Goal: Transaction & Acquisition: Purchase product/service

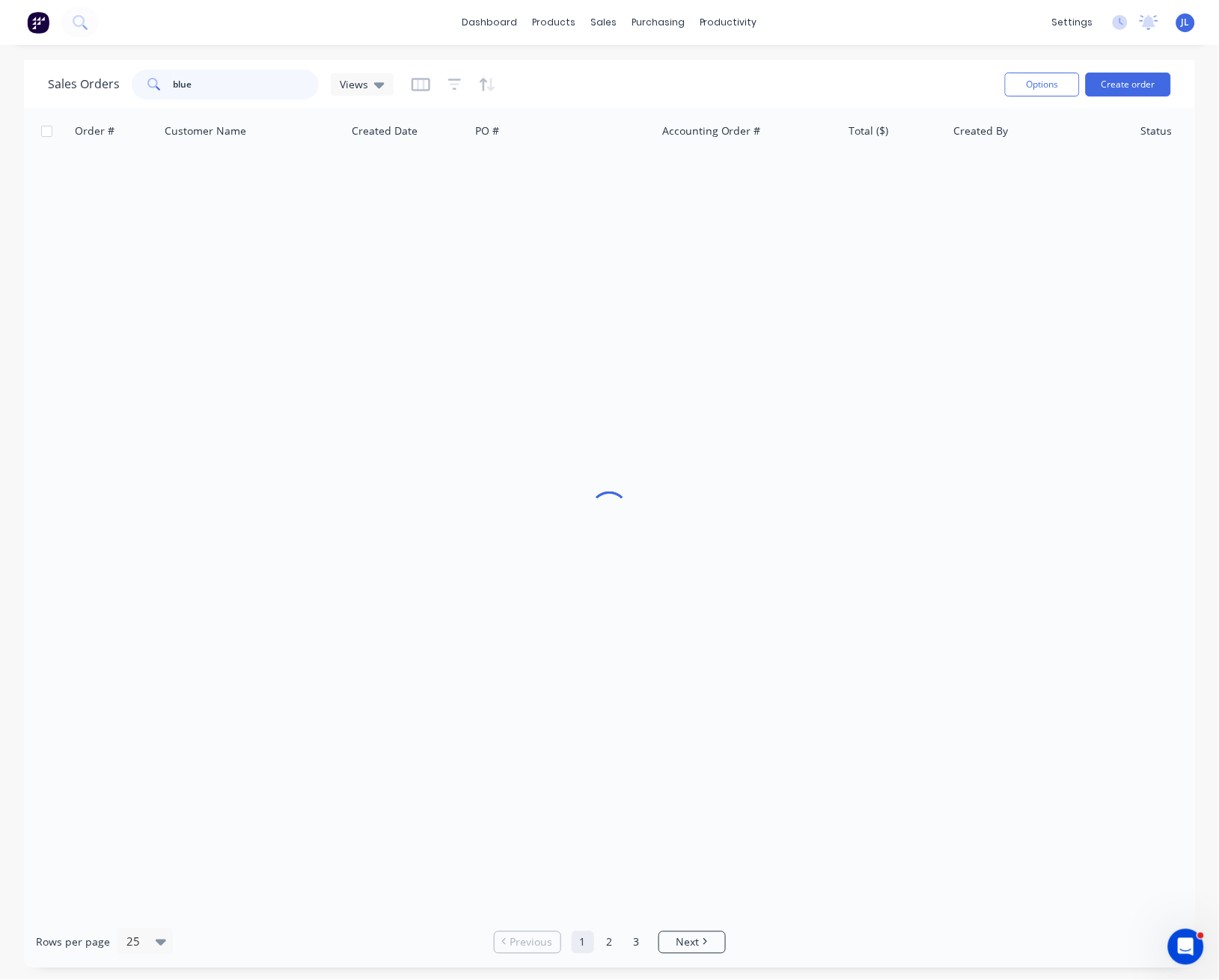
click at [226, 83] on input "blue" at bounding box center [246, 84] width 146 height 30
click at [252, 80] on input "text" at bounding box center [246, 84] width 146 height 30
type input "17315"
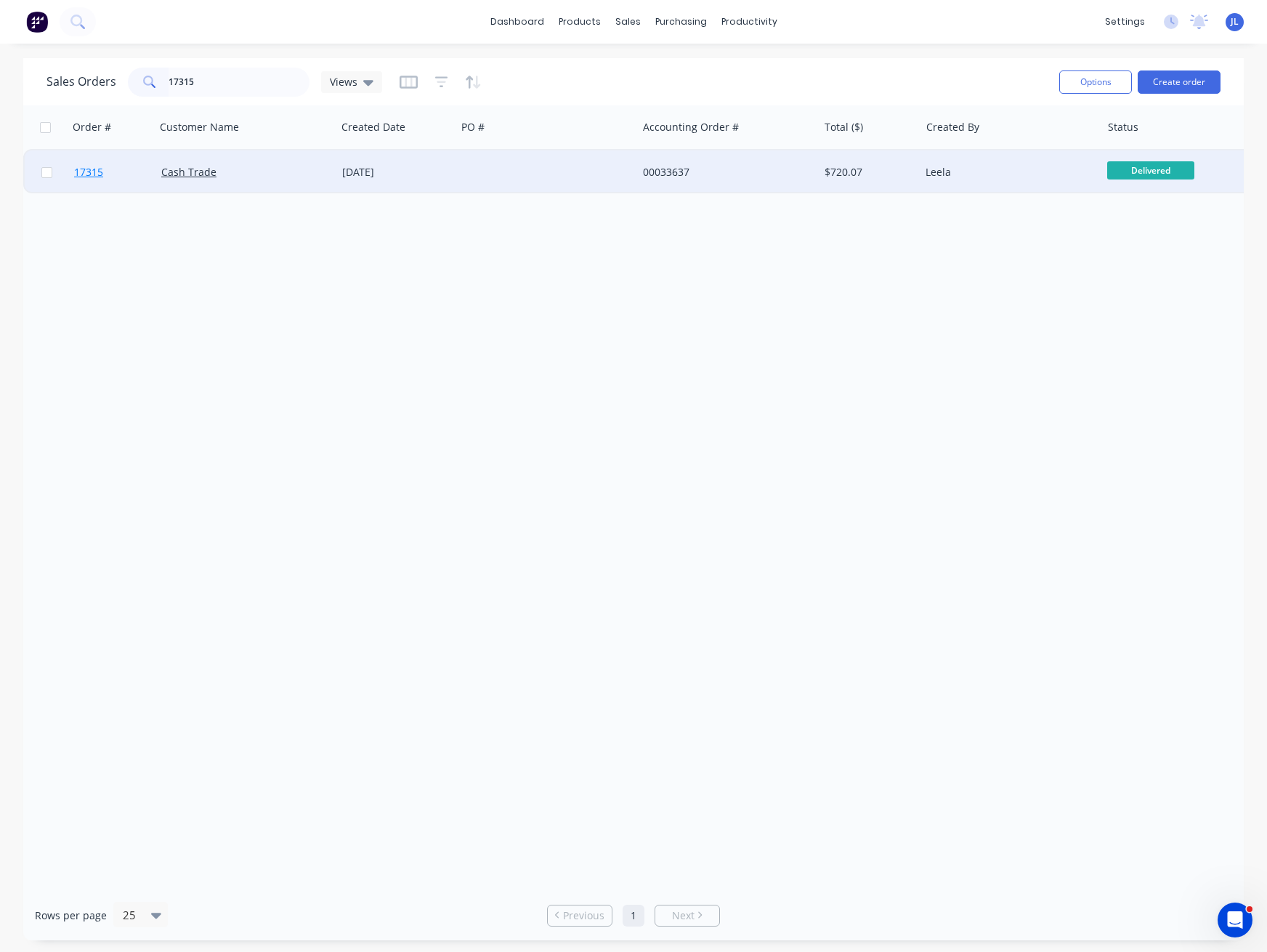
click at [94, 171] on span "17315" at bounding box center [88, 172] width 29 height 15
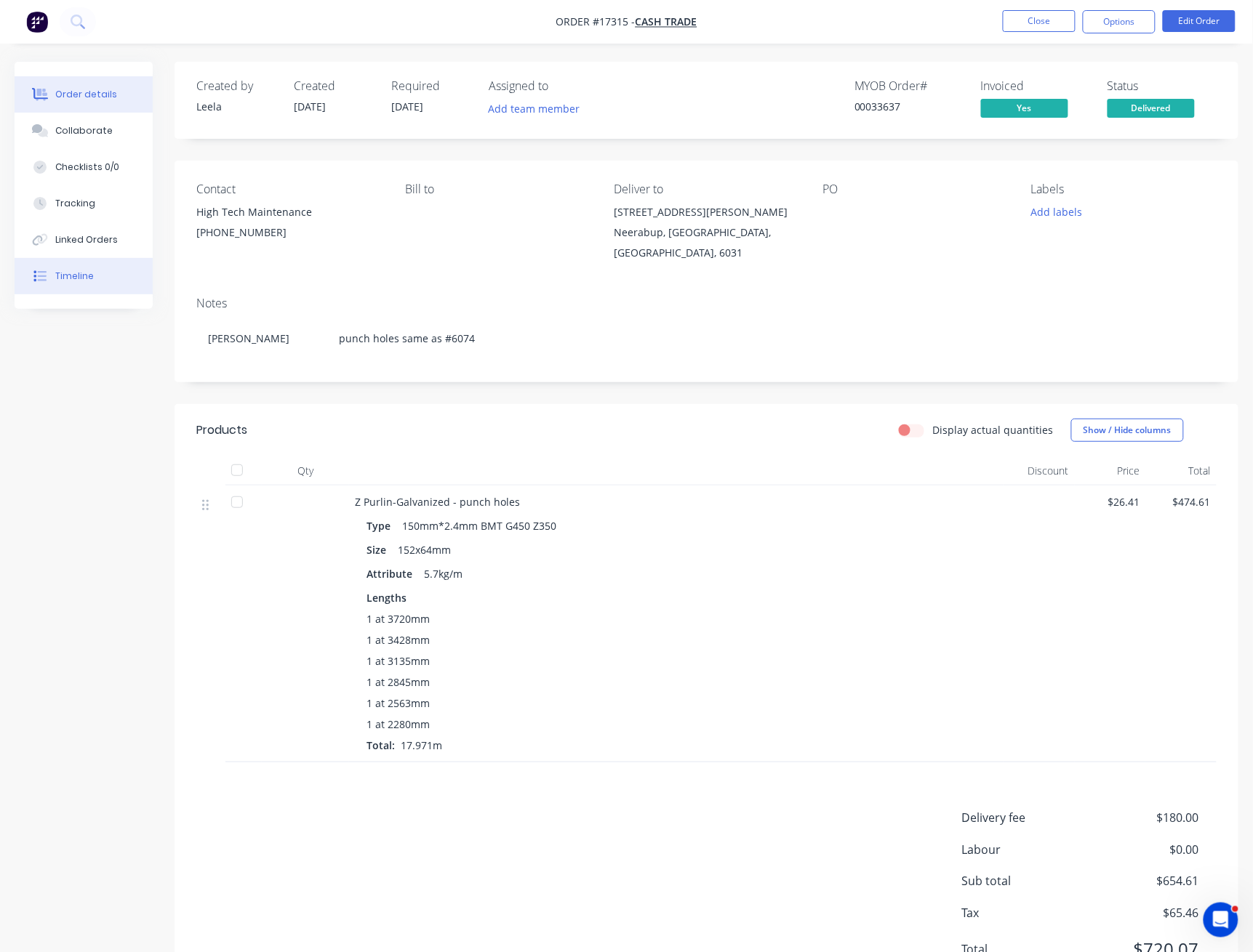
click at [70, 278] on div "Timeline" at bounding box center [75, 276] width 39 height 13
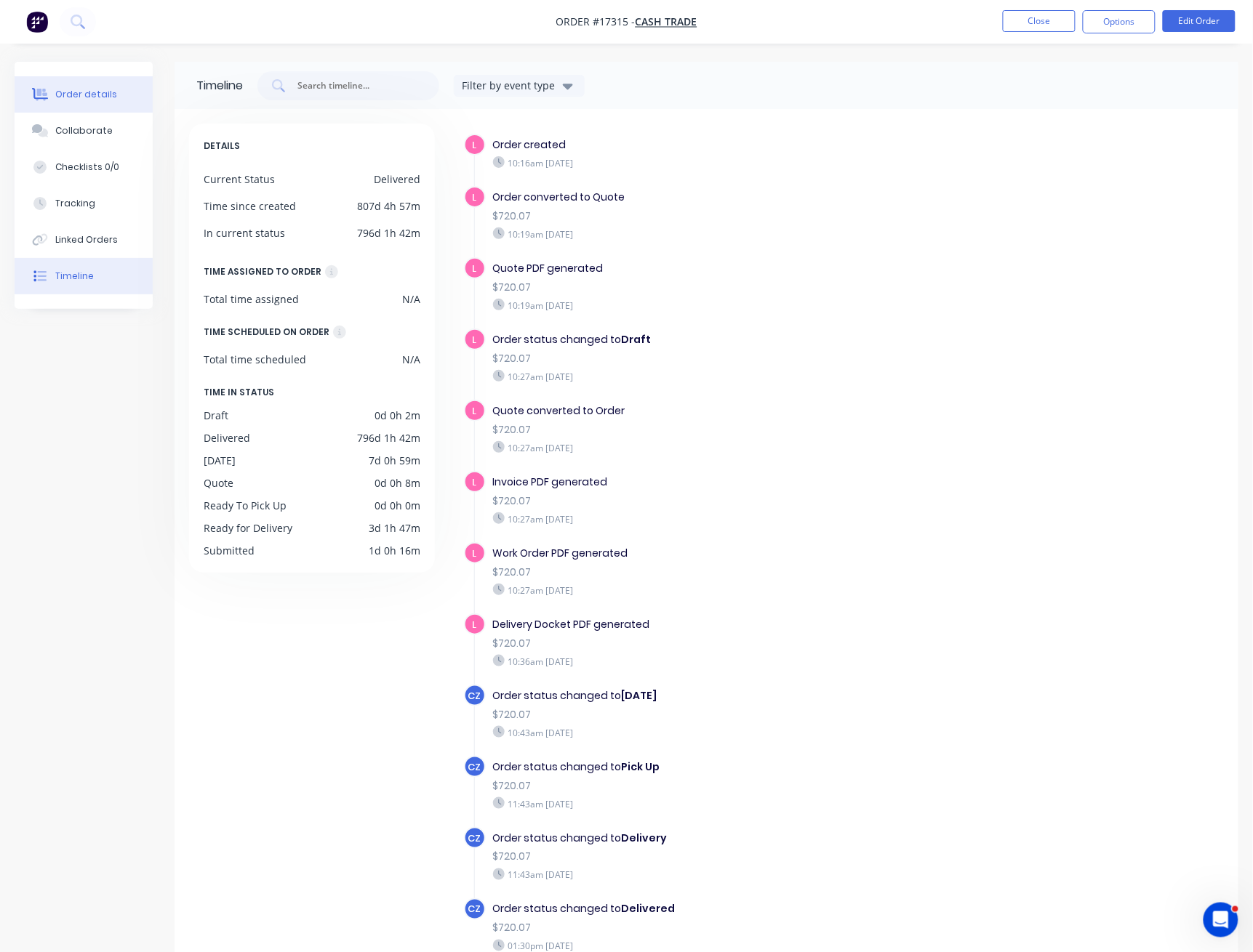
click at [85, 88] on div "Order details" at bounding box center [86, 94] width 62 height 13
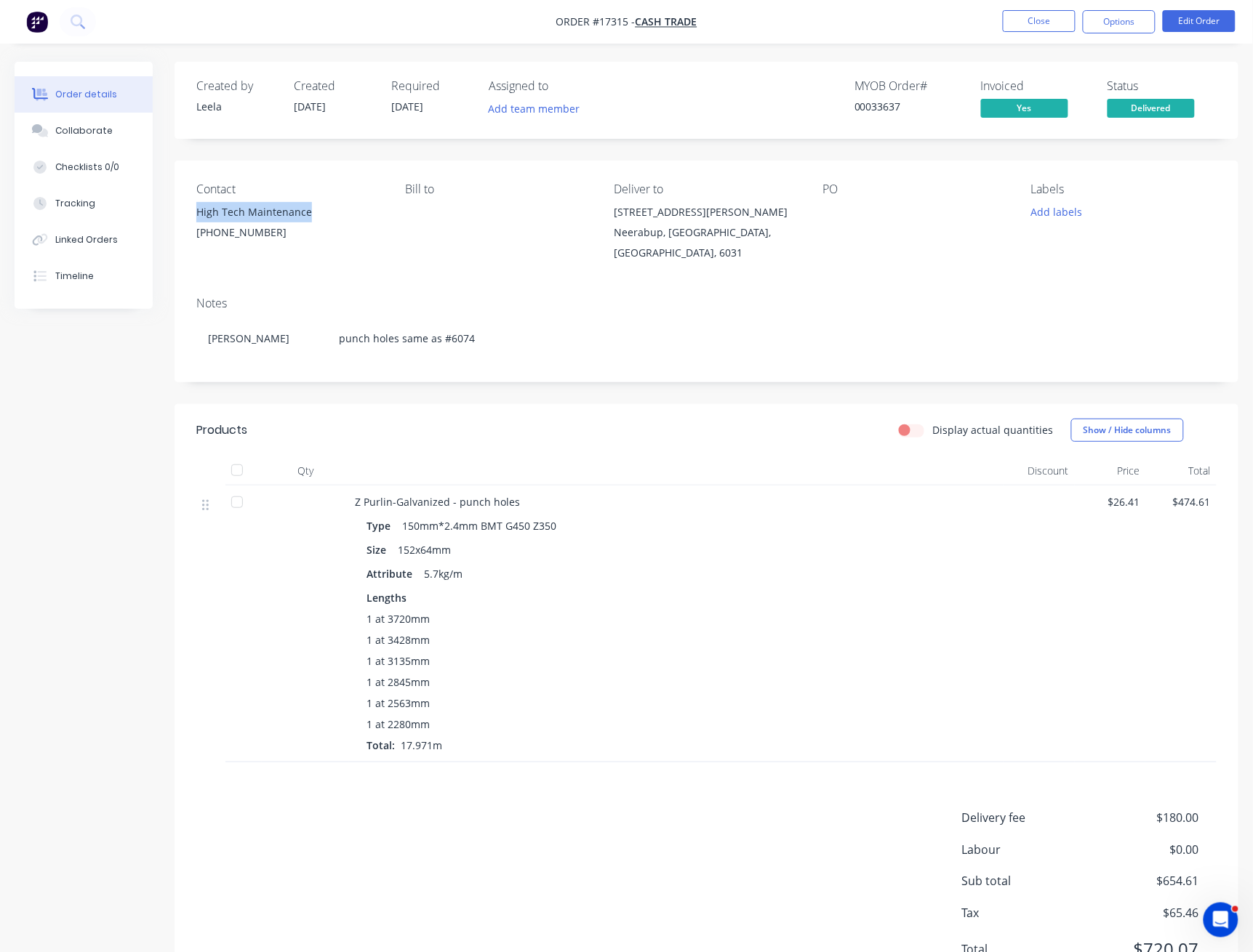
drag, startPoint x: 318, startPoint y: 210, endPoint x: 181, endPoint y: 213, distance: 137.0
click at [181, 213] on div "Contact High Tech Maintenance (08) 9306 3658 Bill to Deliver to Unit 5/37 Warma…" at bounding box center [706, 222] width 1063 height 124
copy div "High Tech Maintenance"
click at [1050, 22] on button "Close" at bounding box center [1039, 21] width 73 height 22
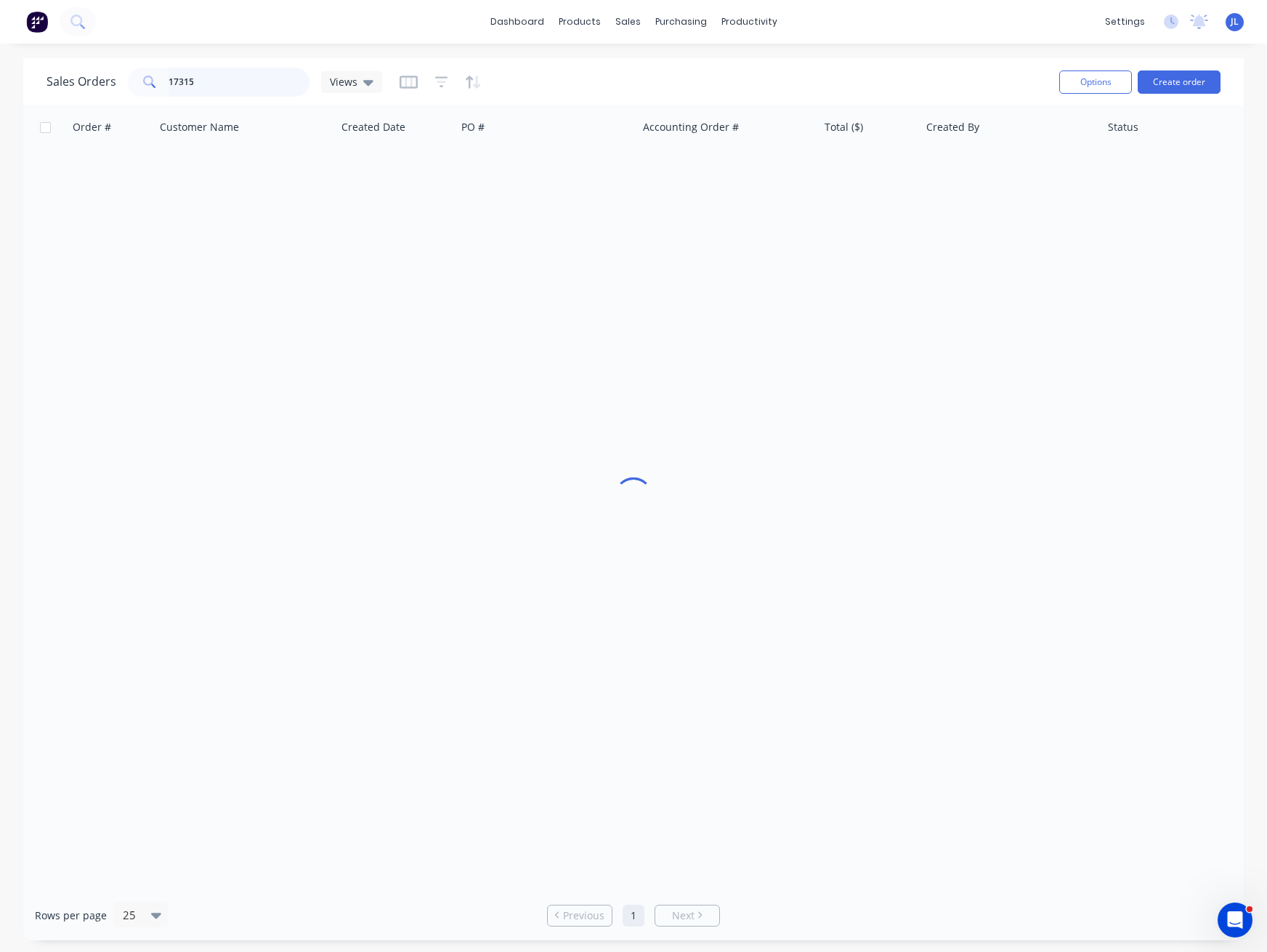
click at [217, 84] on input "17315" at bounding box center [239, 82] width 141 height 29
click at [217, 83] on input "17315" at bounding box center [239, 82] width 141 height 29
paste input "High Tech Maintenance"
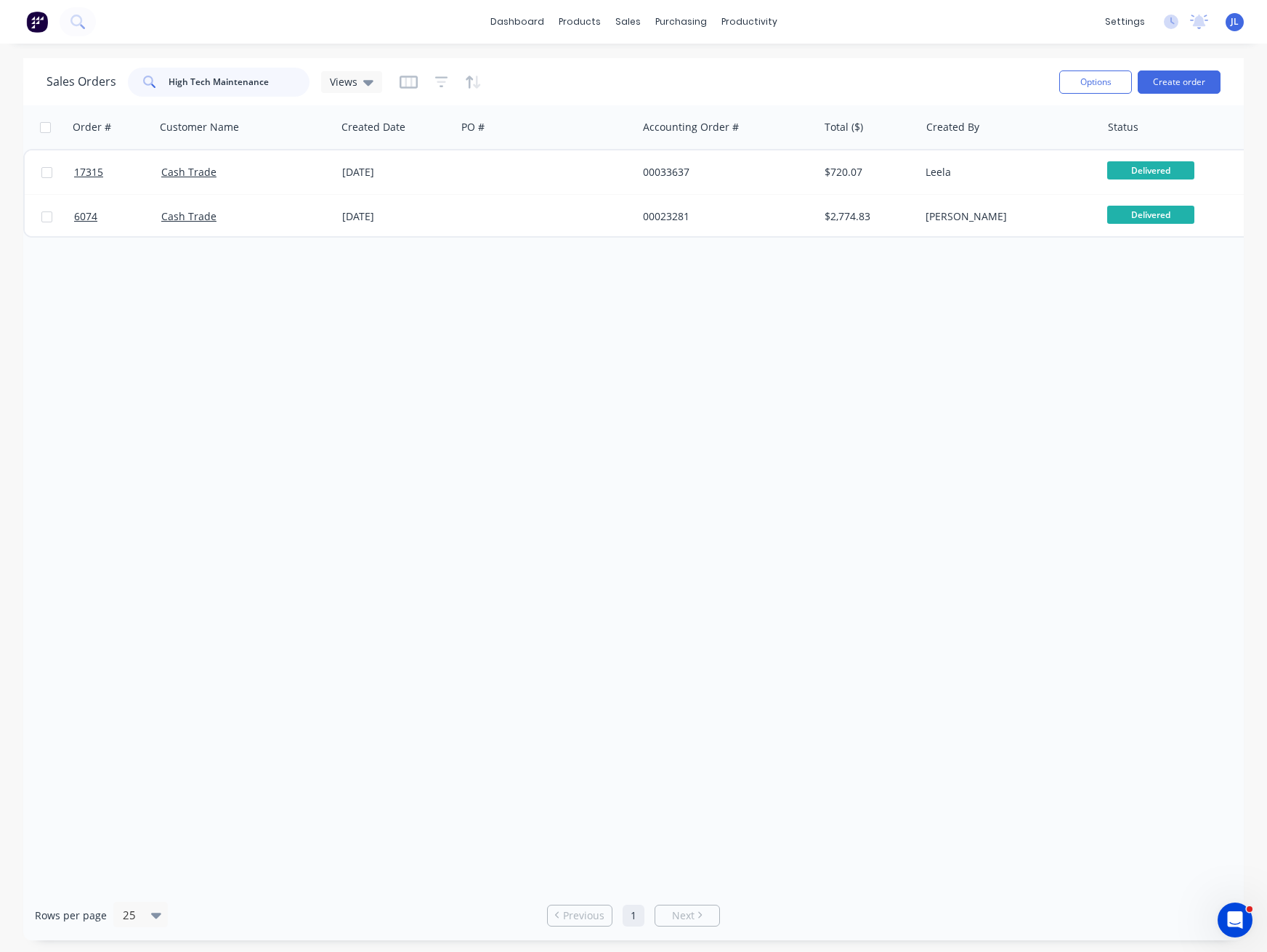
drag, startPoint x: 285, startPoint y: 78, endPoint x: 90, endPoint y: 83, distance: 195.1
click at [90, 83] on div "Sales Orders High Tech Maintenance Views" at bounding box center [214, 82] width 335 height 29
type input "44329"
click at [979, 354] on div "Order # Customer Name Created Date PO # Accounting Order # Total ($) Created By…" at bounding box center [633, 498] width 1220 height 785
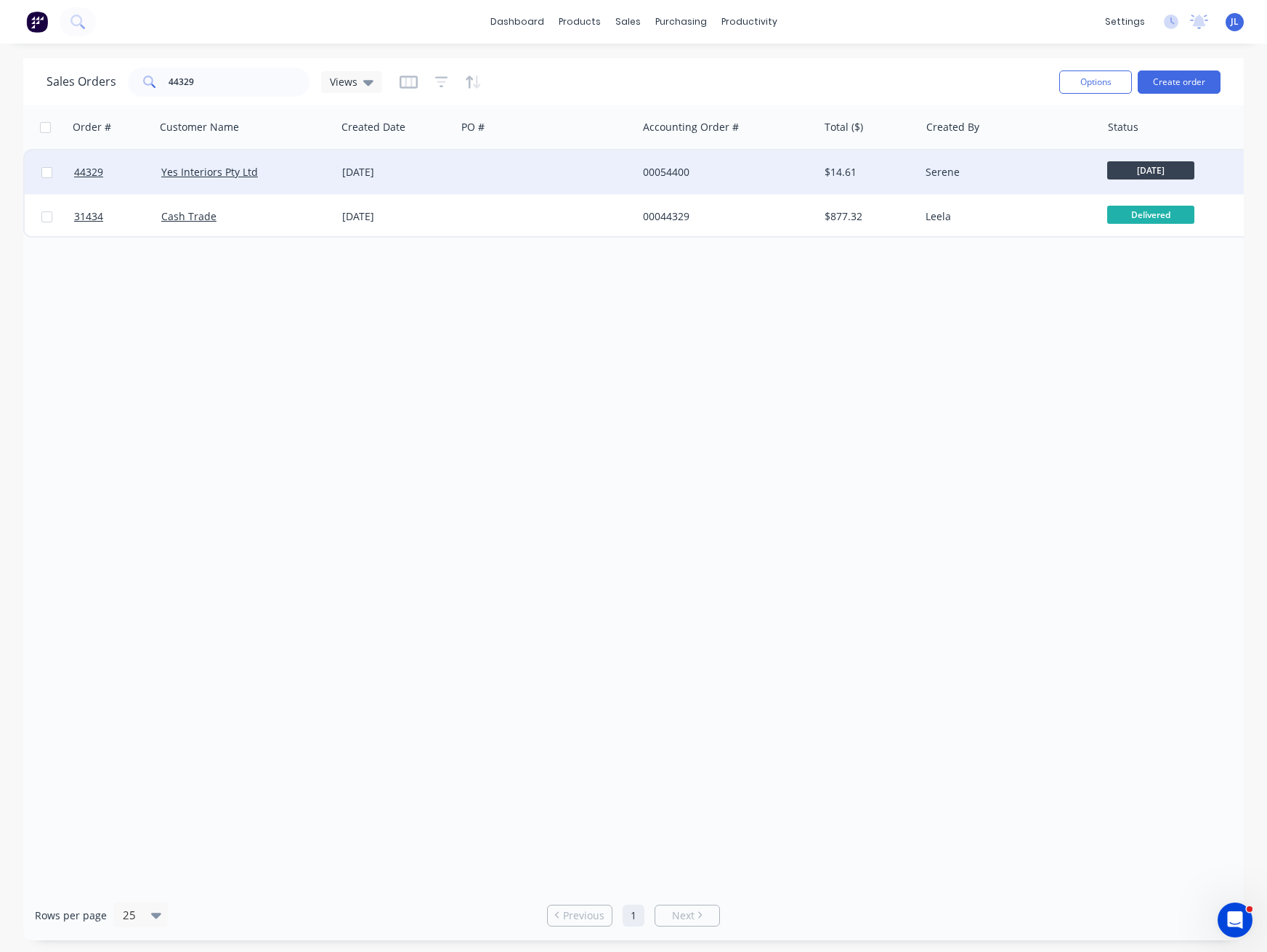
click at [608, 170] on div at bounding box center [547, 172] width 181 height 44
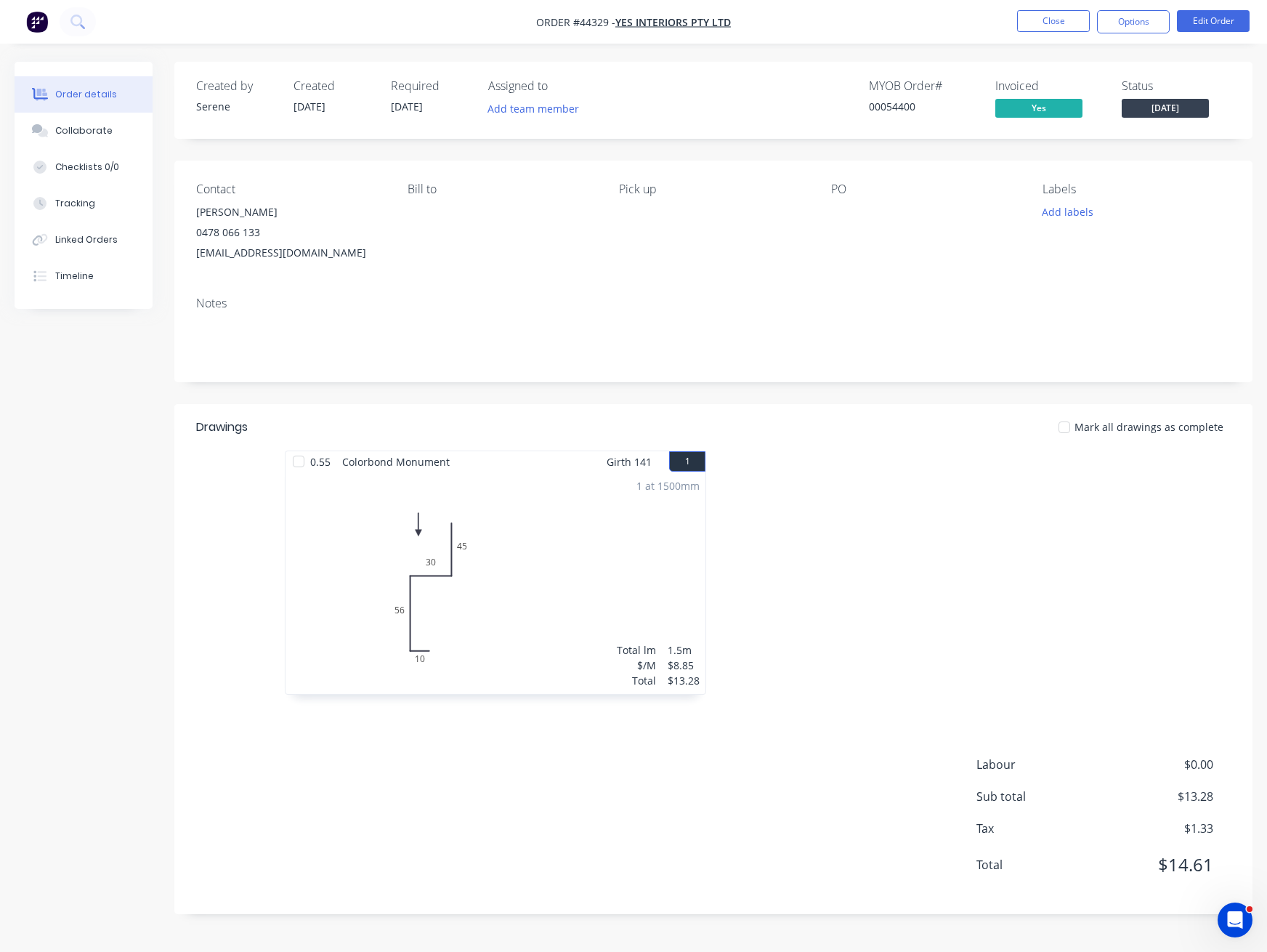
drag, startPoint x: 125, startPoint y: 372, endPoint x: 130, endPoint y: 313, distance: 59.2
click at [125, 372] on div "Created by Serene Created 08/05/25 Required 15/05/25 Assigned to Add team membe…" at bounding box center [634, 498] width 1238 height 874
click at [89, 270] on div "Timeline" at bounding box center [75, 276] width 39 height 13
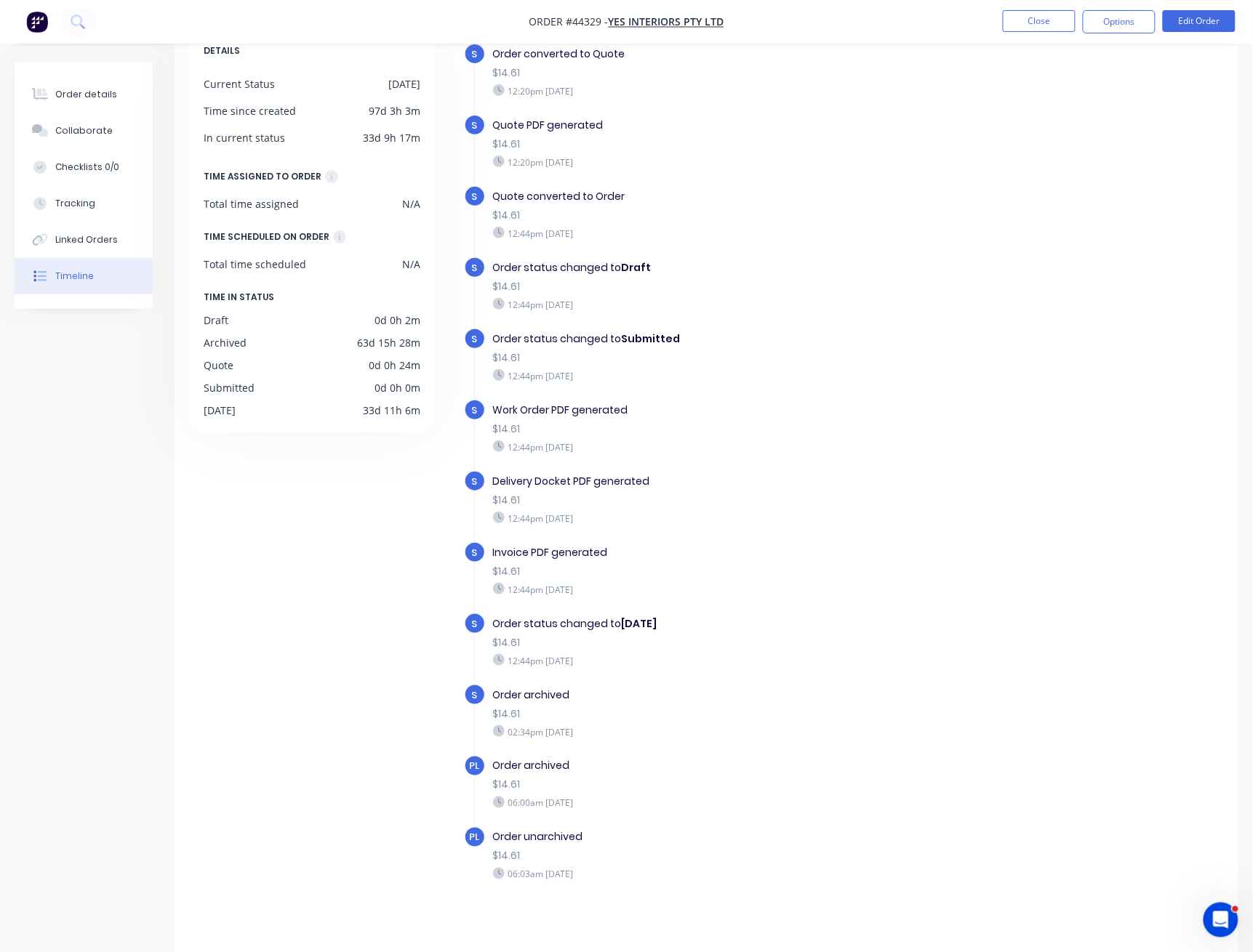
scroll to position [97, 0]
drag, startPoint x: 619, startPoint y: 725, endPoint x: 489, endPoint y: 675, distance: 139.3
click at [489, 675] on div "S Order created 12:17pm Thursday 08/05/25 S Order converted to Quote $14.61 12:…" at bounding box center [844, 460] width 760 height 943
click at [544, 673] on div "S Order status changed to Thursday $14.61 12:44pm Thursday 08/05/25" at bounding box center [733, 645] width 538 height 71
drag, startPoint x: 499, startPoint y: 617, endPoint x: 684, endPoint y: 621, distance: 185.0
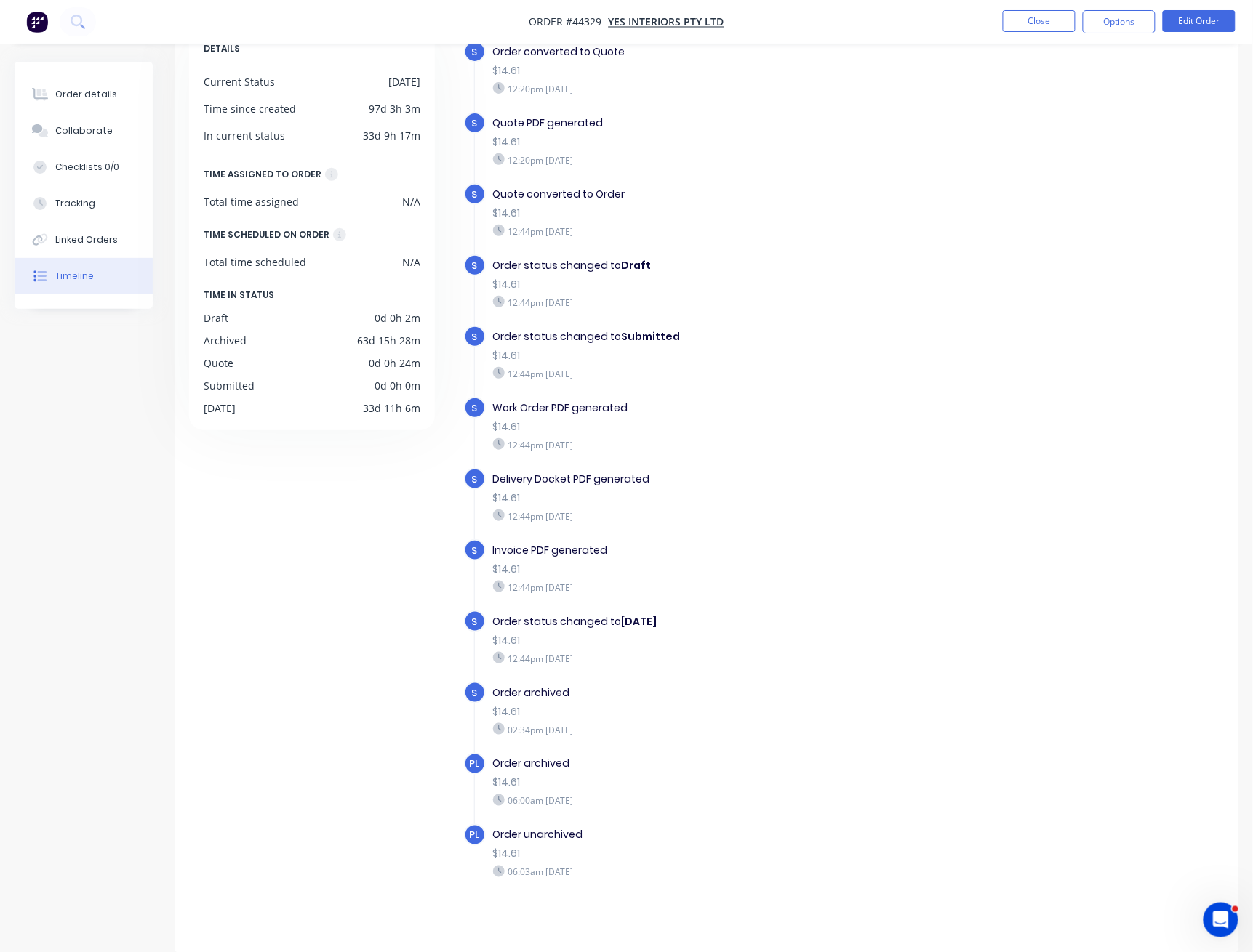
click at [684, 621] on div "Order status changed to Thursday" at bounding box center [728, 621] width 469 height 15
click at [694, 655] on div "12:44pm Thursday 08/05/25" at bounding box center [728, 658] width 469 height 13
click at [629, 584] on div "12:44pm Thursday 08/05/25" at bounding box center [728, 587] width 469 height 13
click at [1047, 21] on button "Close" at bounding box center [1039, 21] width 73 height 22
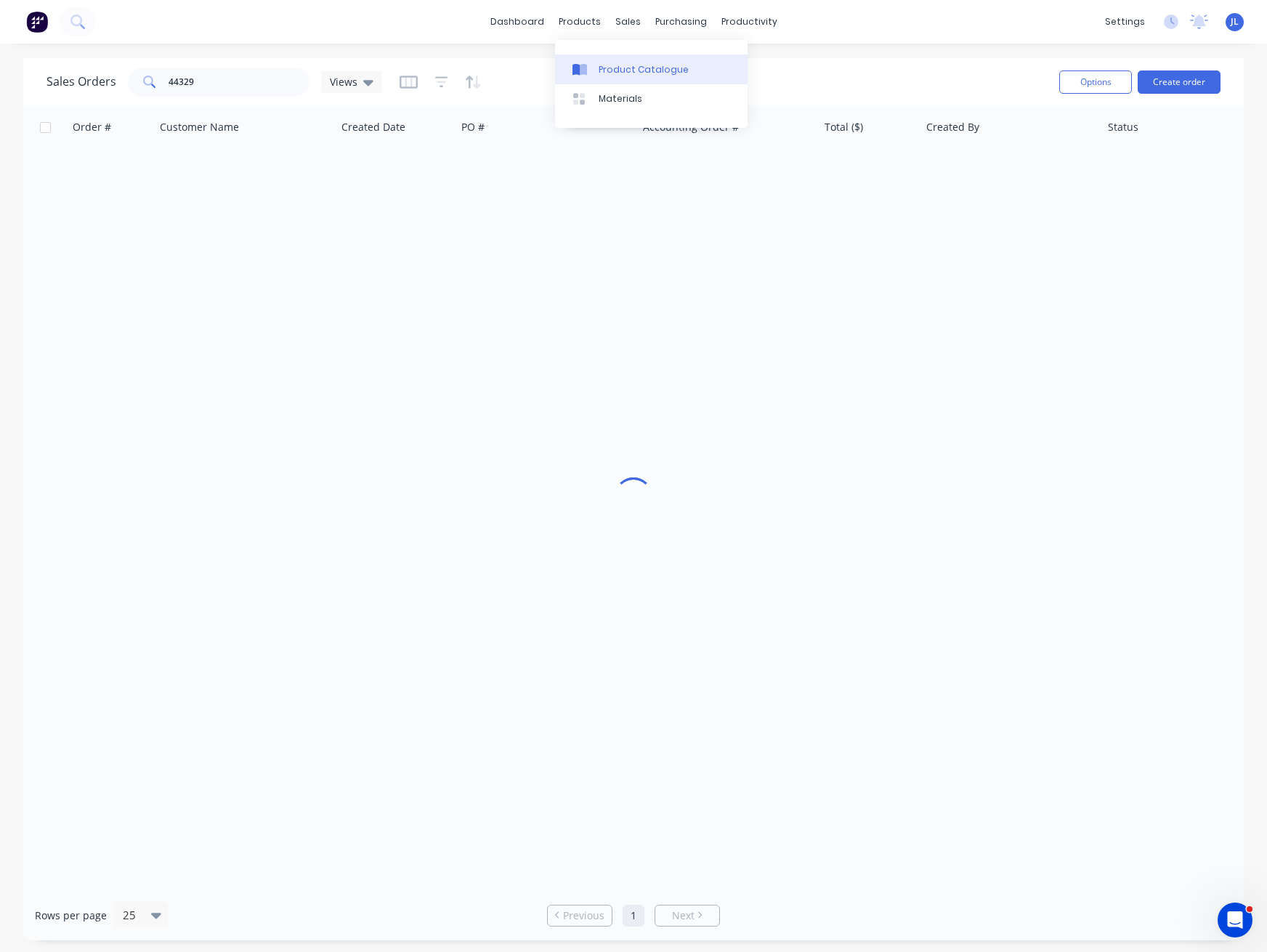
click at [612, 65] on div "Product Catalogue" at bounding box center [644, 69] width 90 height 13
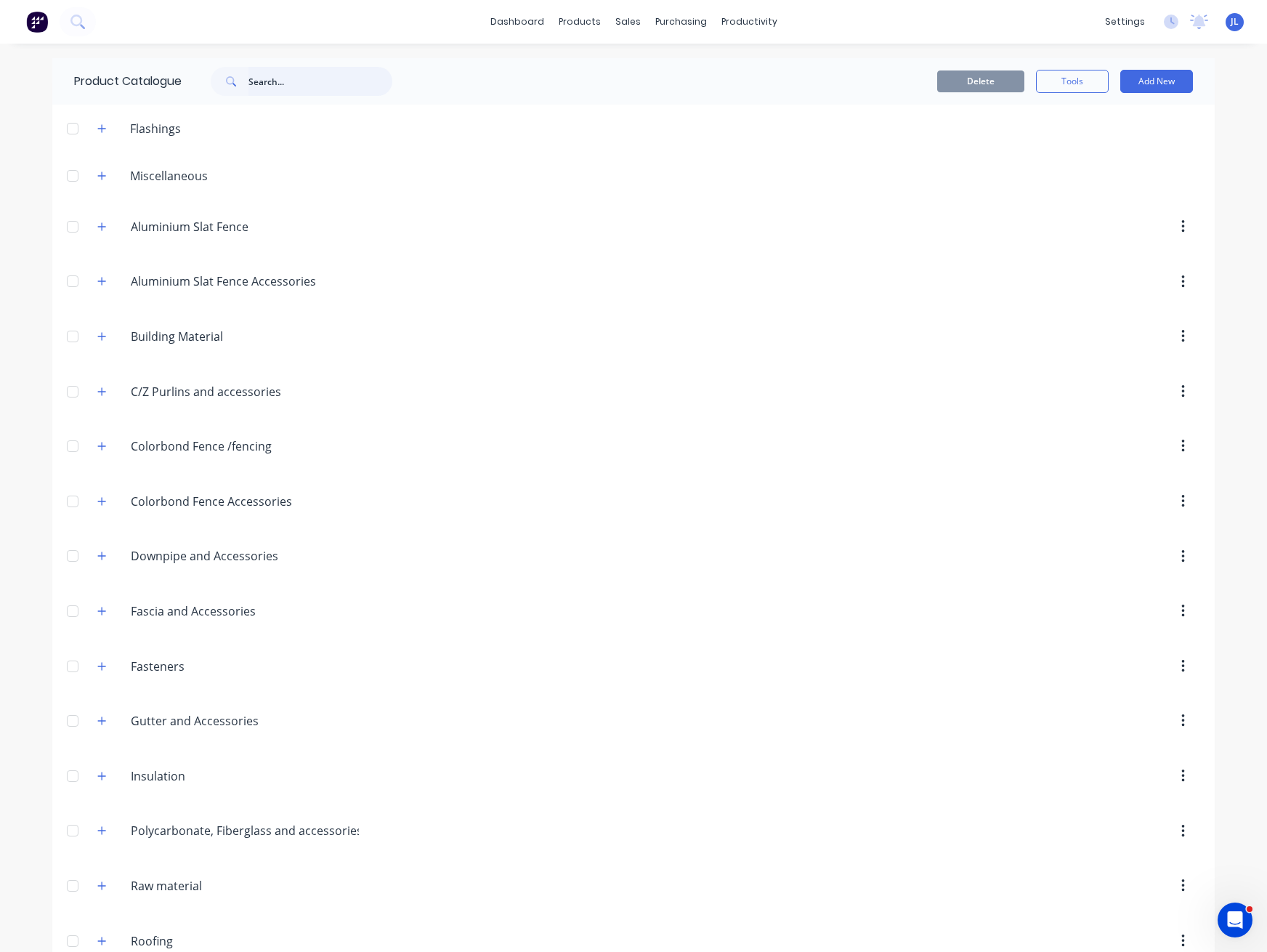
click at [284, 86] on input "text" at bounding box center [320, 81] width 144 height 29
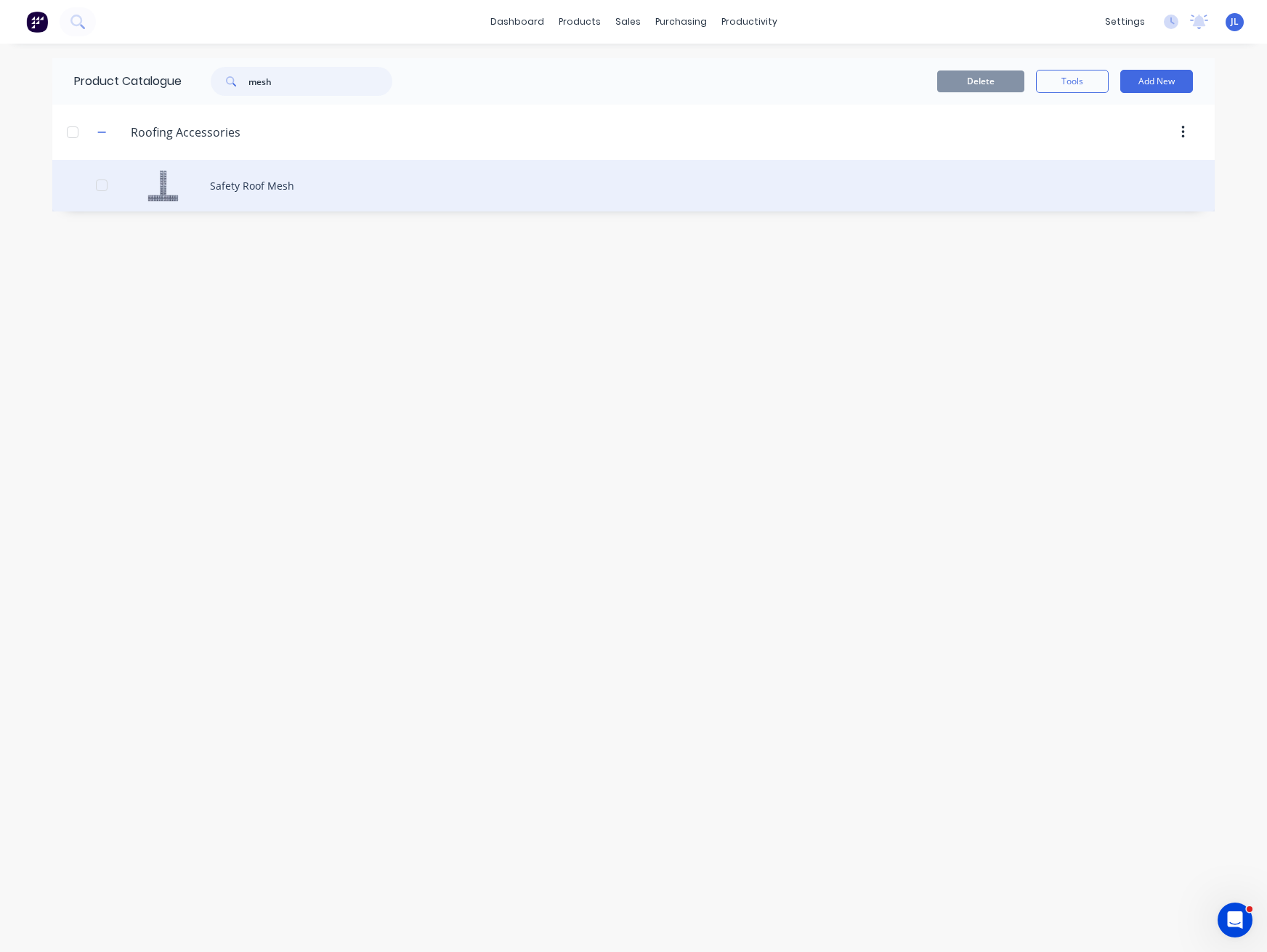
type input "mesh"
click at [279, 179] on div "Safety Roof Mesh" at bounding box center [634, 185] width 1163 height 52
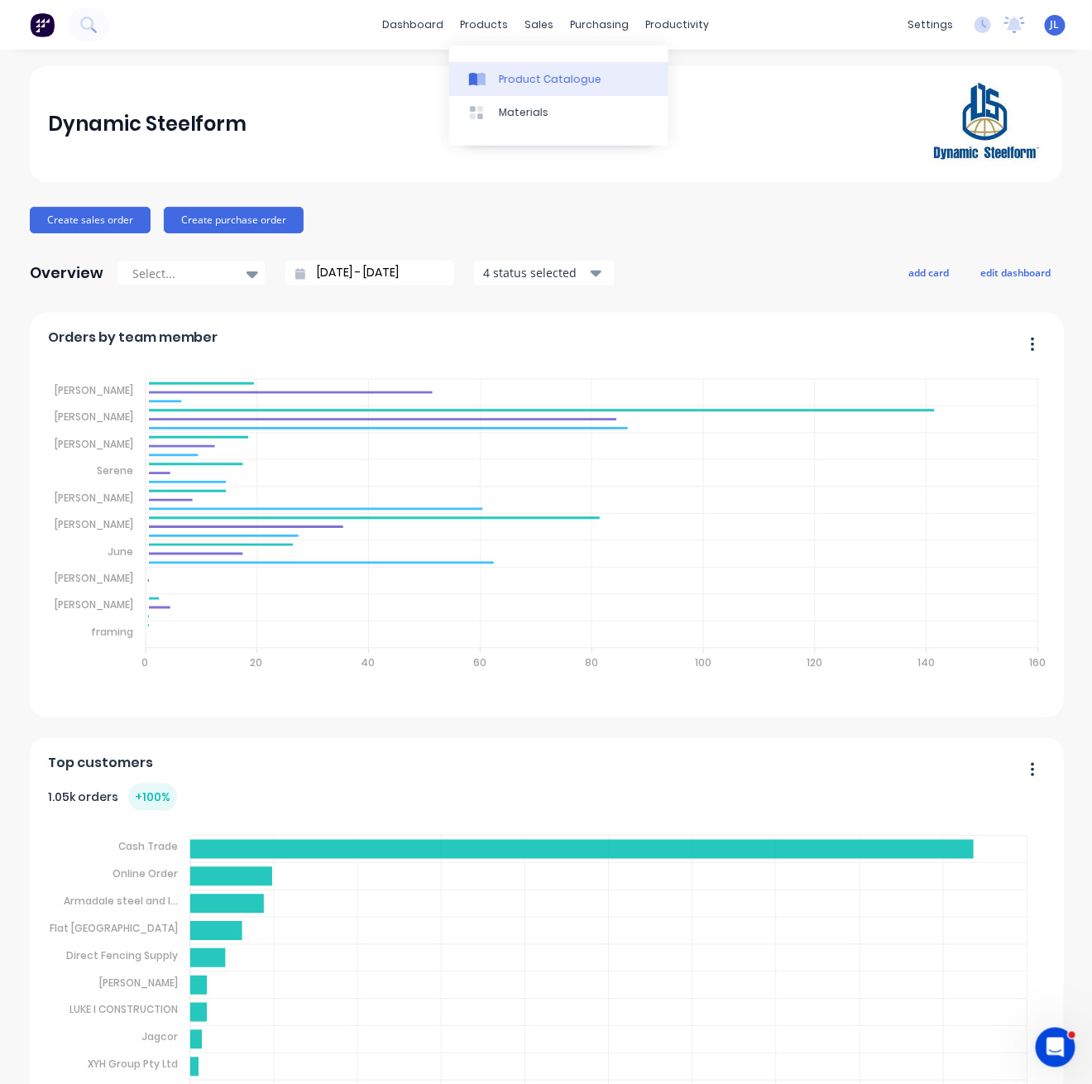
click at [510, 88] on link "Product Catalogue" at bounding box center [558, 78] width 219 height 33
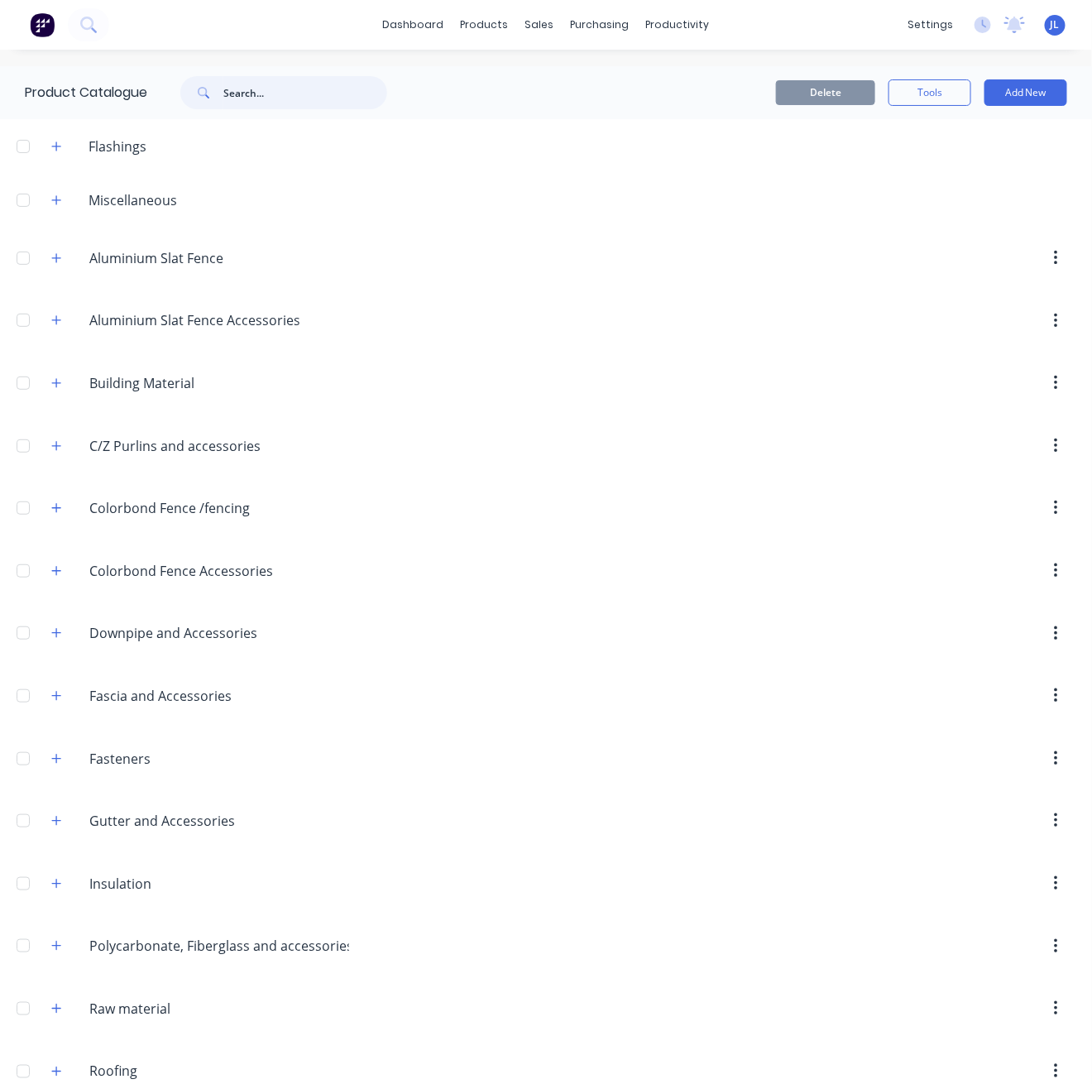
click at [290, 103] on input "text" at bounding box center [305, 92] width 164 height 33
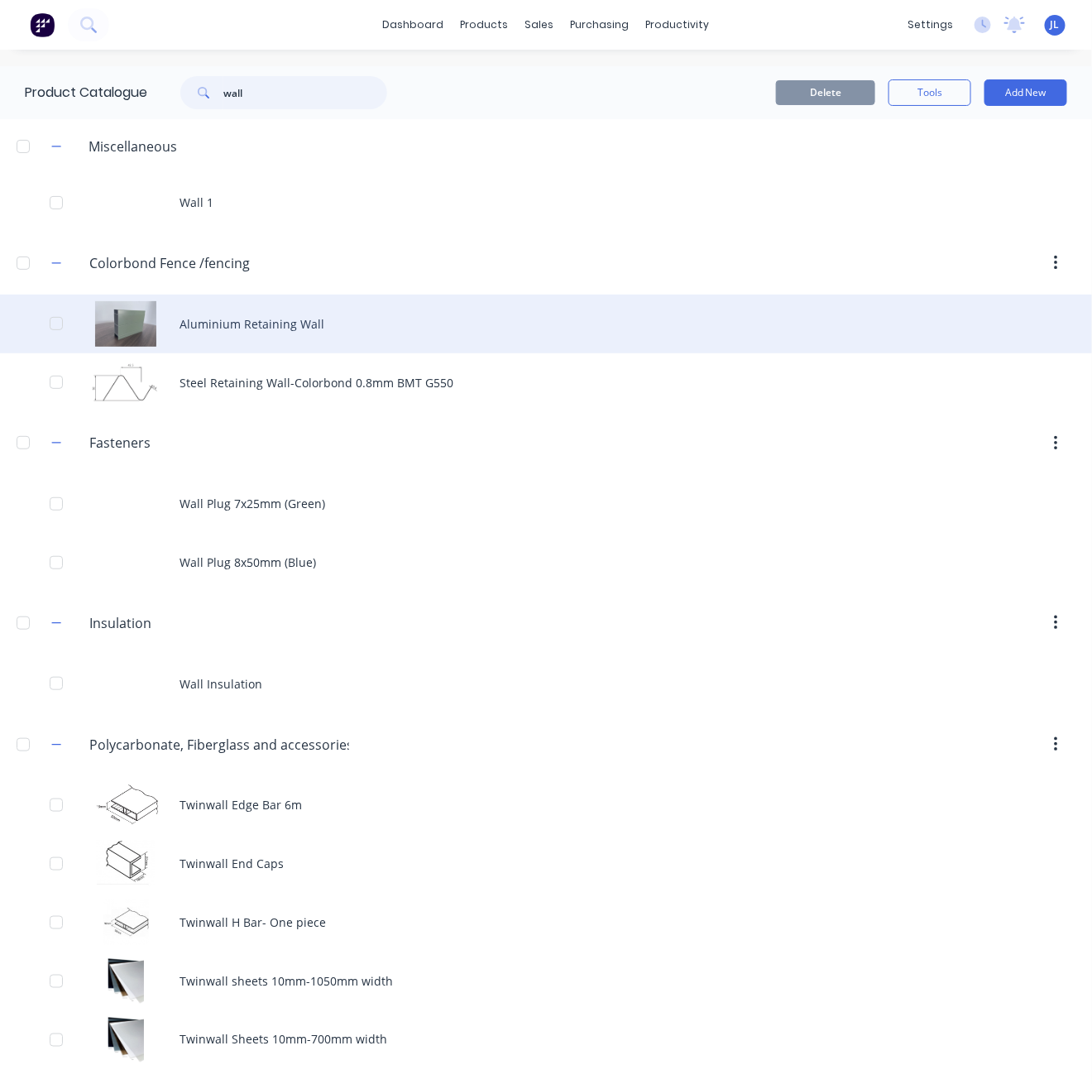
type input "wall"
click at [240, 334] on div "Aluminium Retaining Wall" at bounding box center [546, 324] width 1092 height 59
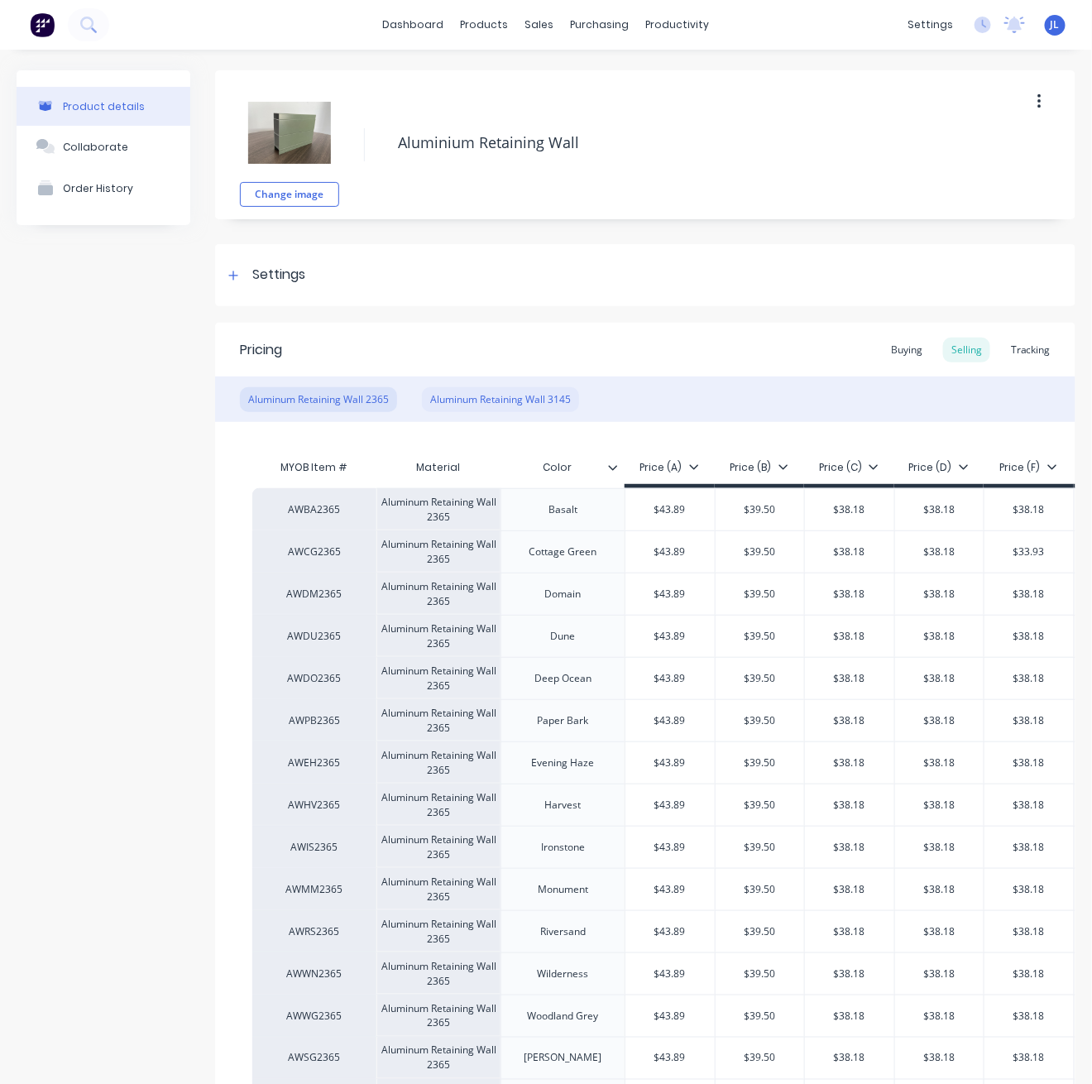
click at [486, 393] on div "Aluminum Retaining Wall 3145" at bounding box center [500, 399] width 157 height 25
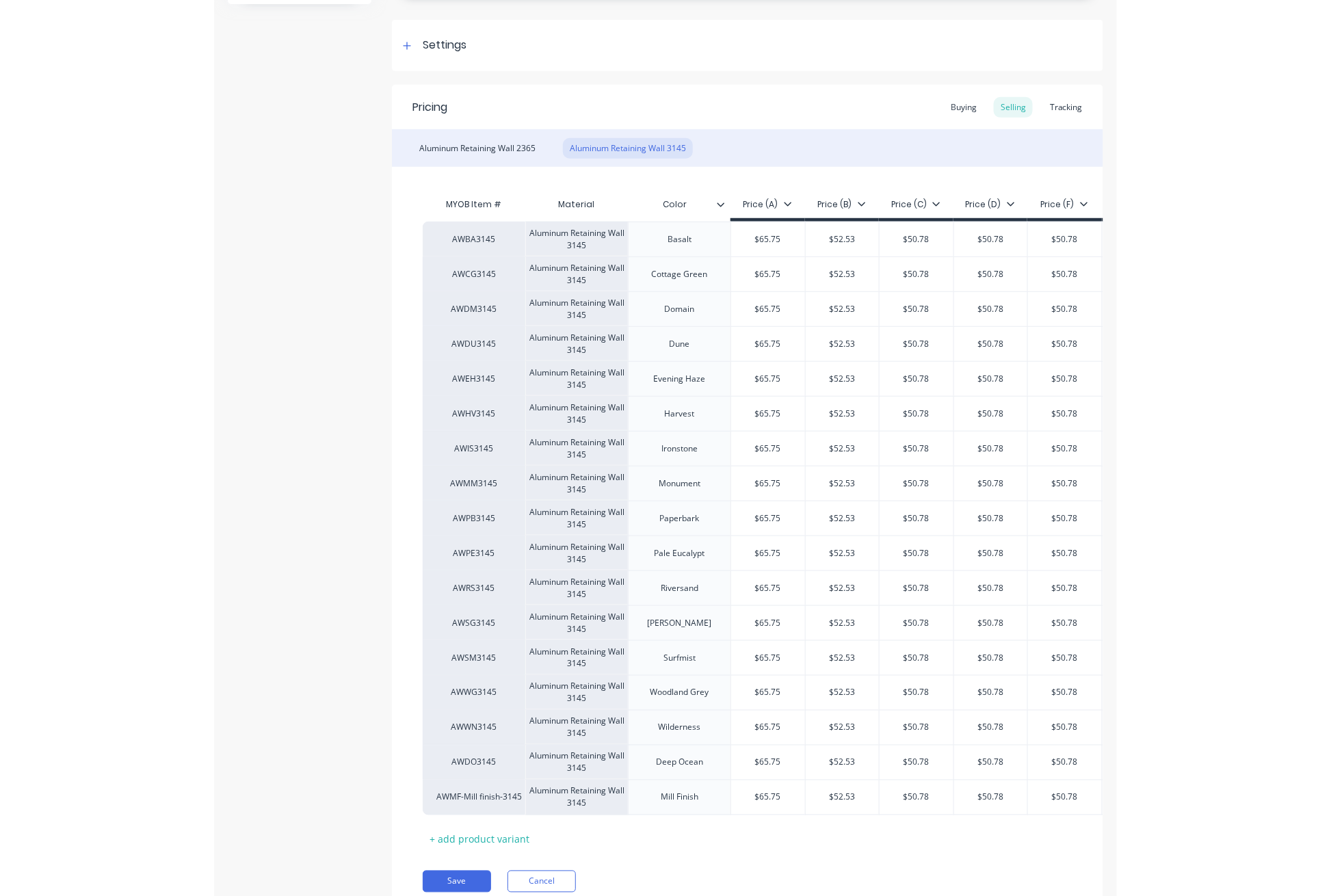
scroll to position [181, 0]
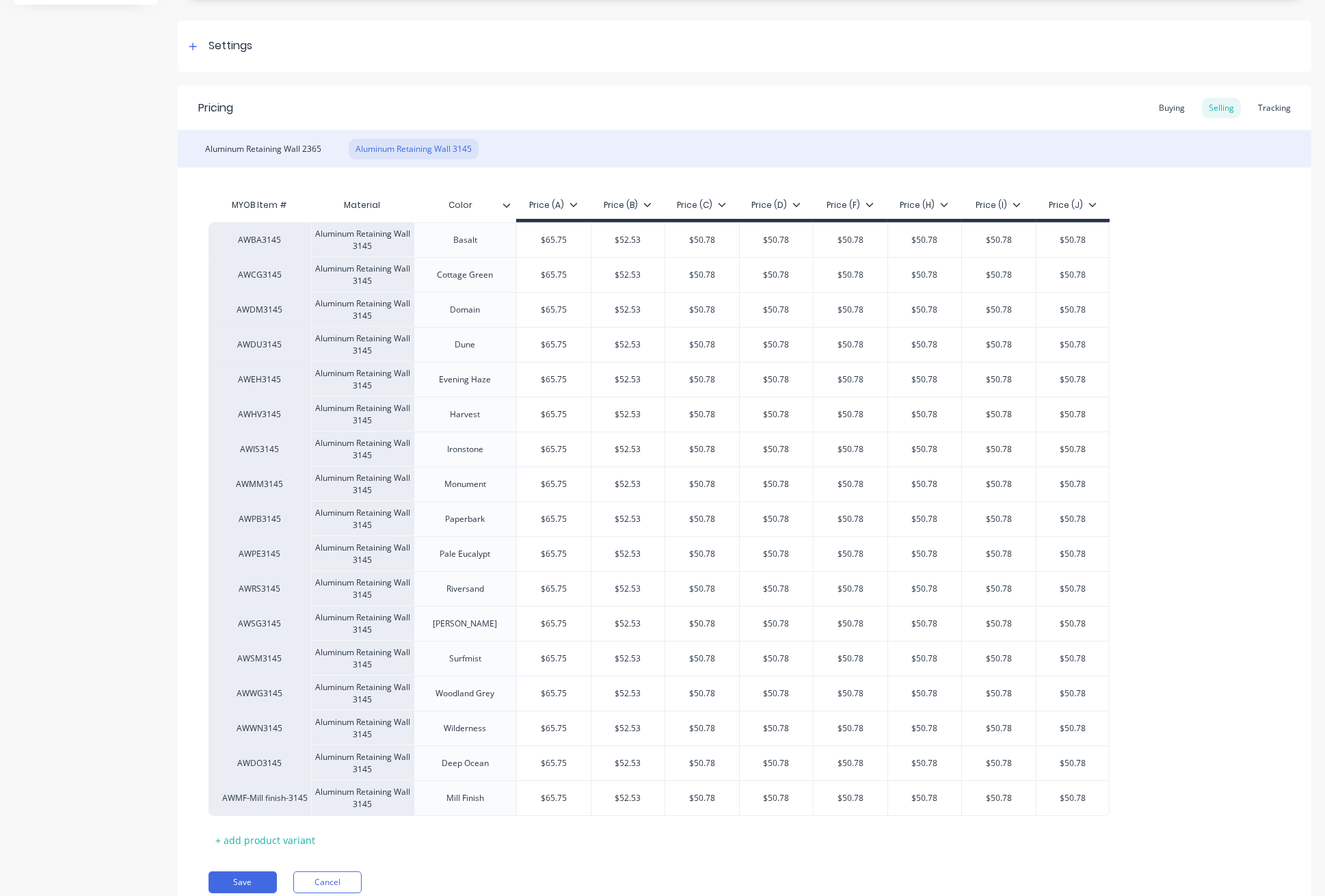
type textarea "x"
click at [902, 110] on div "Tracking" at bounding box center [1280, 107] width 46 height 21
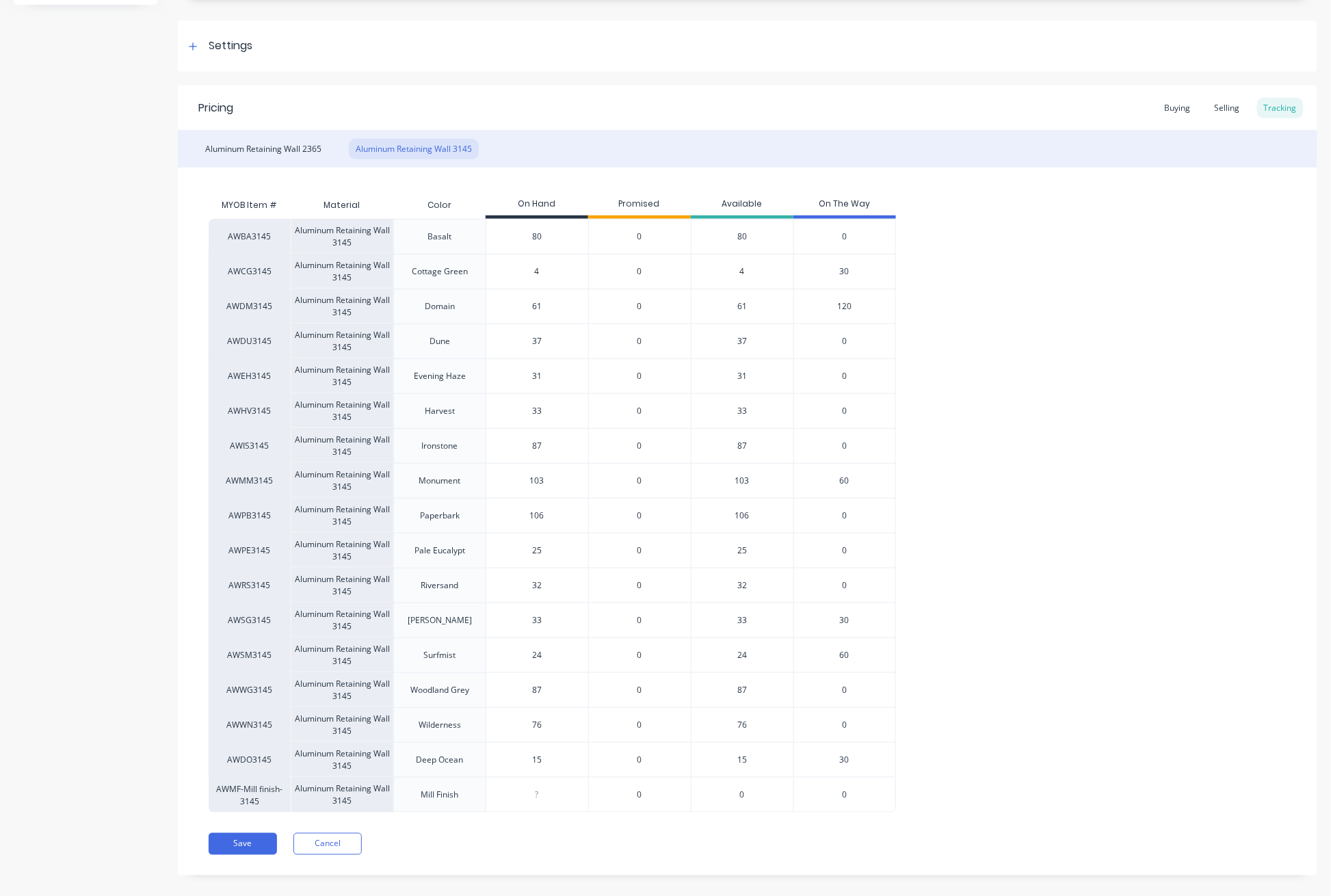
click at [839, 307] on span "120" at bounding box center [844, 306] width 14 height 12
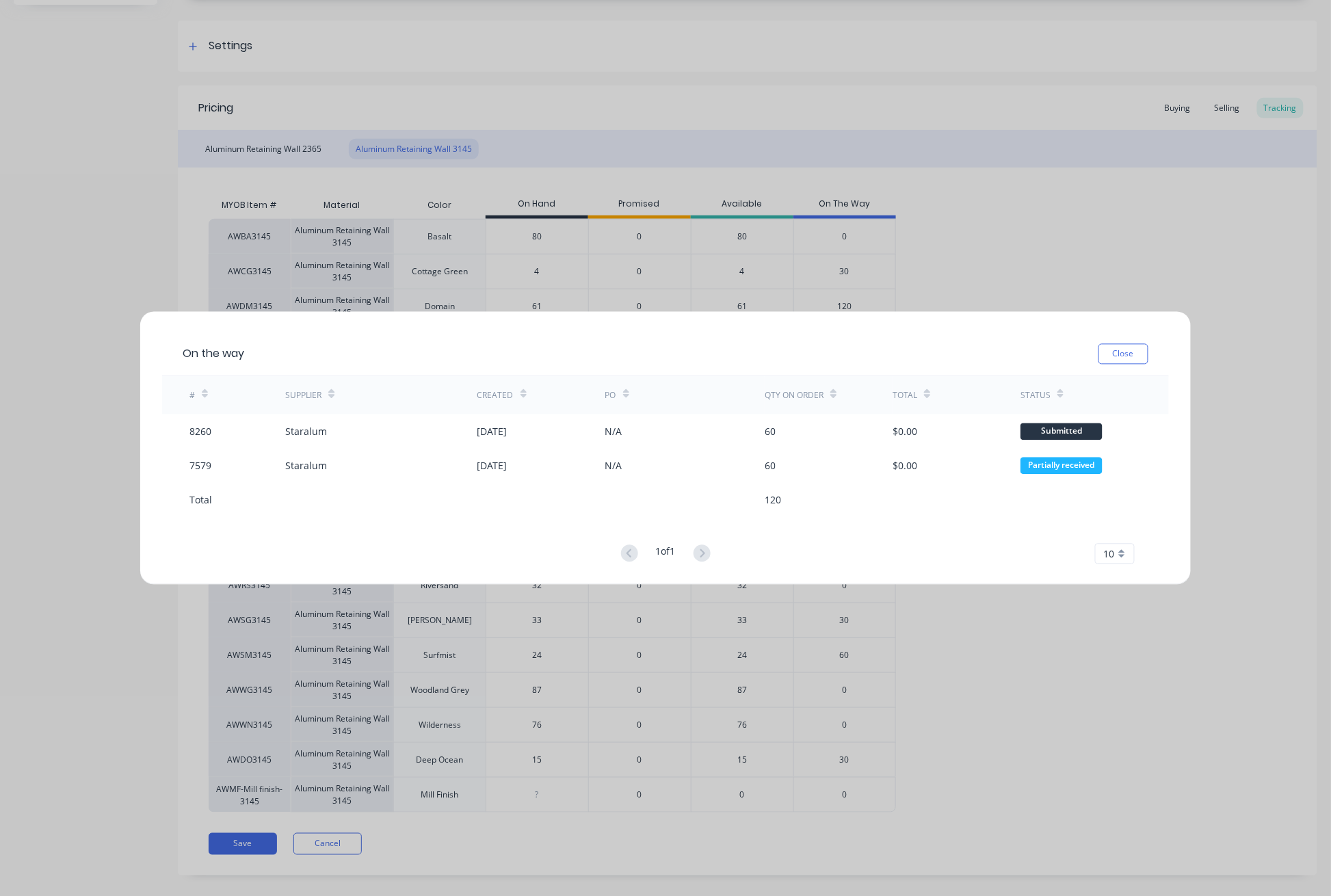
click at [902, 131] on div "On the way Close # Supplier Created PO Qty on order Total Status 8260 Staralum …" at bounding box center [666, 448] width 1331 height 896
click at [902, 346] on button "Close" at bounding box center [1123, 354] width 50 height 21
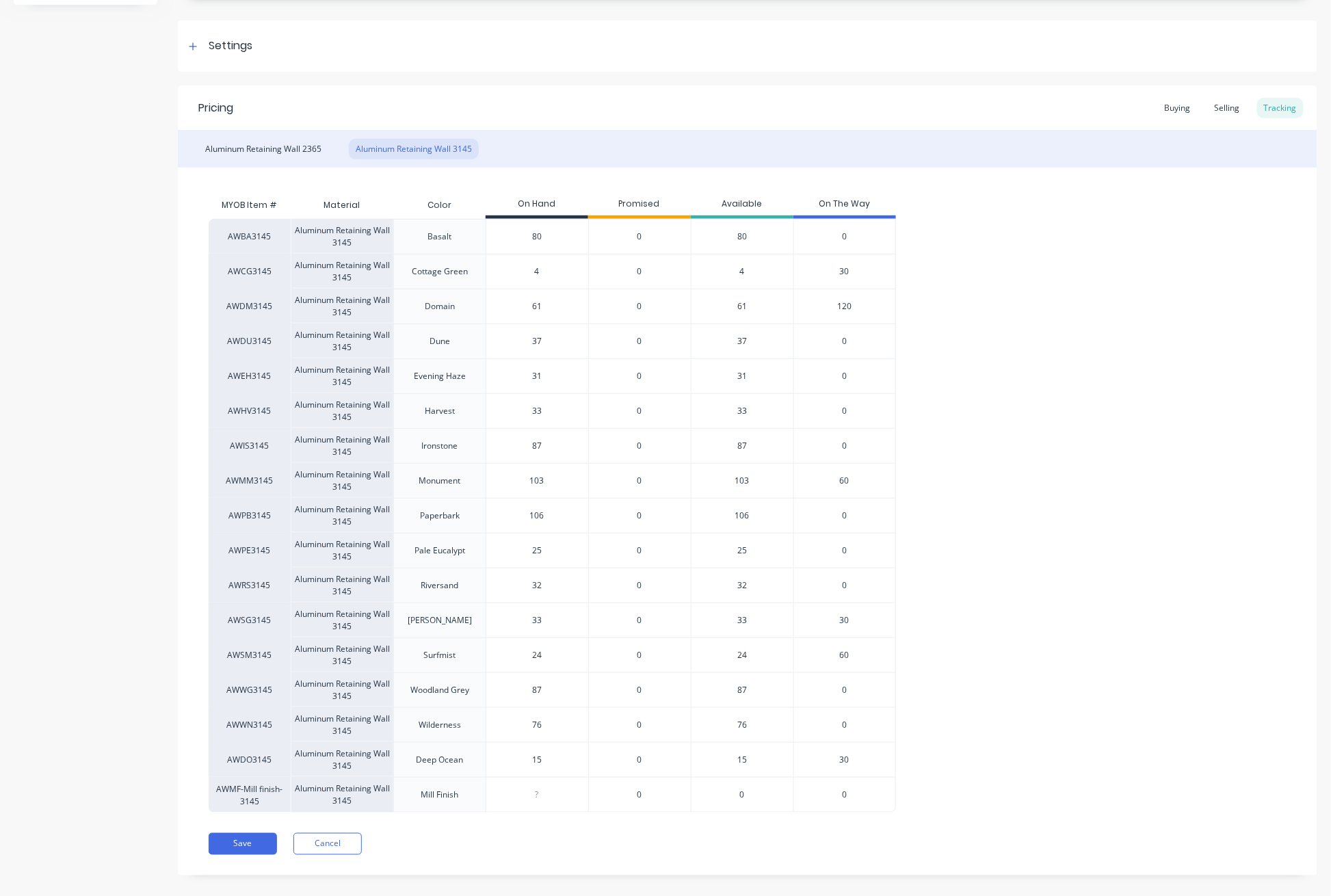
click at [902, 159] on div "Aluminum Retaining Wall 2365 Aluminum Retaining Wall 3145" at bounding box center [747, 149] width 1139 height 38
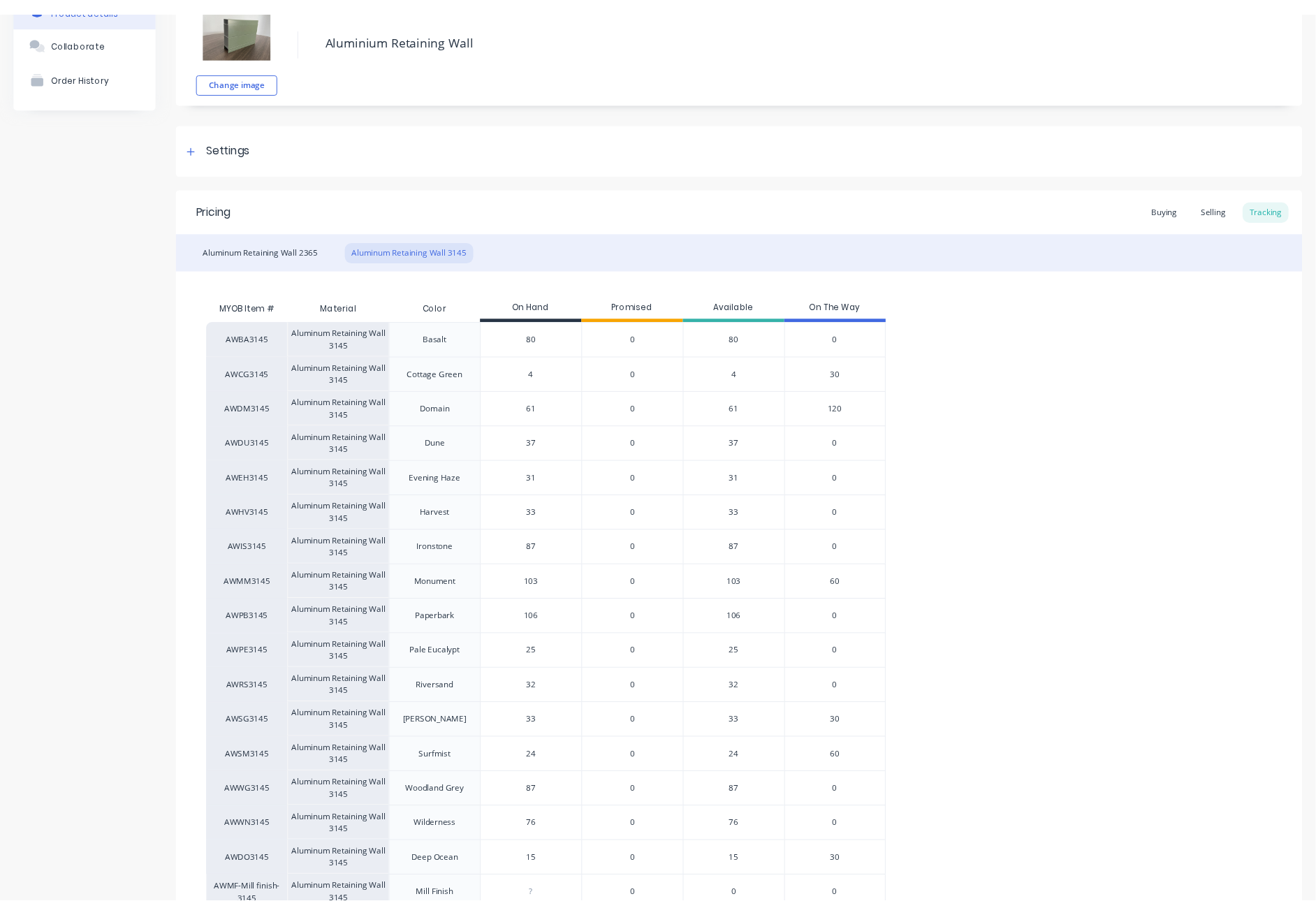
scroll to position [0, 0]
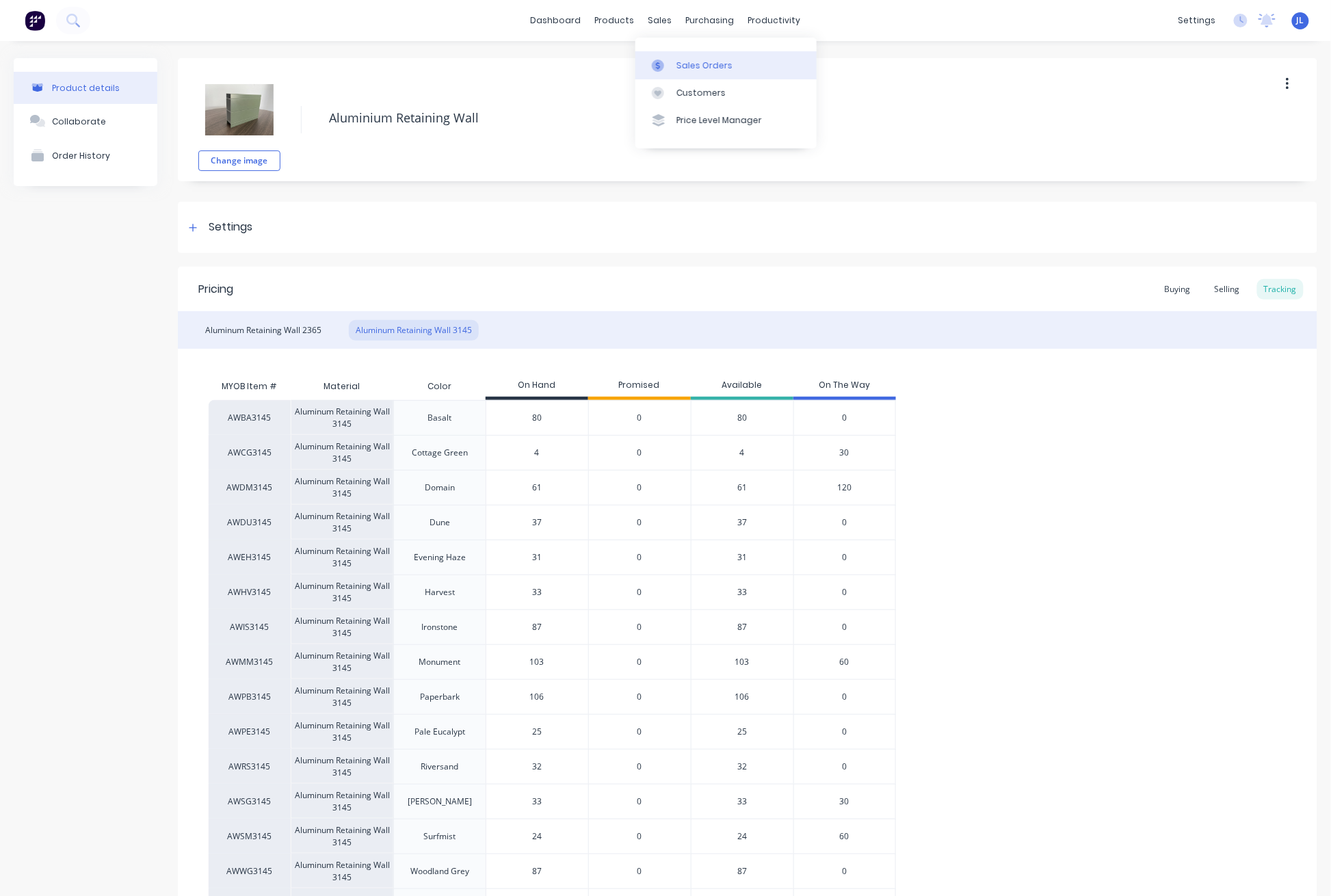
click at [691, 73] on link "Sales Orders" at bounding box center [726, 64] width 181 height 27
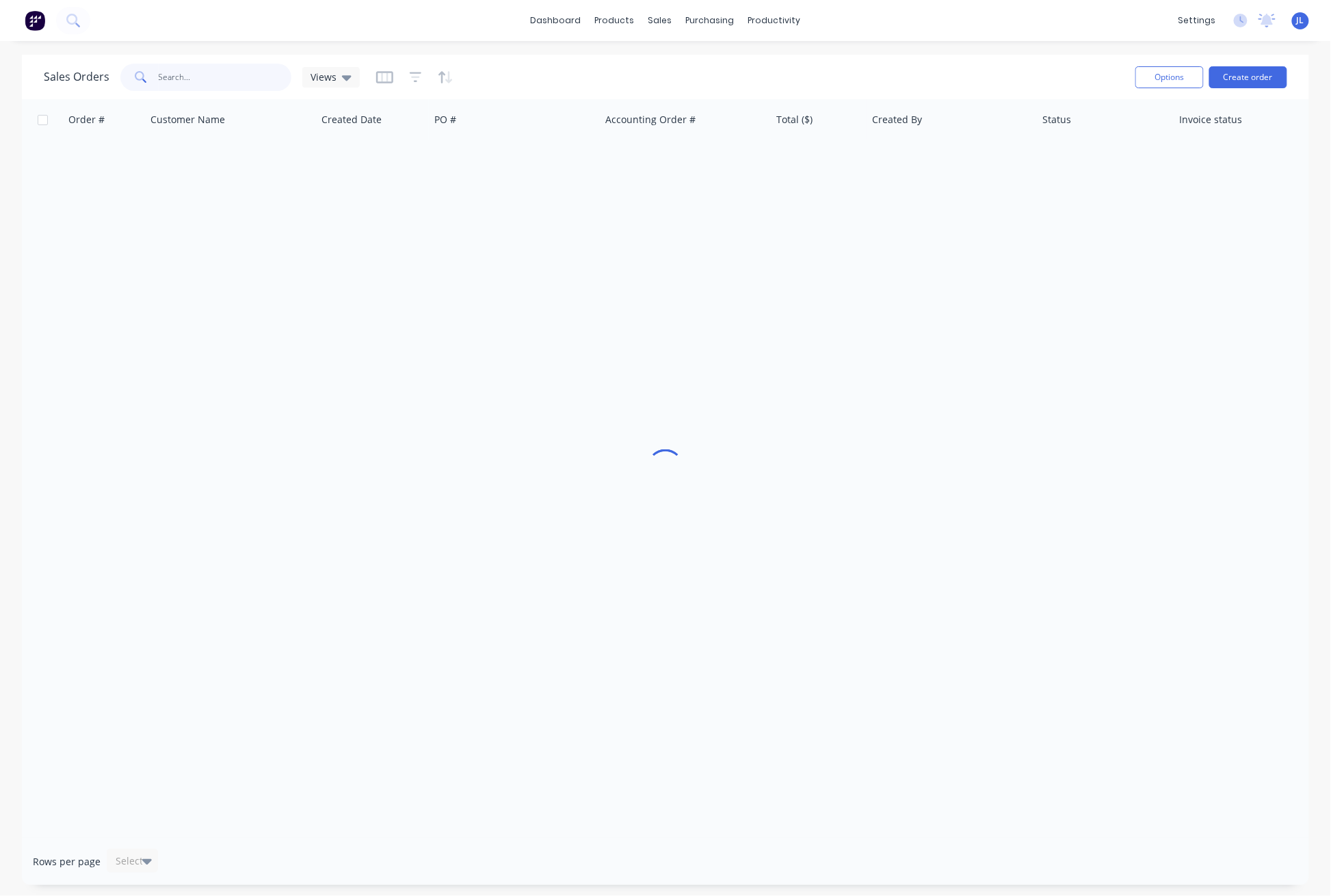
click at [194, 78] on input "text" at bounding box center [225, 77] width 133 height 27
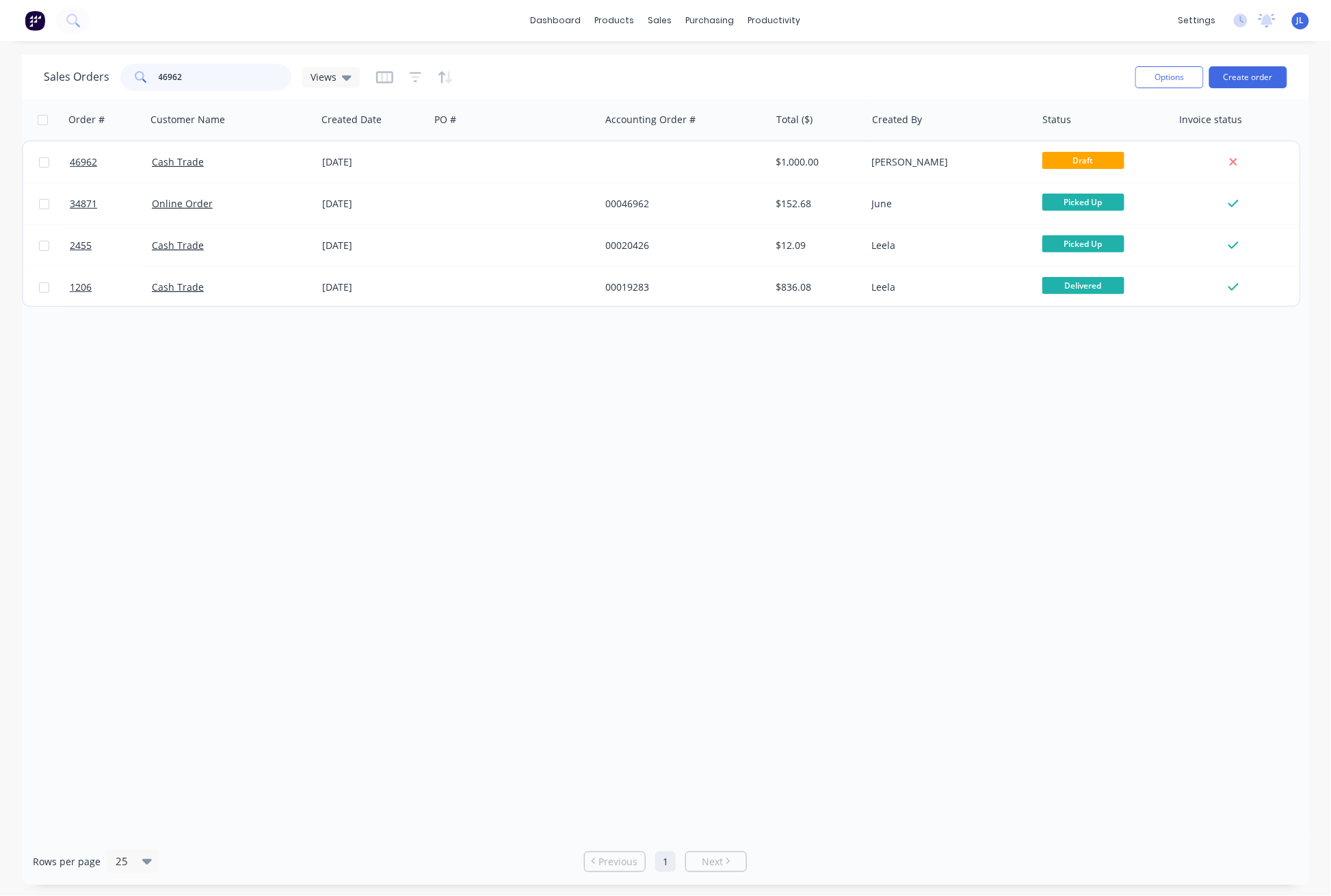
type input "46962"
click at [228, 31] on div "dashboard products sales purchasing productivity dashboard products Product Cat…" at bounding box center [666, 21] width 1331 height 41
click at [260, 48] on div "dashboard products sales purchasing productivity dashboard products Product Cat…" at bounding box center [666, 448] width 1331 height 896
click at [635, 444] on div "Order # Customer Name Created Date PO # Accounting Order # Total ($) Created By…" at bounding box center [665, 469] width 1287 height 739
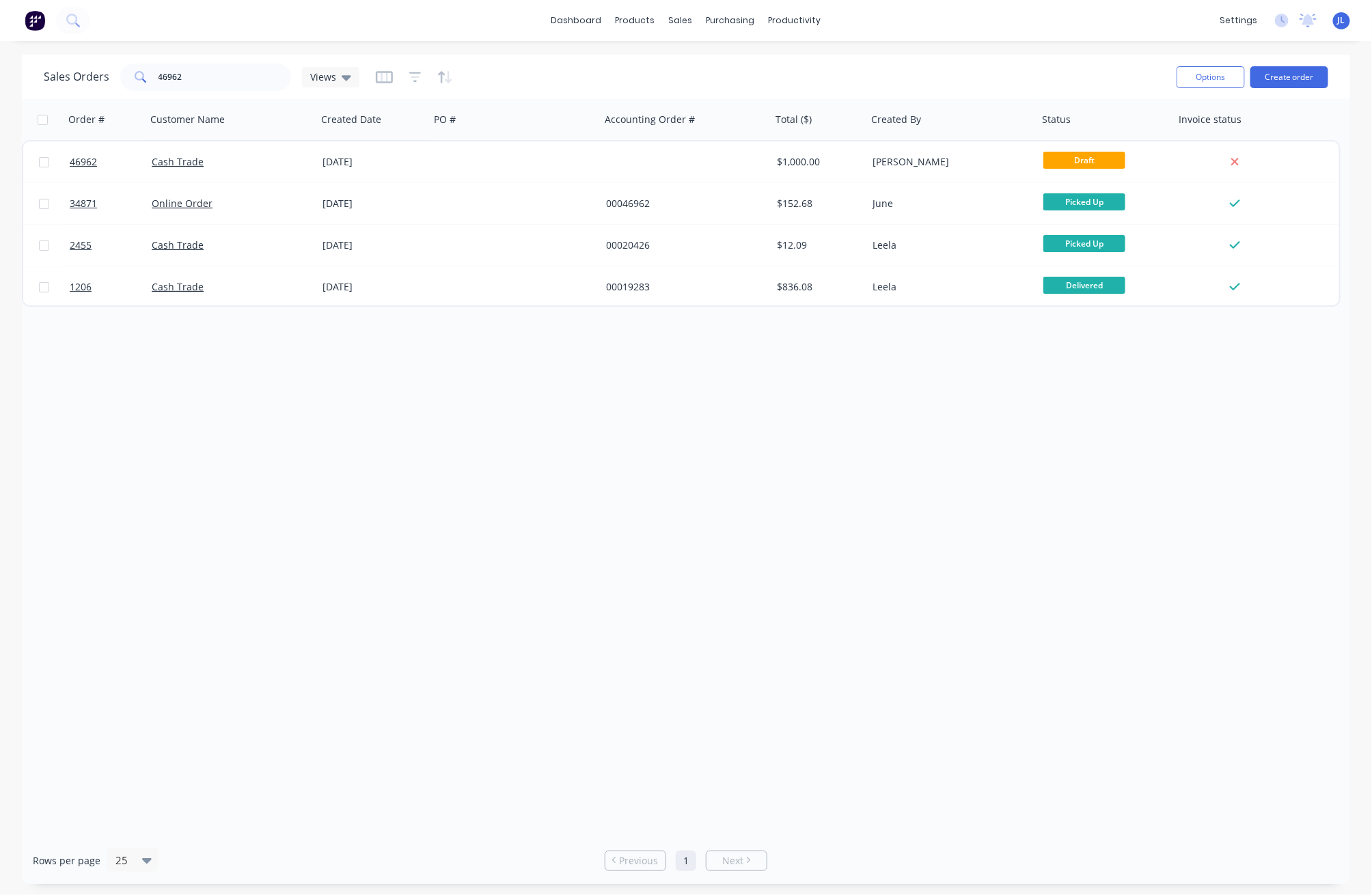
click at [511, 84] on div "Sales Orders 46962 Views" at bounding box center [605, 77] width 1122 height 34
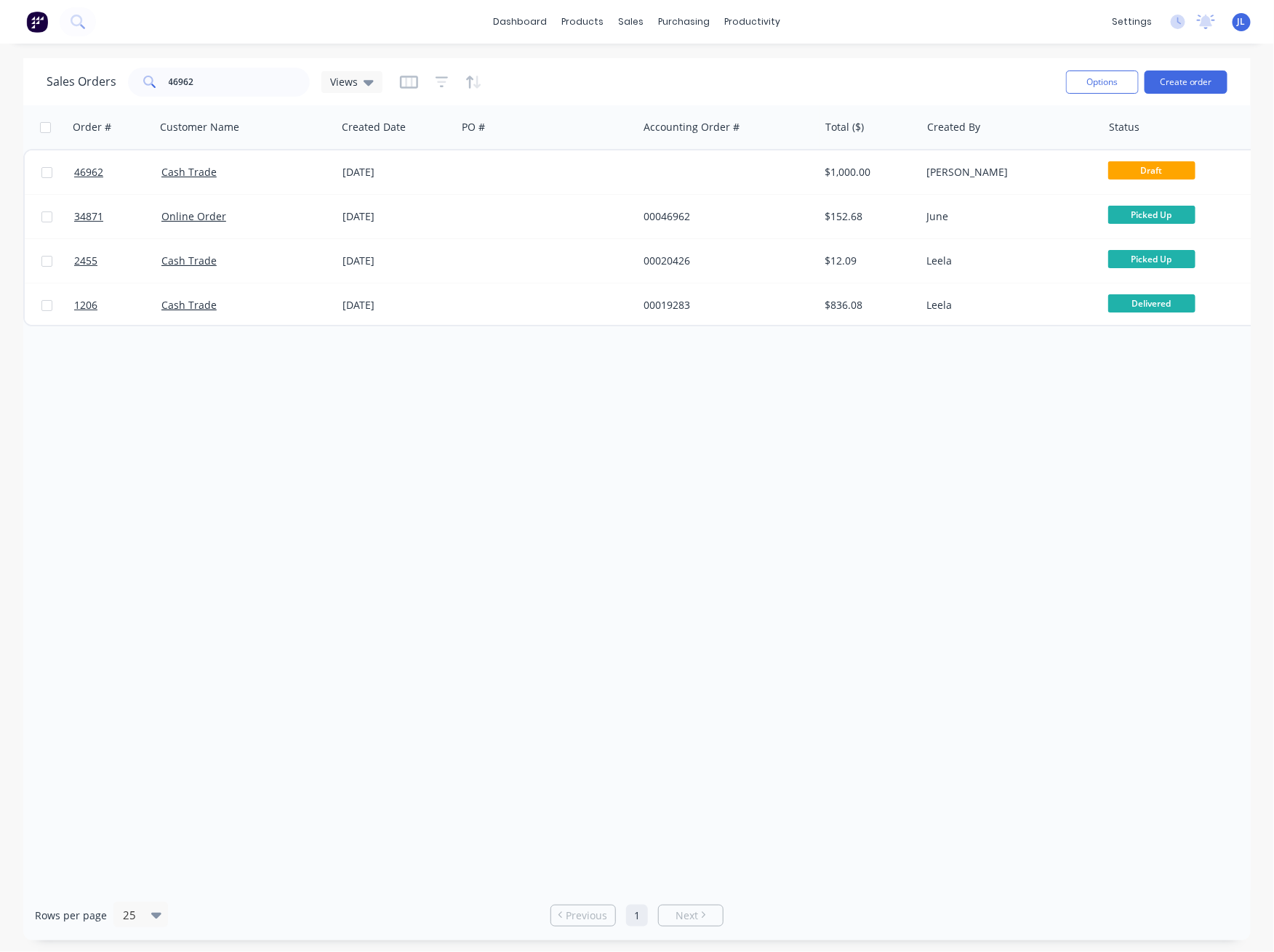
click at [959, 381] on div "Order # Customer Name Created Date PO # Accounting Order # Total ($) Created By…" at bounding box center [636, 498] width 1227 height 785
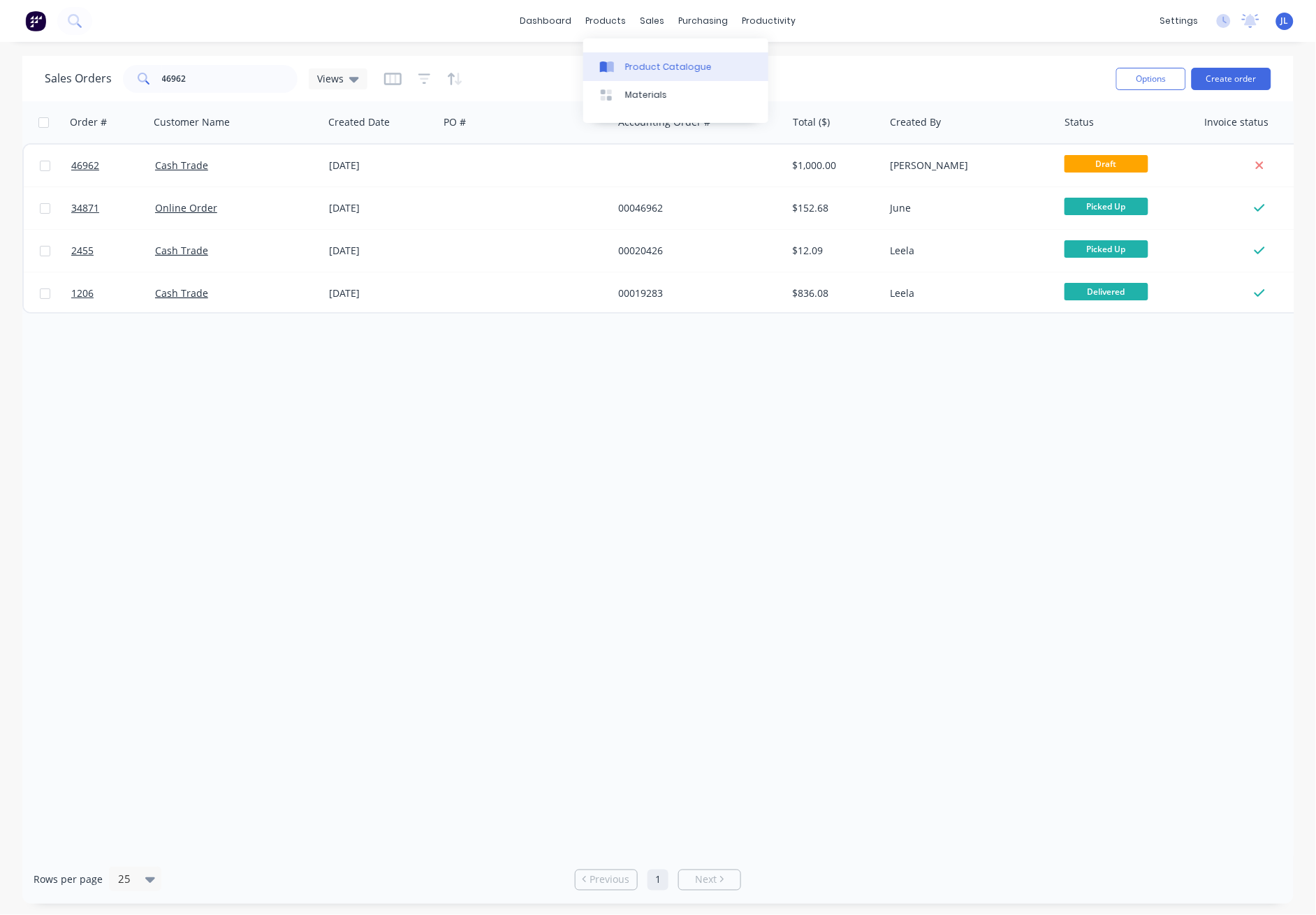
click at [631, 62] on div "Product Catalogue" at bounding box center [668, 67] width 87 height 13
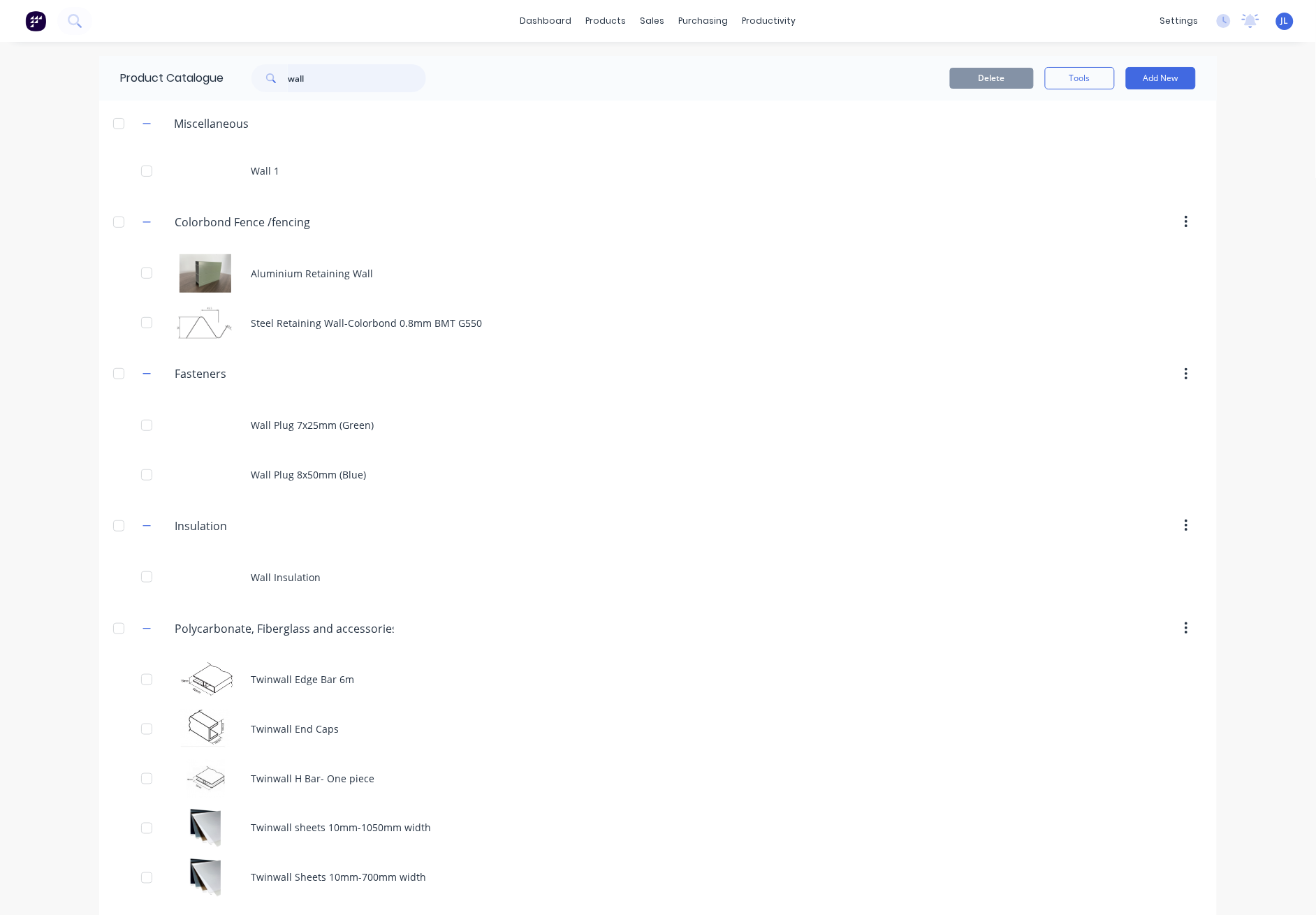
click at [338, 79] on input "wall" at bounding box center [357, 78] width 138 height 28
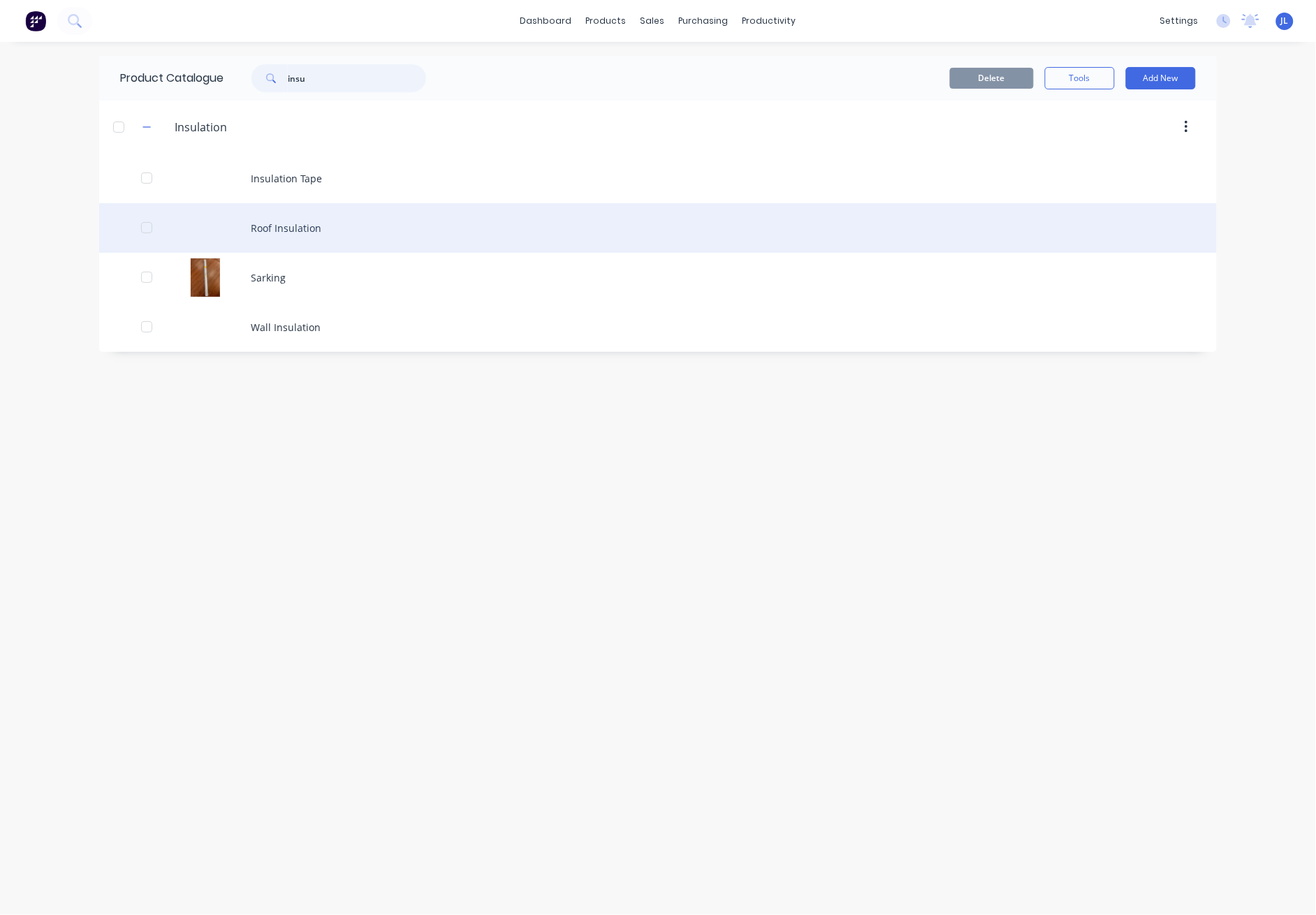
type input "insu"
click at [297, 229] on div "Roof Insulation" at bounding box center [658, 228] width 1118 height 50
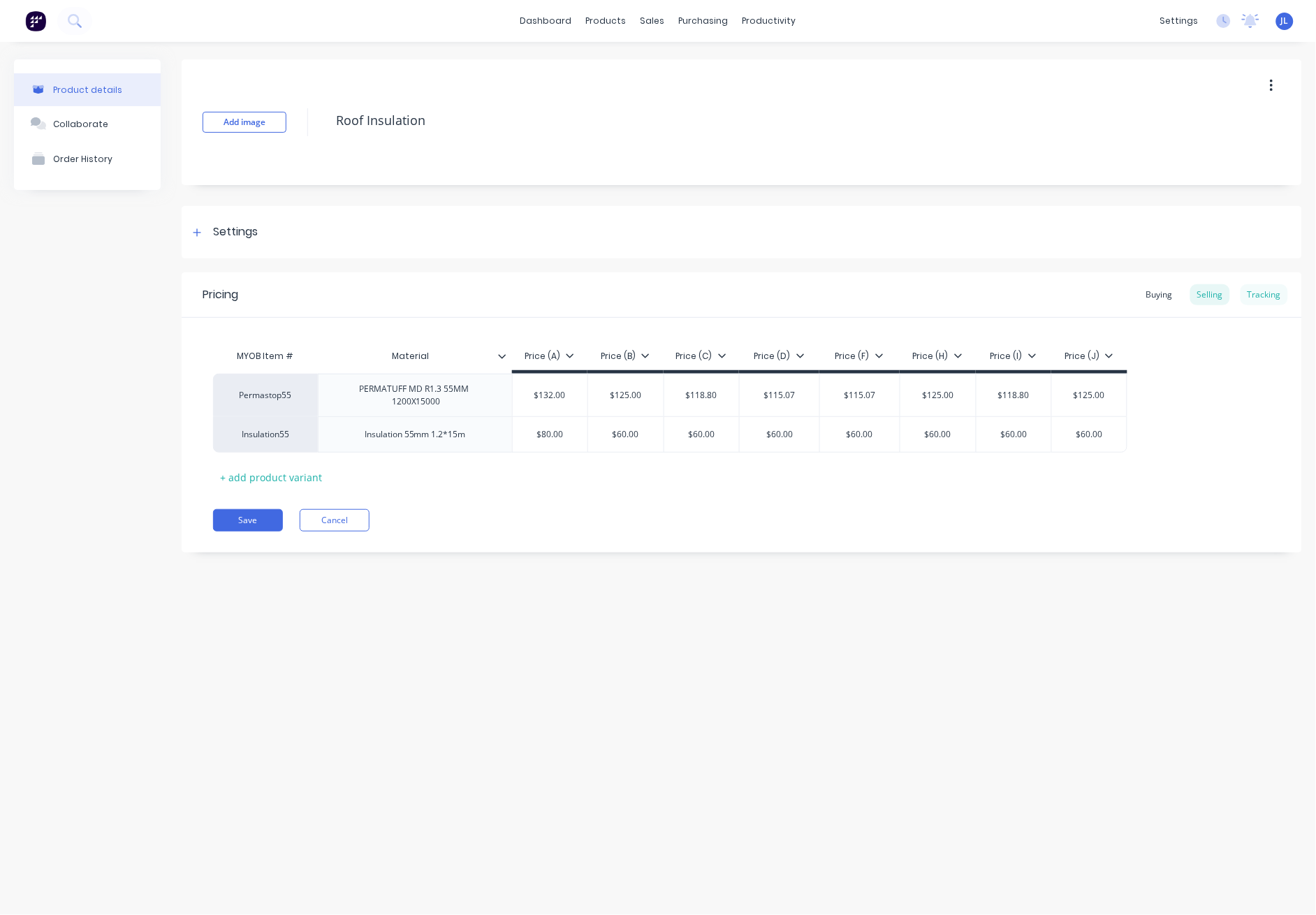
click at [921, 292] on div "Tracking" at bounding box center [1264, 295] width 47 height 21
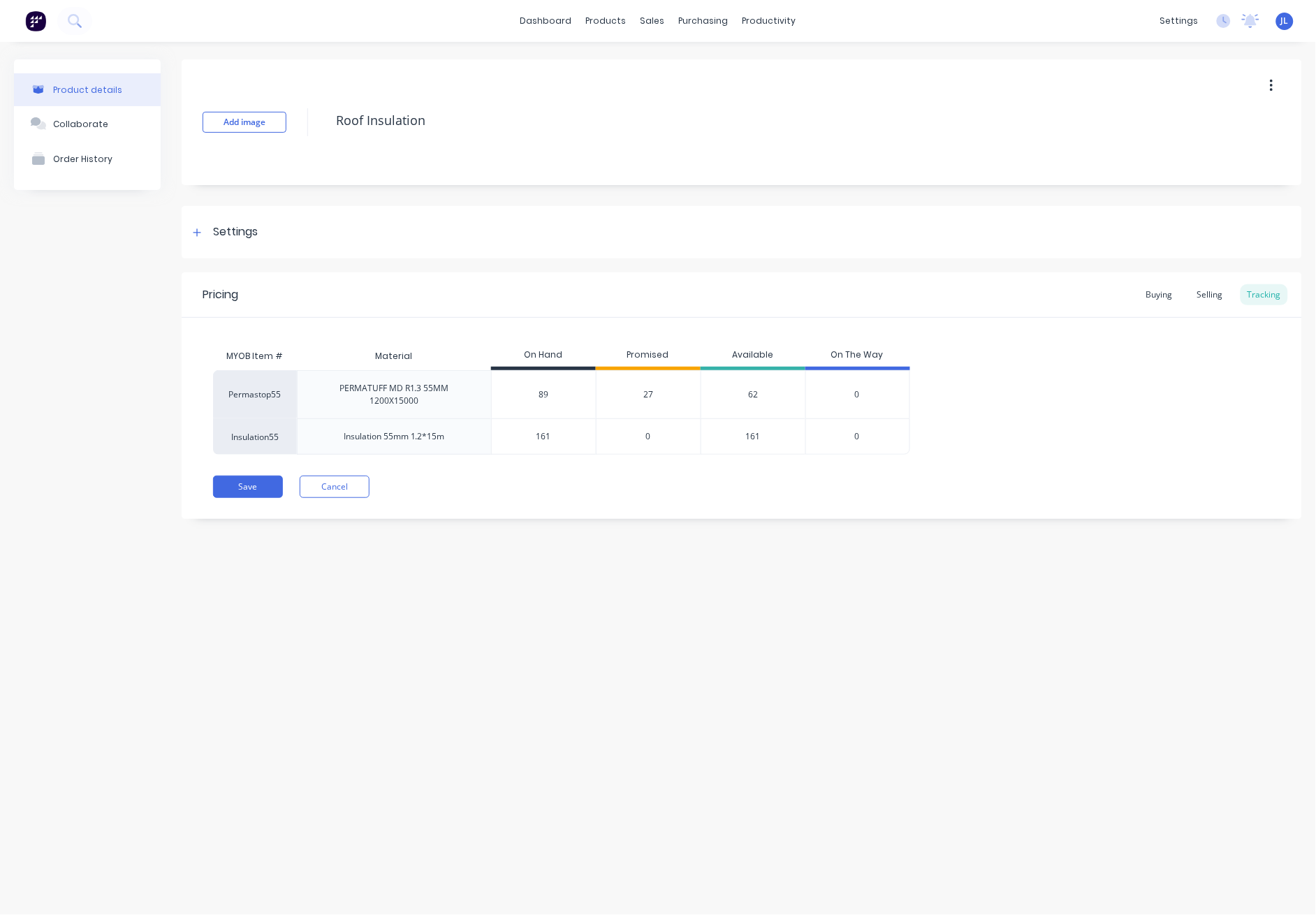
click at [650, 394] on span "27" at bounding box center [648, 394] width 10 height 13
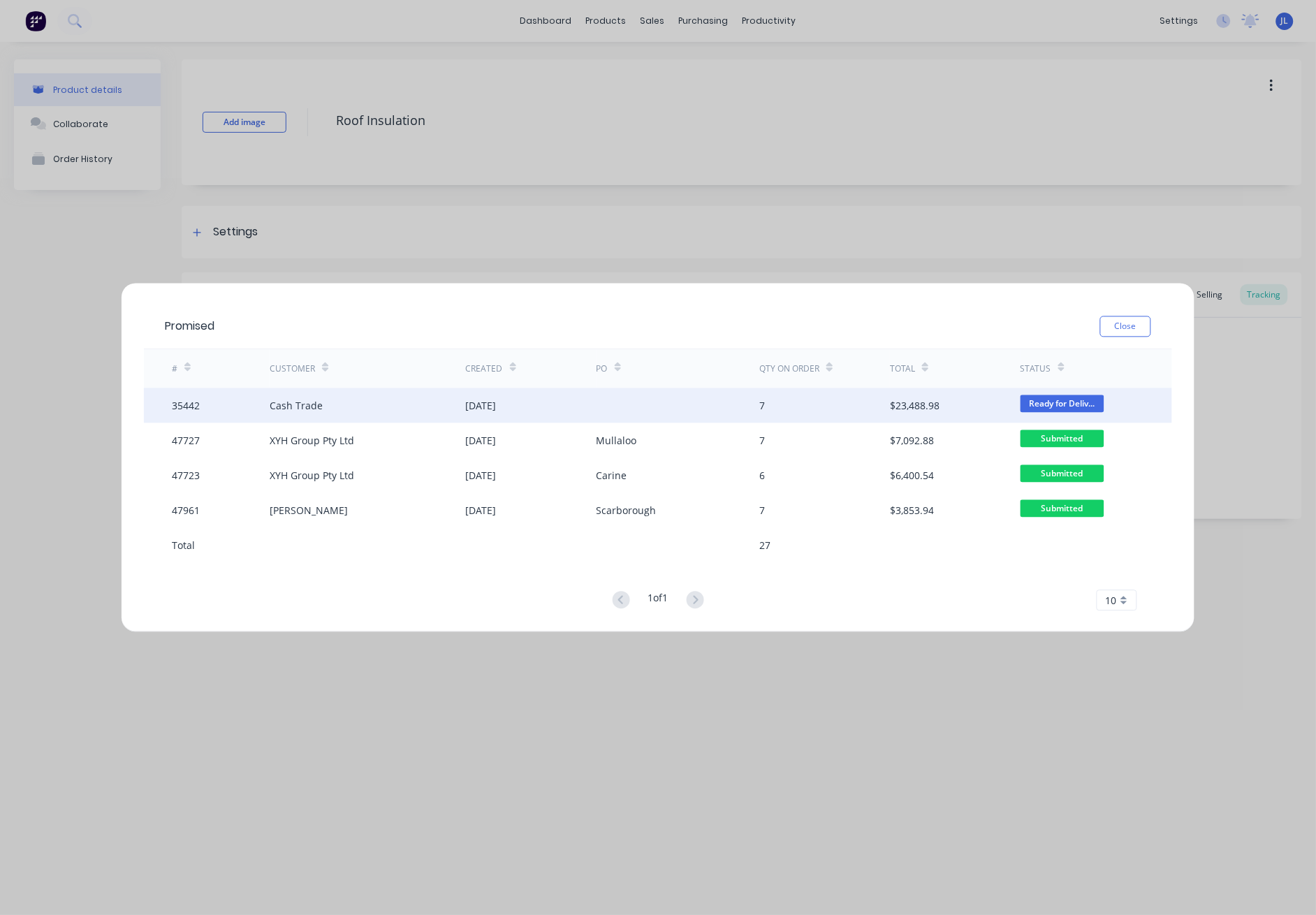
click at [647, 398] on div at bounding box center [679, 405] width 164 height 35
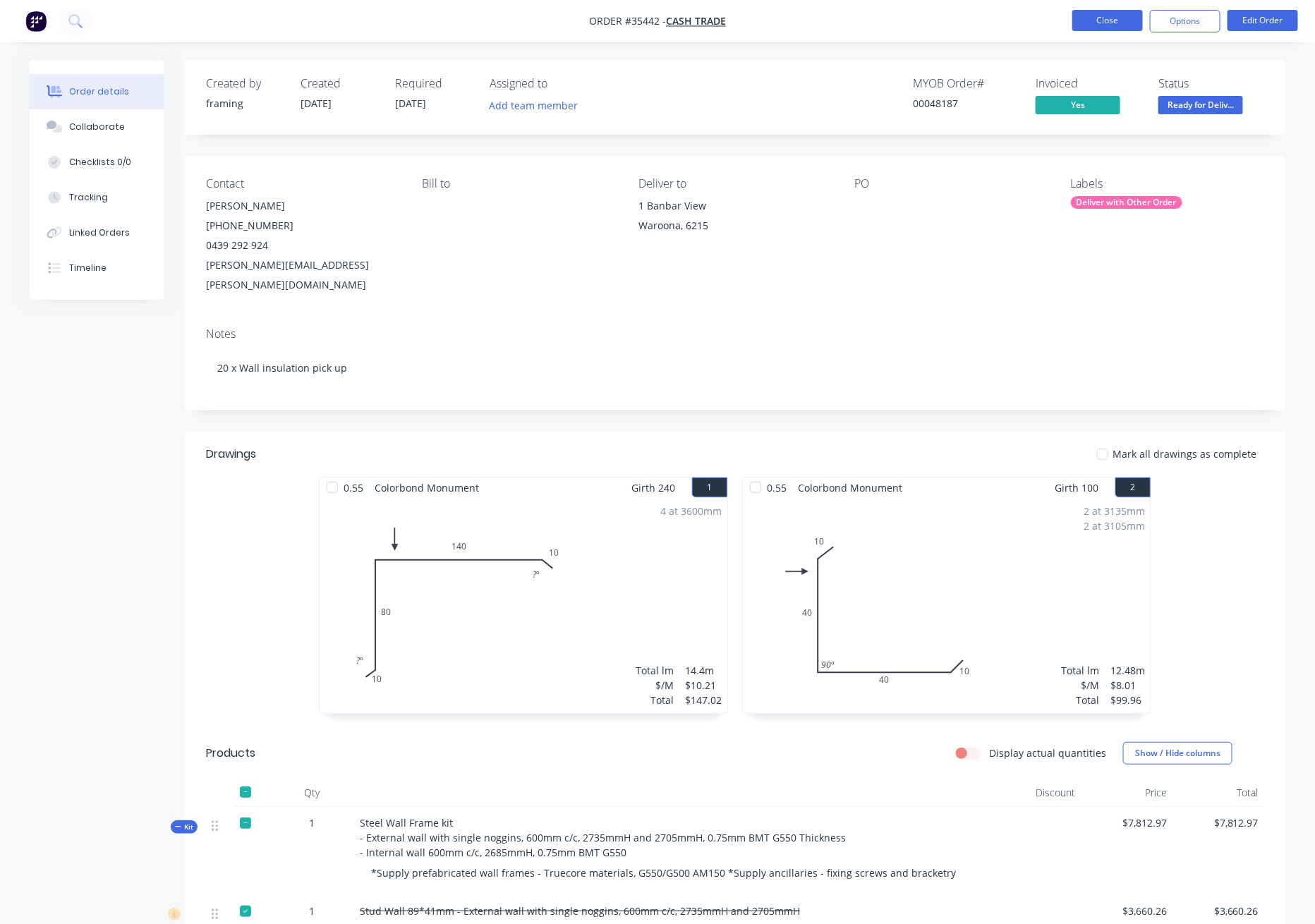
click at [930, 17] on button "Close" at bounding box center [1108, 20] width 71 height 21
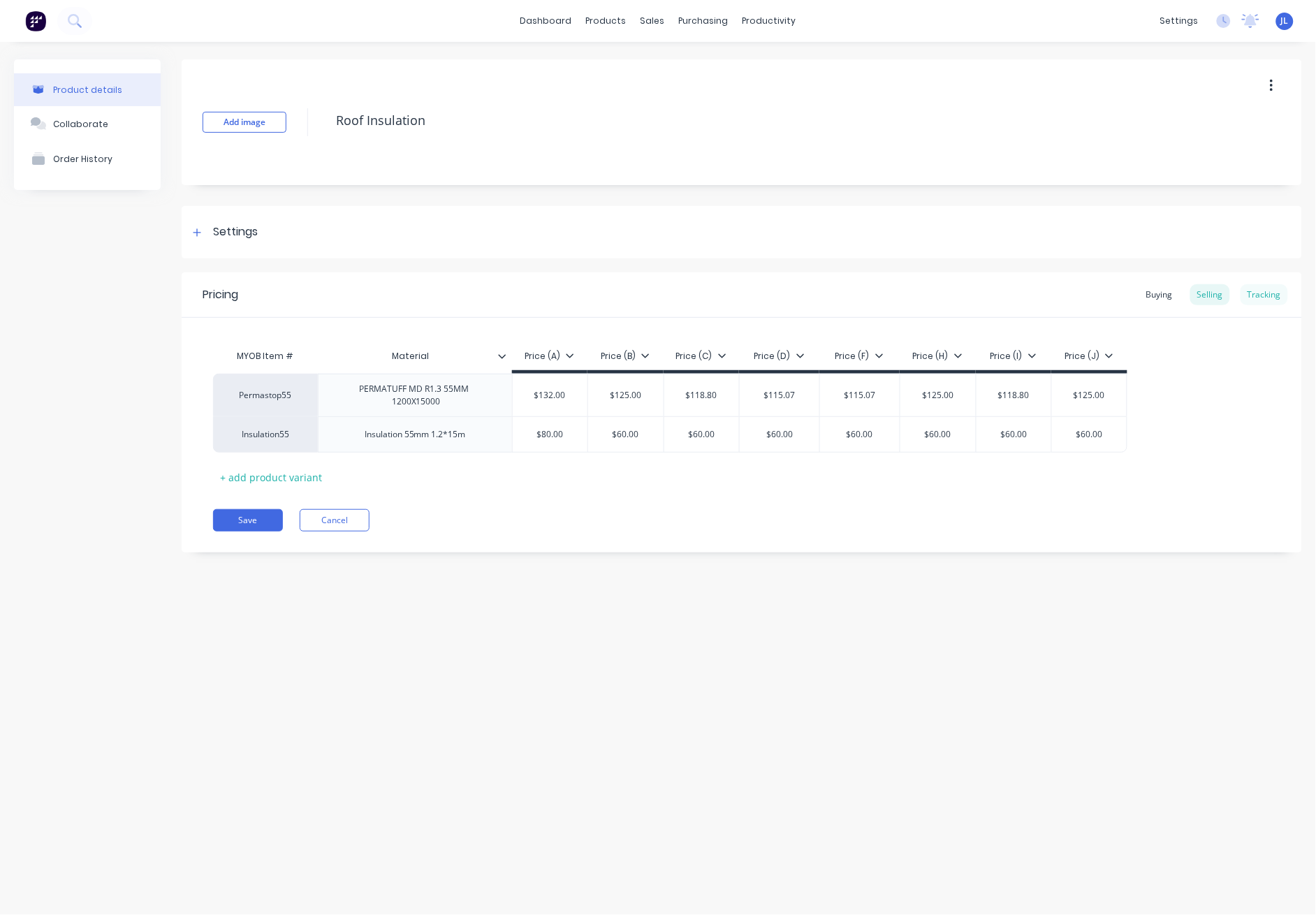
click at [921, 286] on div "Tracking" at bounding box center [1264, 295] width 47 height 21
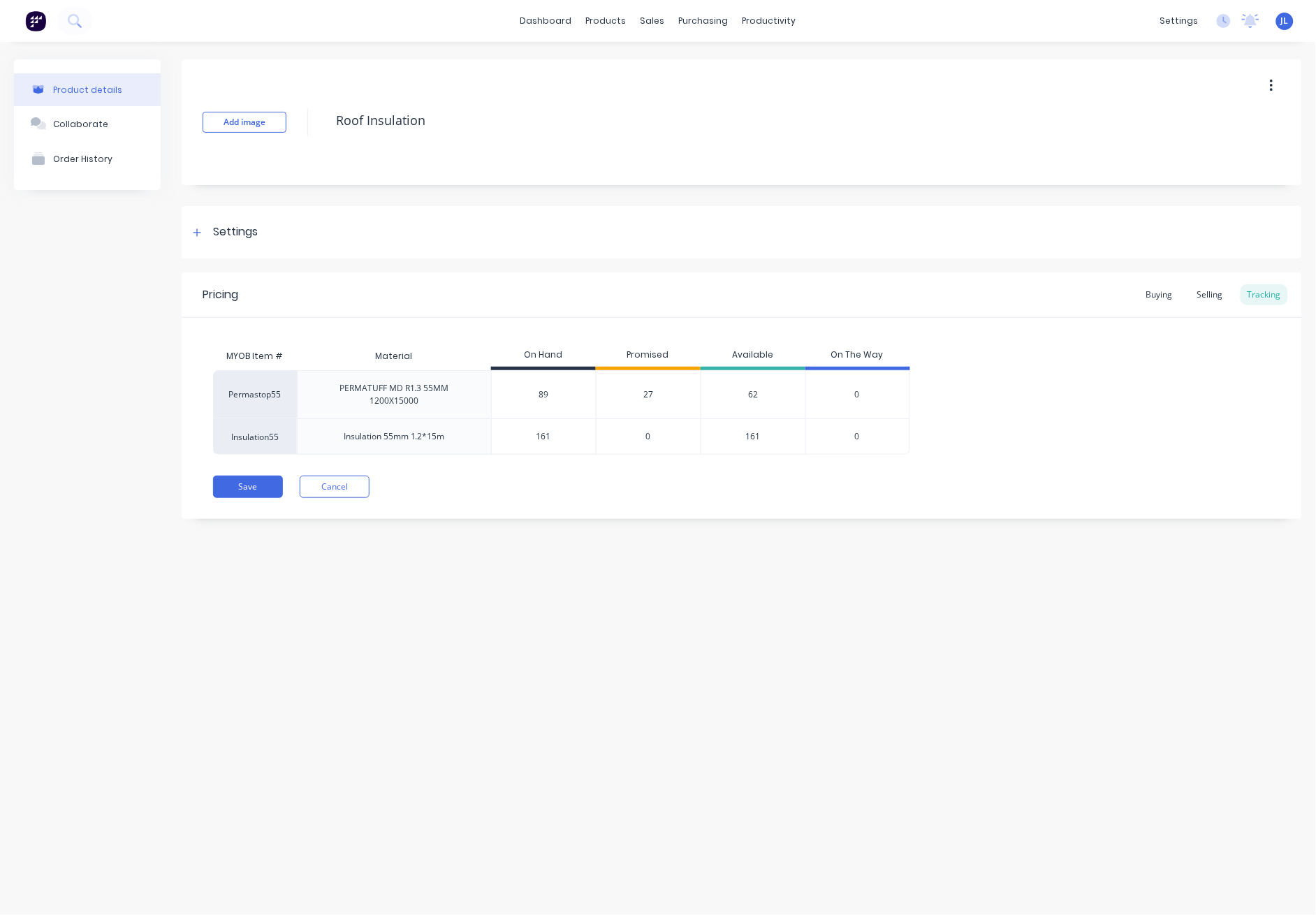
click at [643, 398] on span "27" at bounding box center [648, 394] width 10 height 13
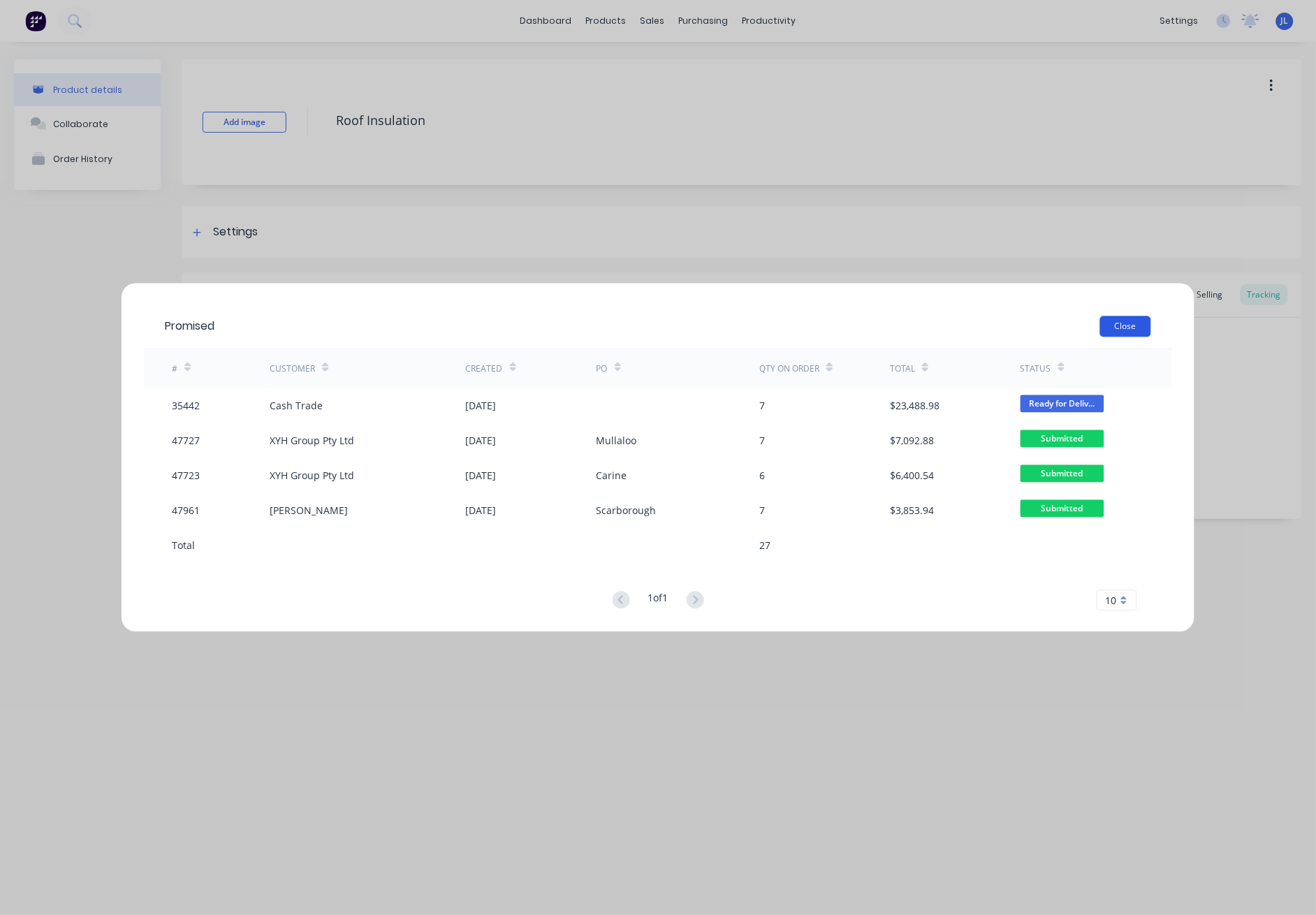
click at [921, 333] on button "Close" at bounding box center [1125, 327] width 51 height 21
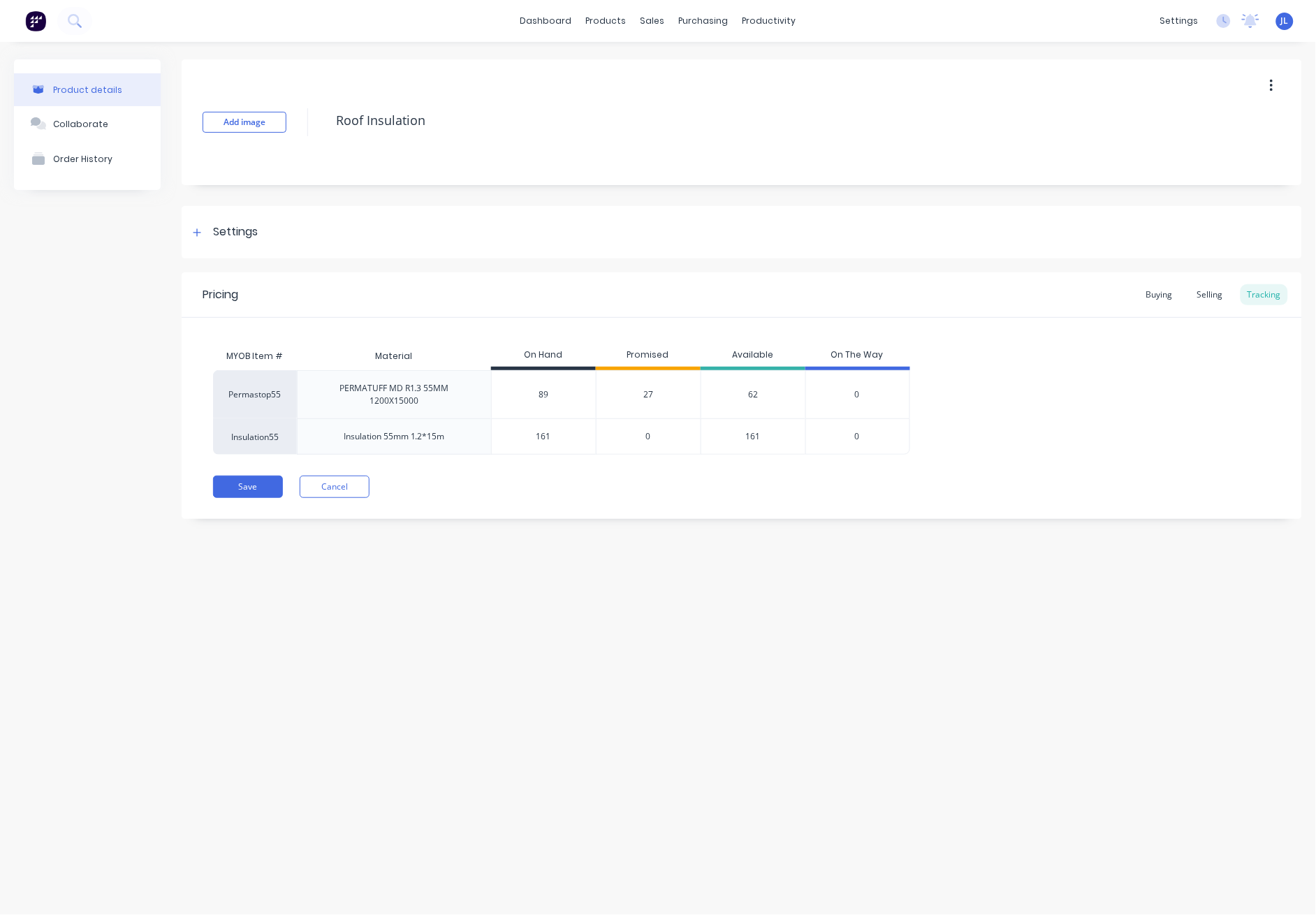
drag, startPoint x: 561, startPoint y: 395, endPoint x: 528, endPoint y: 393, distance: 33.1
click at [528, 393] on input "89" at bounding box center [543, 394] width 104 height 13
type input "42"
click at [600, 606] on div "Product details Collaborate Order History Add image Roof Insulation Settings Pr…" at bounding box center [658, 464] width 1316 height 845
click at [262, 481] on button "Save" at bounding box center [247, 486] width 70 height 22
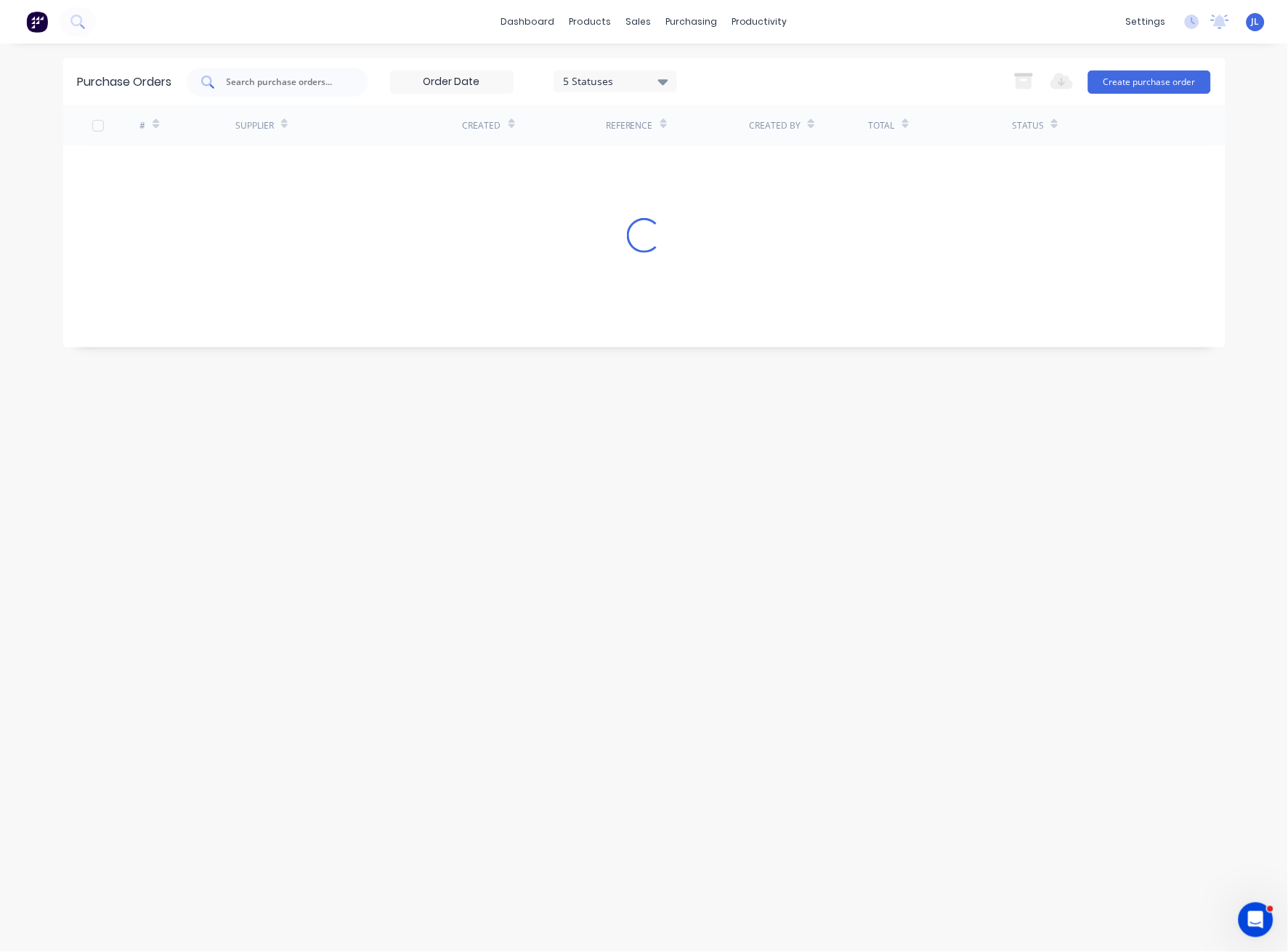
click at [266, 77] on input "text" at bounding box center [284, 82] width 120 height 15
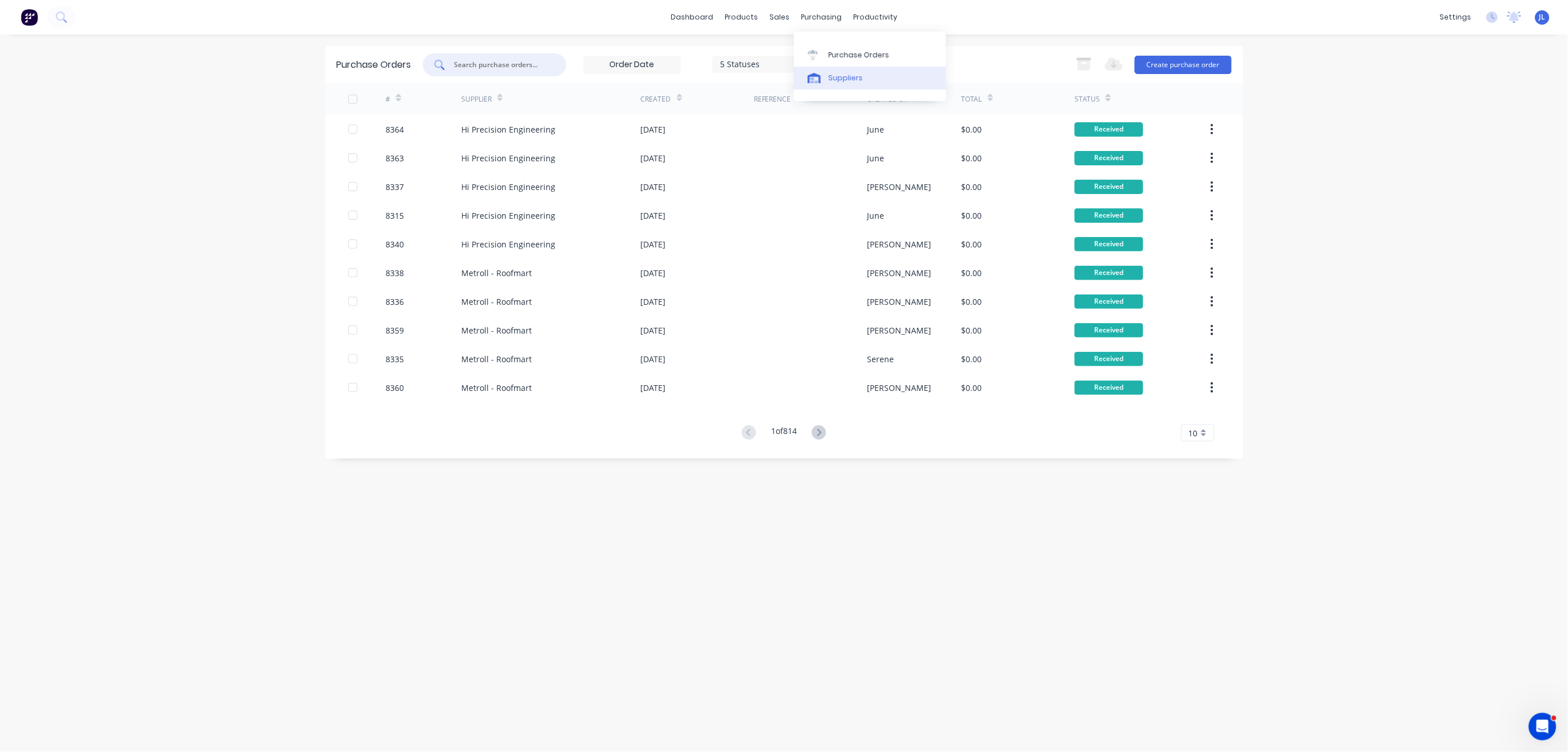
click at [854, 83] on div "Suppliers" at bounding box center [846, 78] width 35 height 10
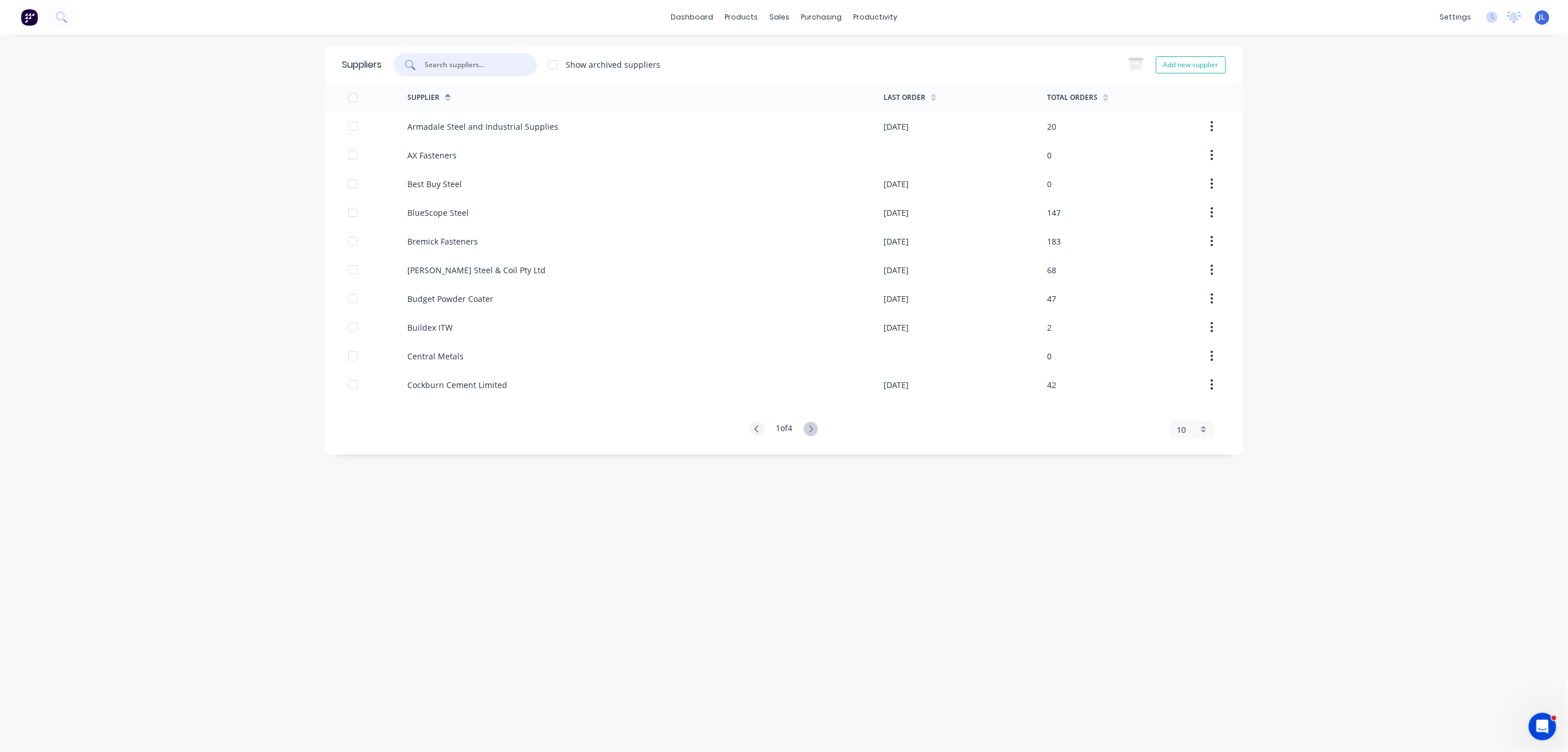
click at [471, 64] on input "text" at bounding box center [471, 65] width 95 height 12
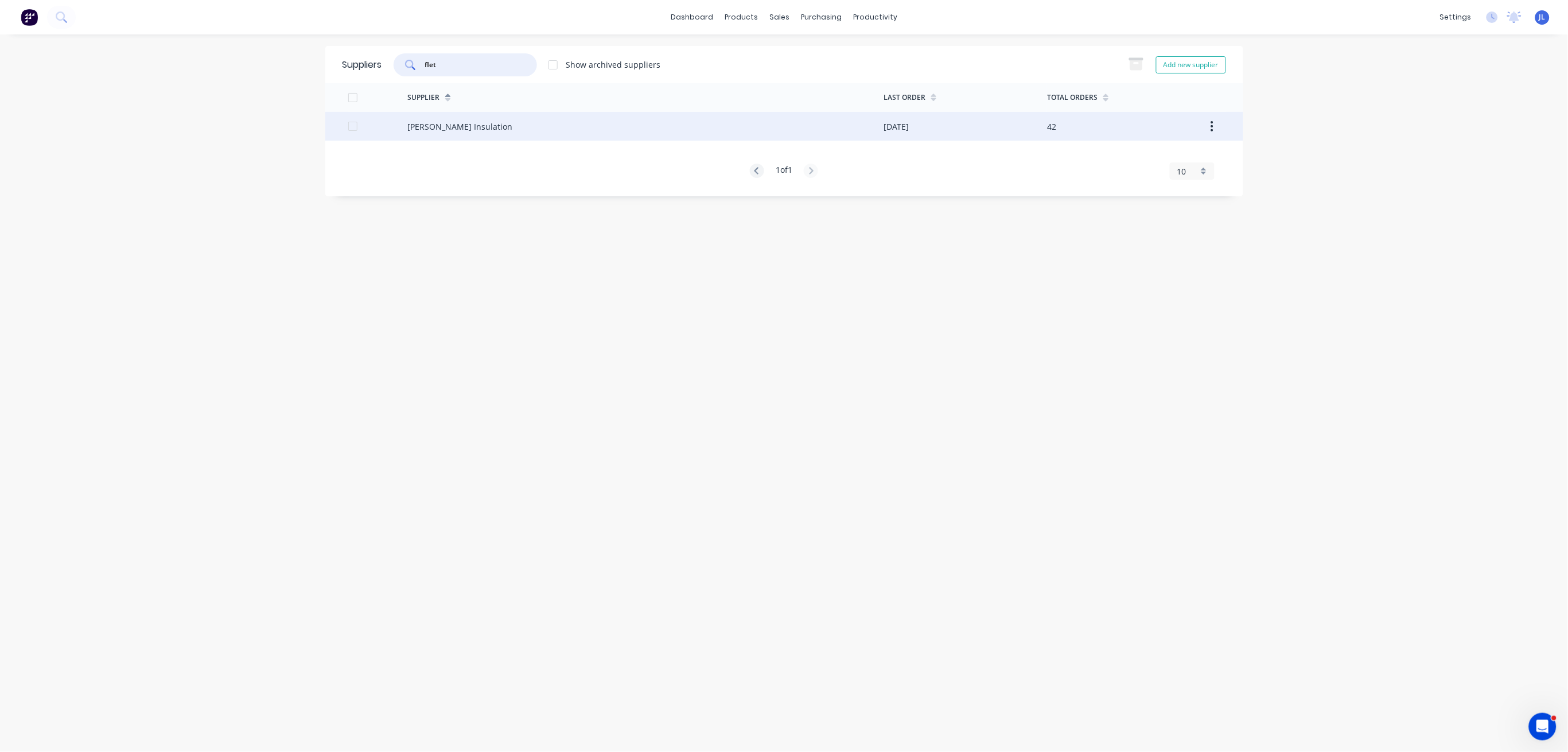
type input "flet"
click at [456, 118] on div "Fletcher Insulation" at bounding box center [645, 126] width 476 height 28
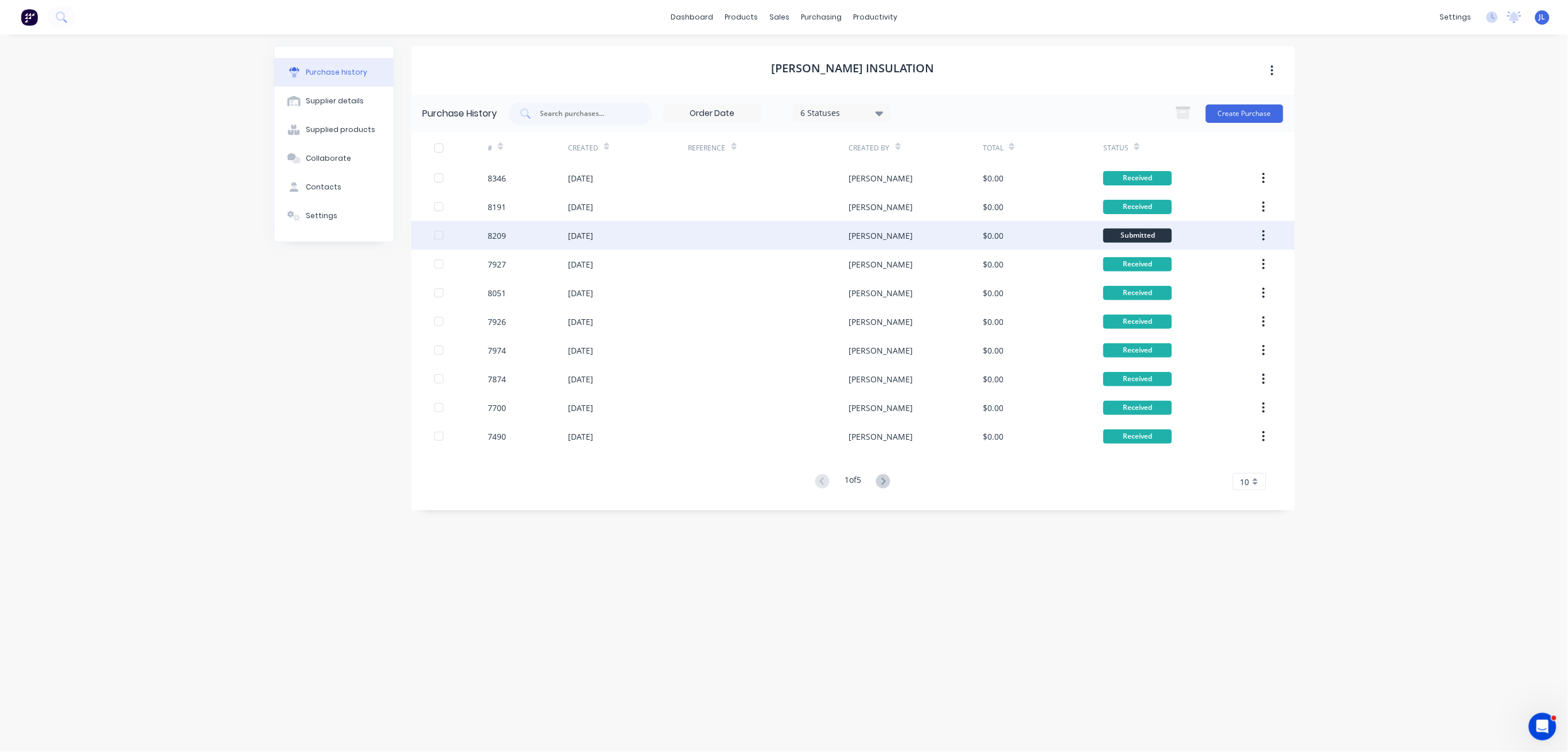
click at [1017, 239] on div "$0.00" at bounding box center [1043, 235] width 121 height 28
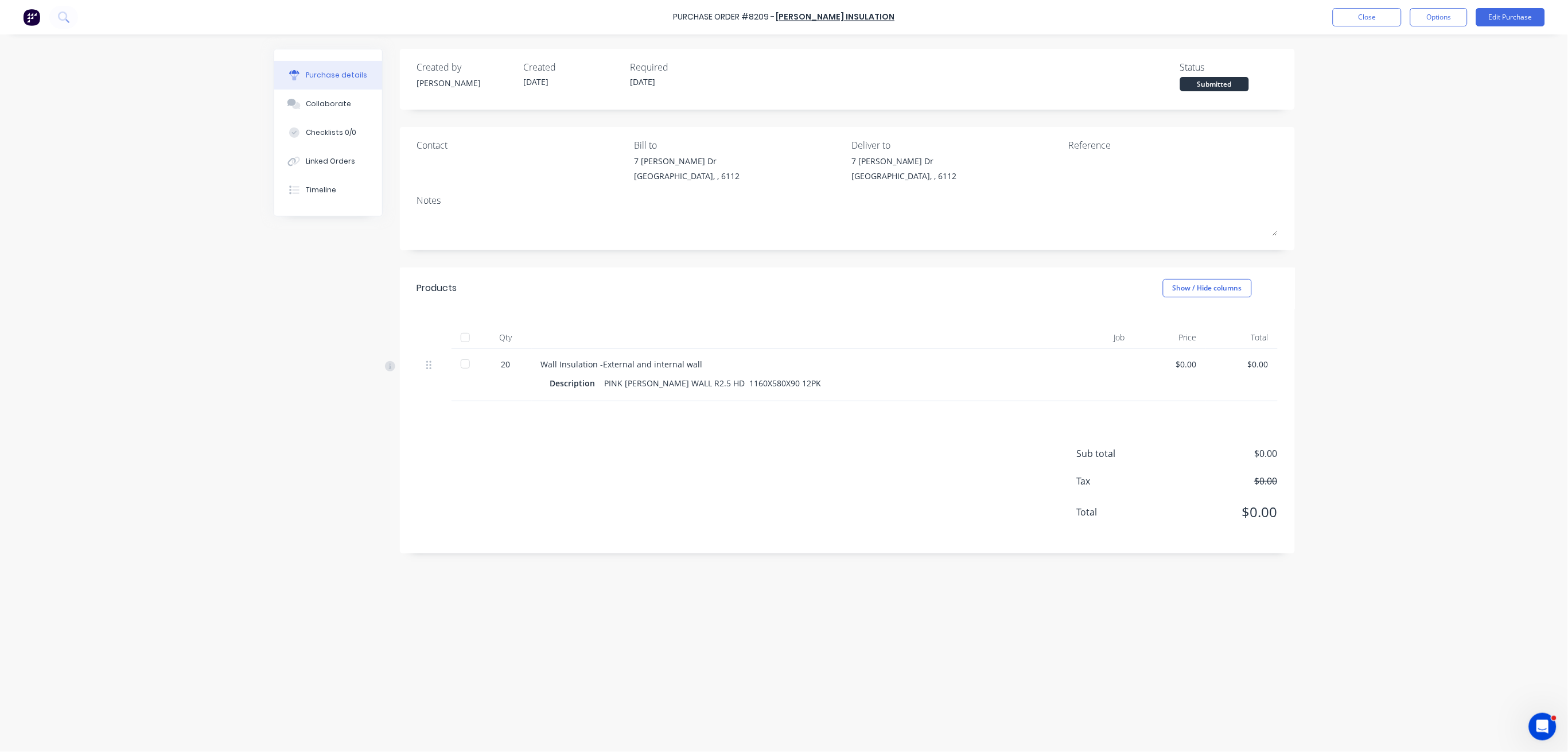
click at [467, 336] on div at bounding box center [465, 337] width 23 height 23
click at [341, 160] on div "Linked Orders" at bounding box center [330, 161] width 49 height 10
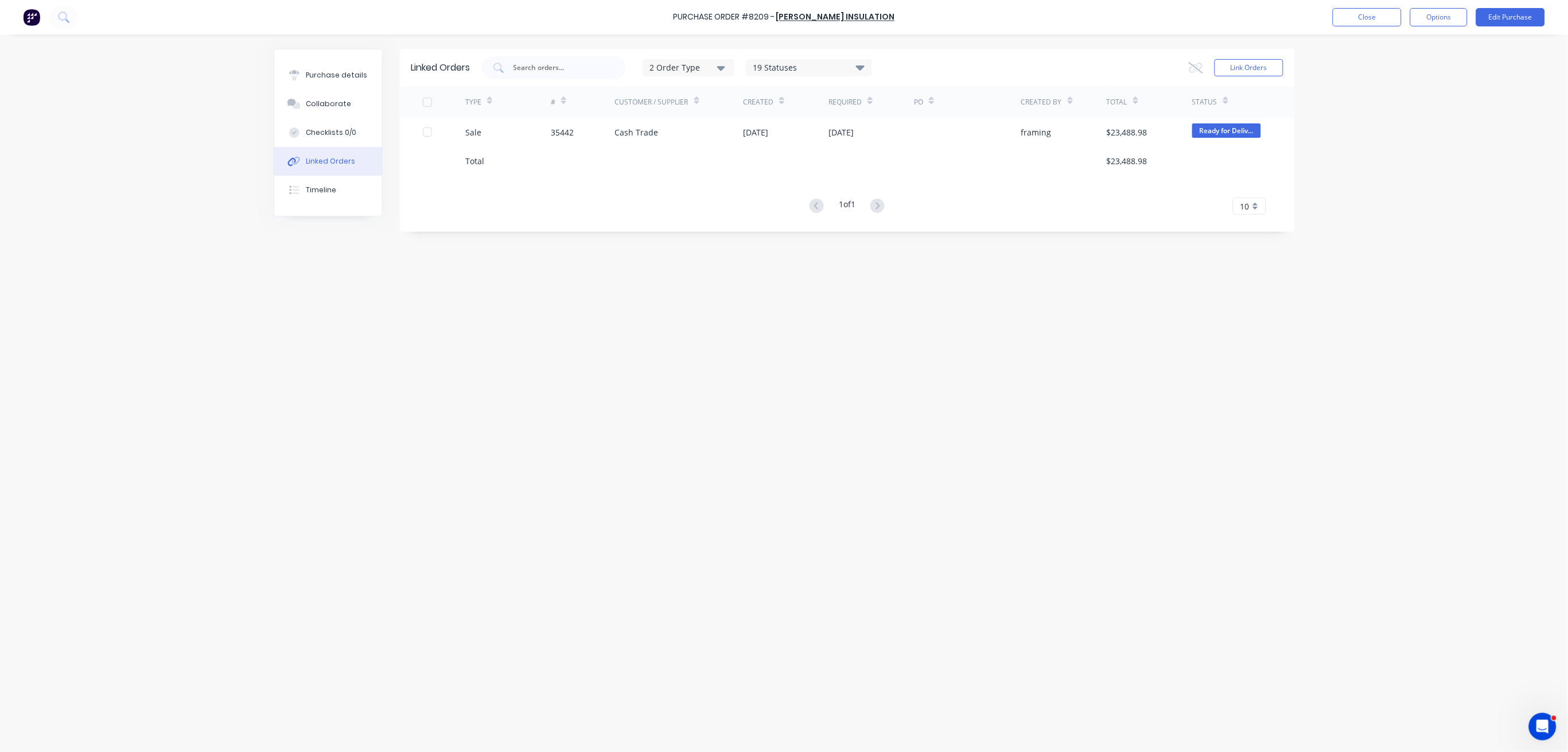
click at [331, 55] on div "Purchase details Collaborate Checklists 0/0 Linked Orders Timeline" at bounding box center [328, 133] width 108 height 166
click at [328, 70] on div "Purchase details" at bounding box center [336, 75] width 62 height 10
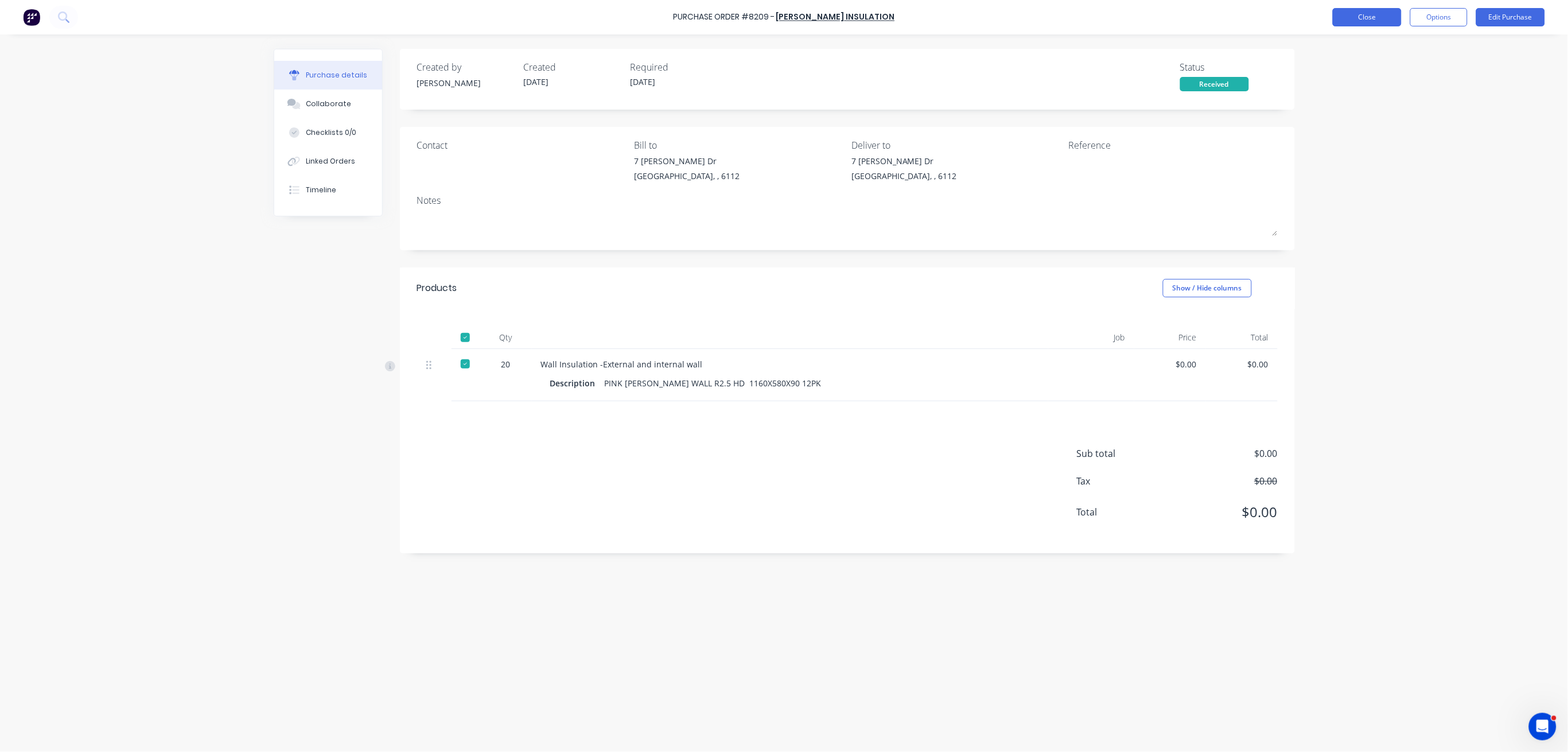
click at [1017, 15] on button "Close" at bounding box center [1367, 17] width 69 height 18
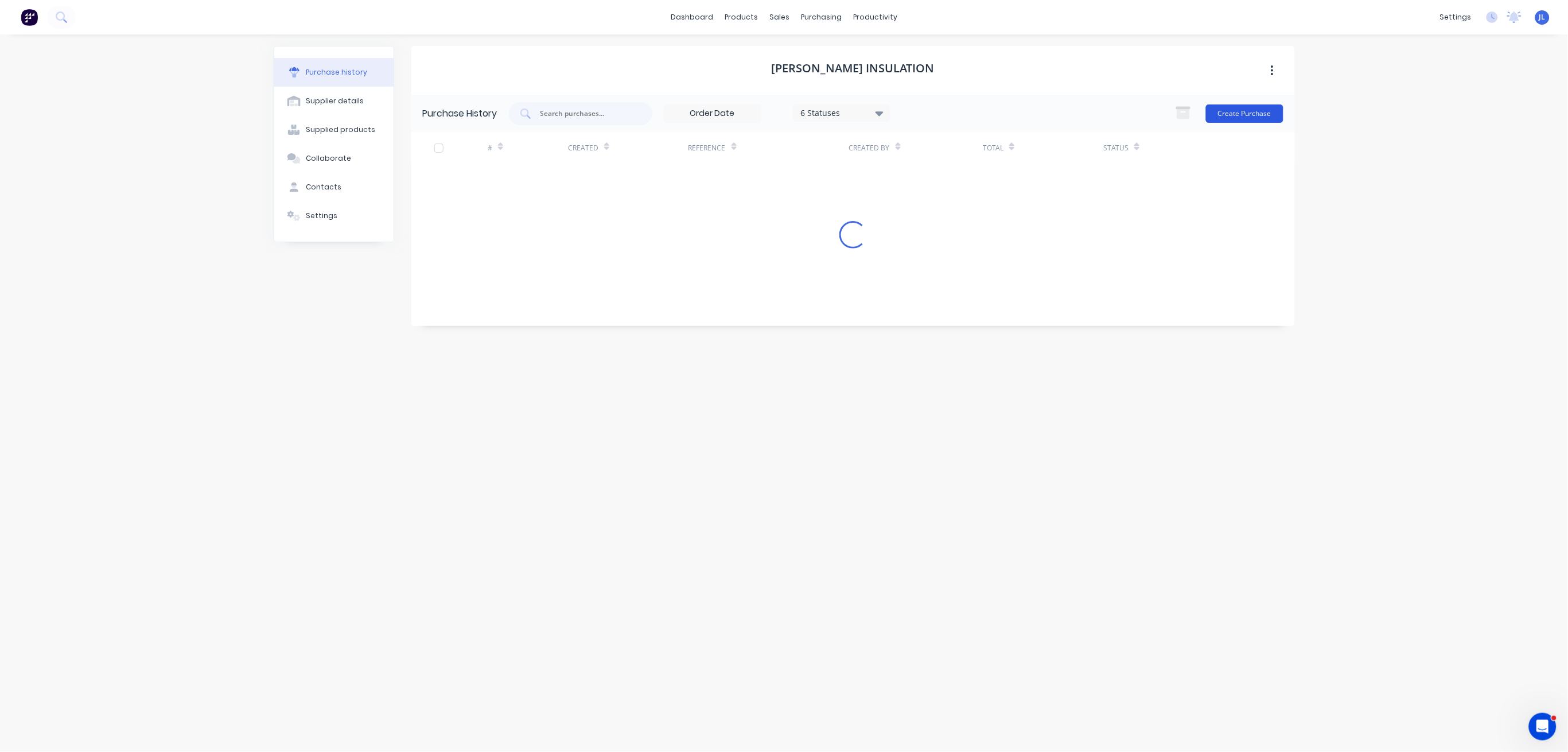
click at [1017, 112] on button "Create Purchase" at bounding box center [1245, 114] width 78 height 18
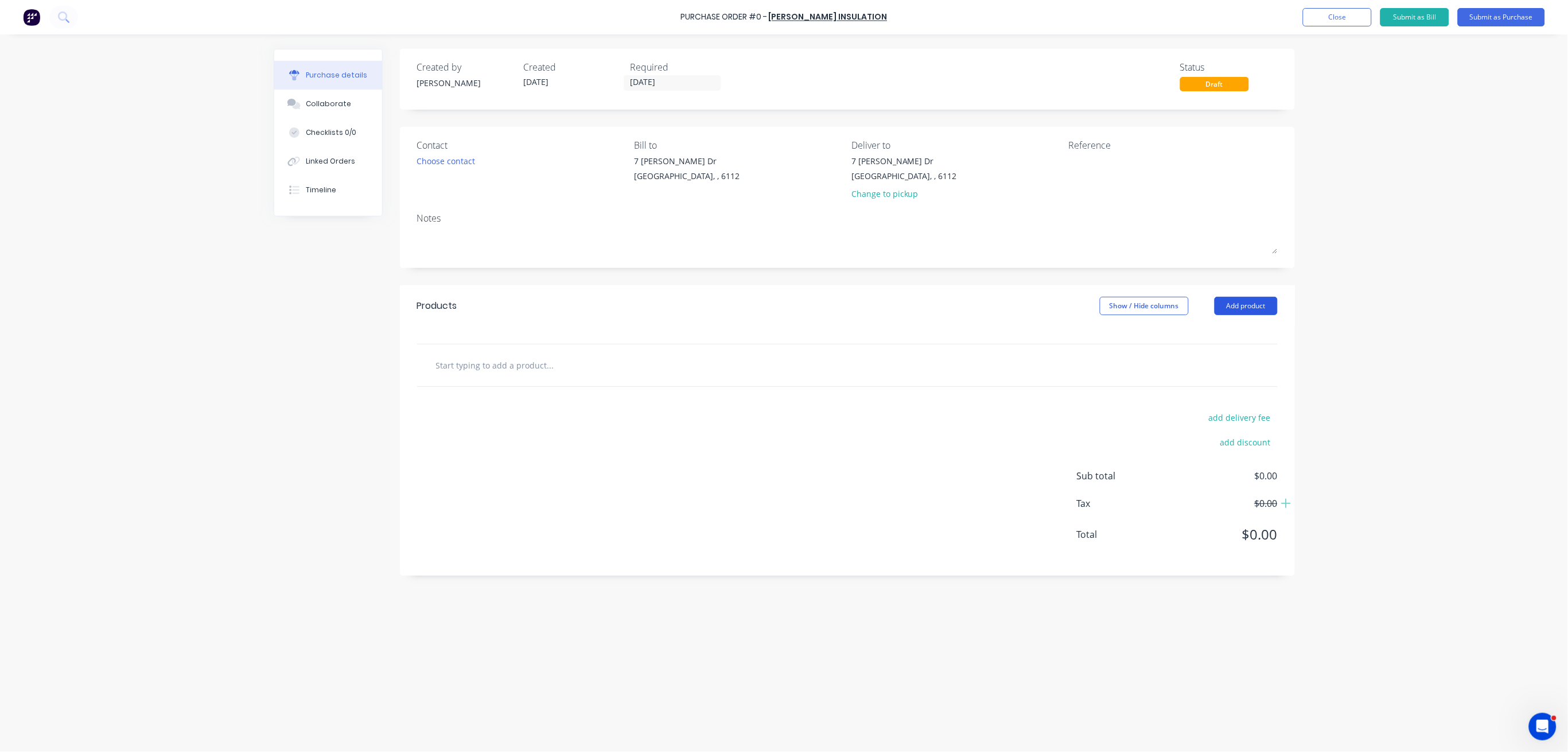
click at [1017, 306] on button "Add product" at bounding box center [1246, 306] width 63 height 18
click at [1017, 334] on div "Product catalogue" at bounding box center [1223, 336] width 88 height 17
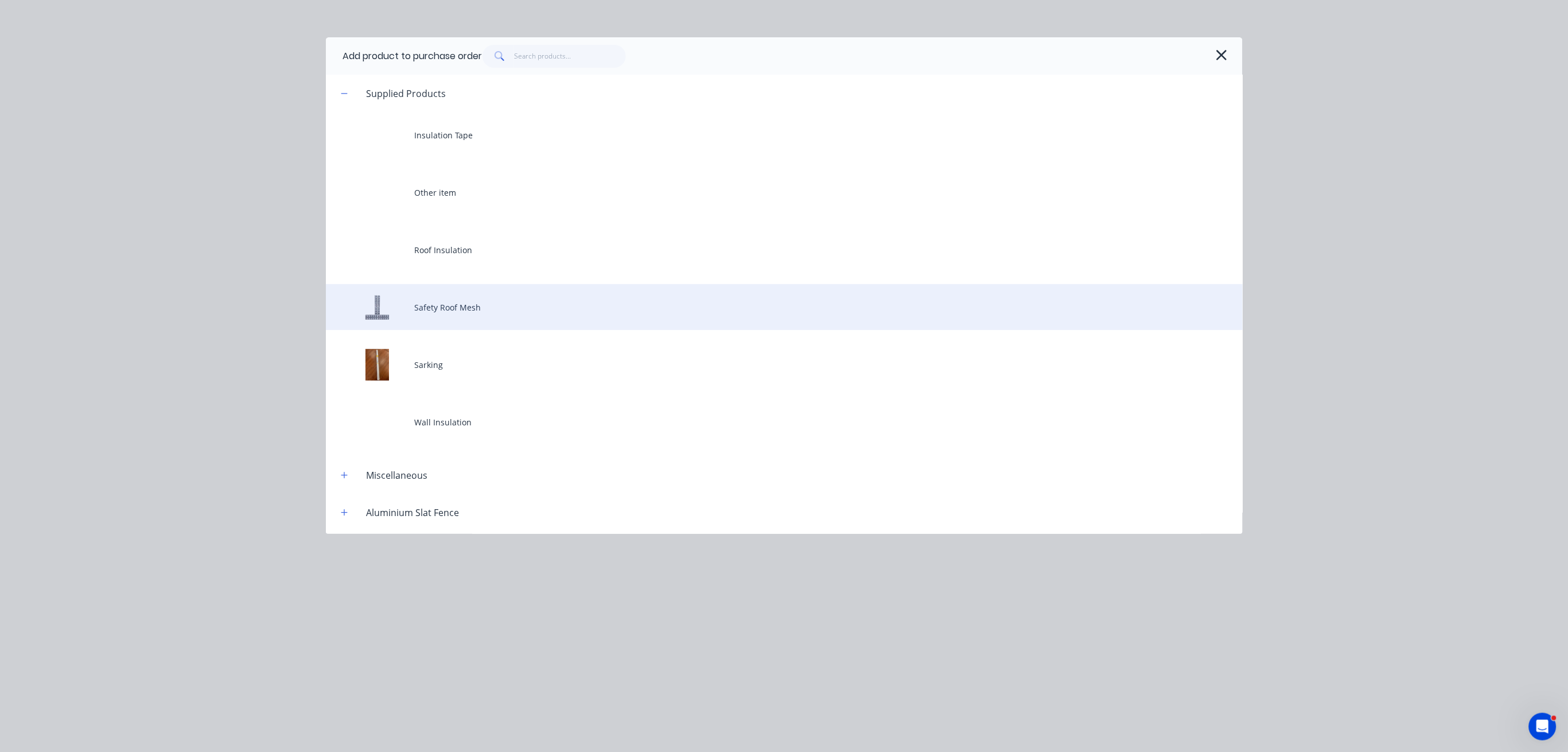
click at [490, 297] on div "Safety Roof Mesh" at bounding box center [784, 307] width 917 height 46
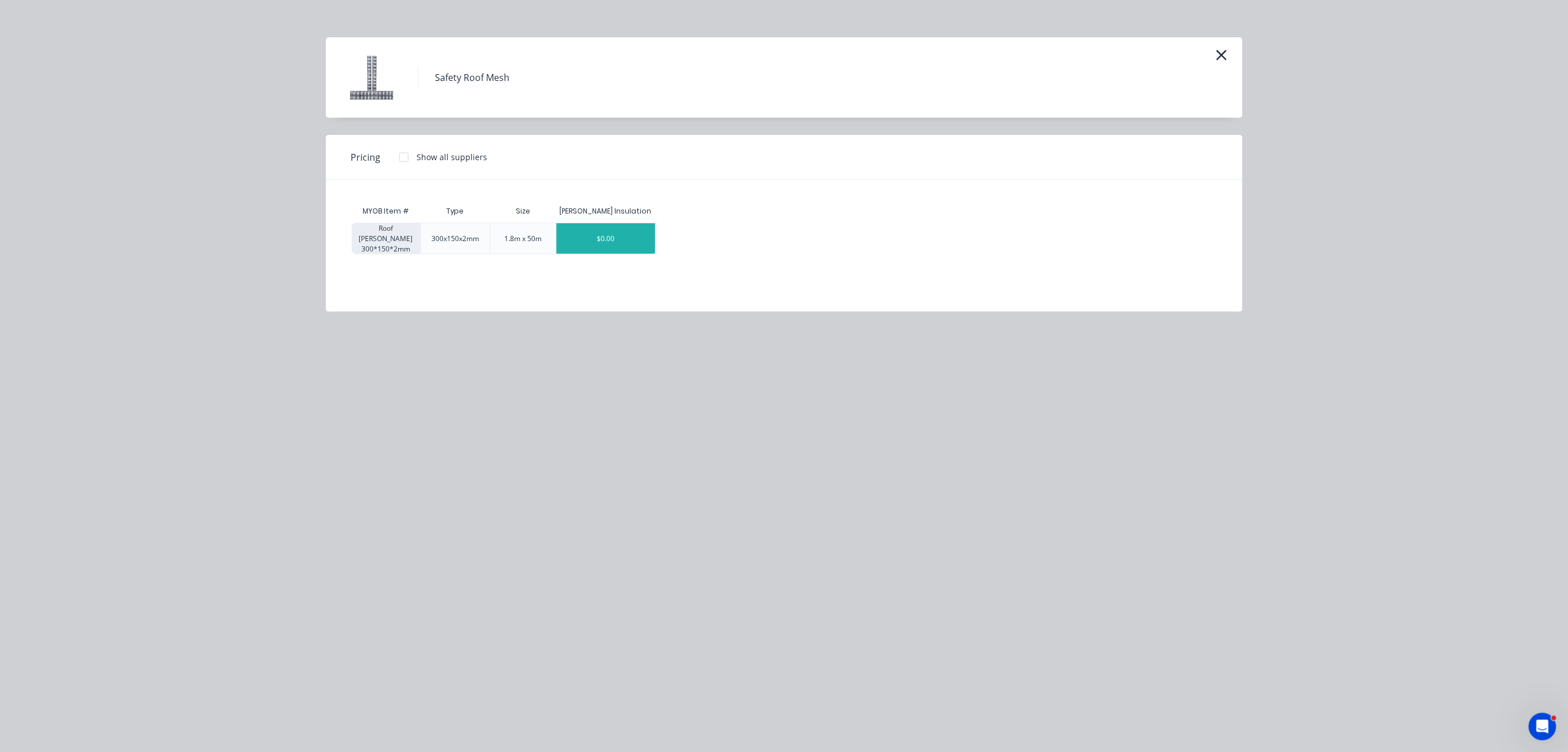
click at [621, 241] on div "$0.00" at bounding box center [606, 239] width 98 height 31
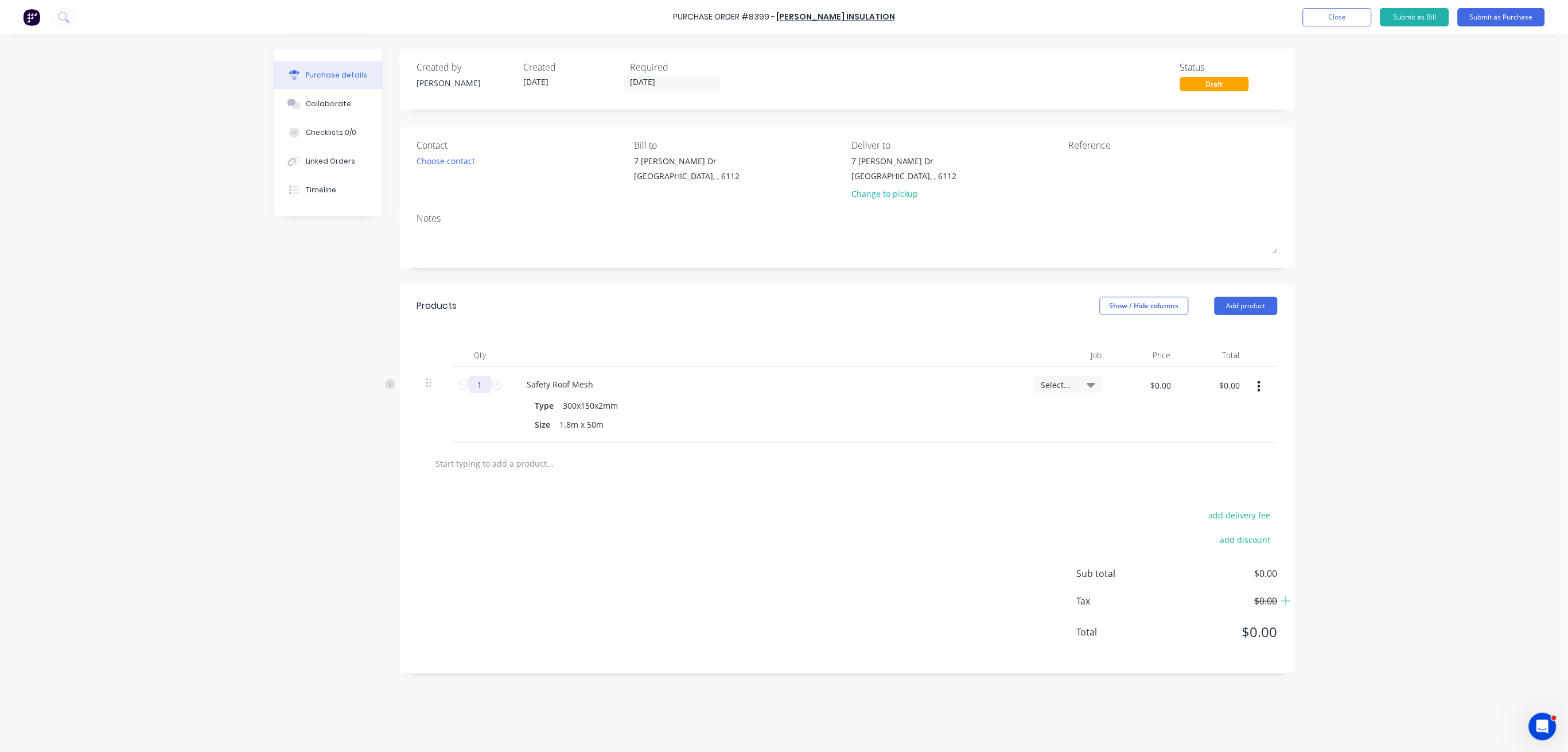
click at [485, 382] on input "1" at bounding box center [480, 384] width 23 height 17
drag, startPoint x: 594, startPoint y: 386, endPoint x: 516, endPoint y: 386, distance: 78.0
click at [516, 386] on div "Safety Roof Mesh Type 300x150x2mm Size 1.8m x 50m" at bounding box center [767, 404] width 517 height 76
copy div "Safety Roof Mesh"
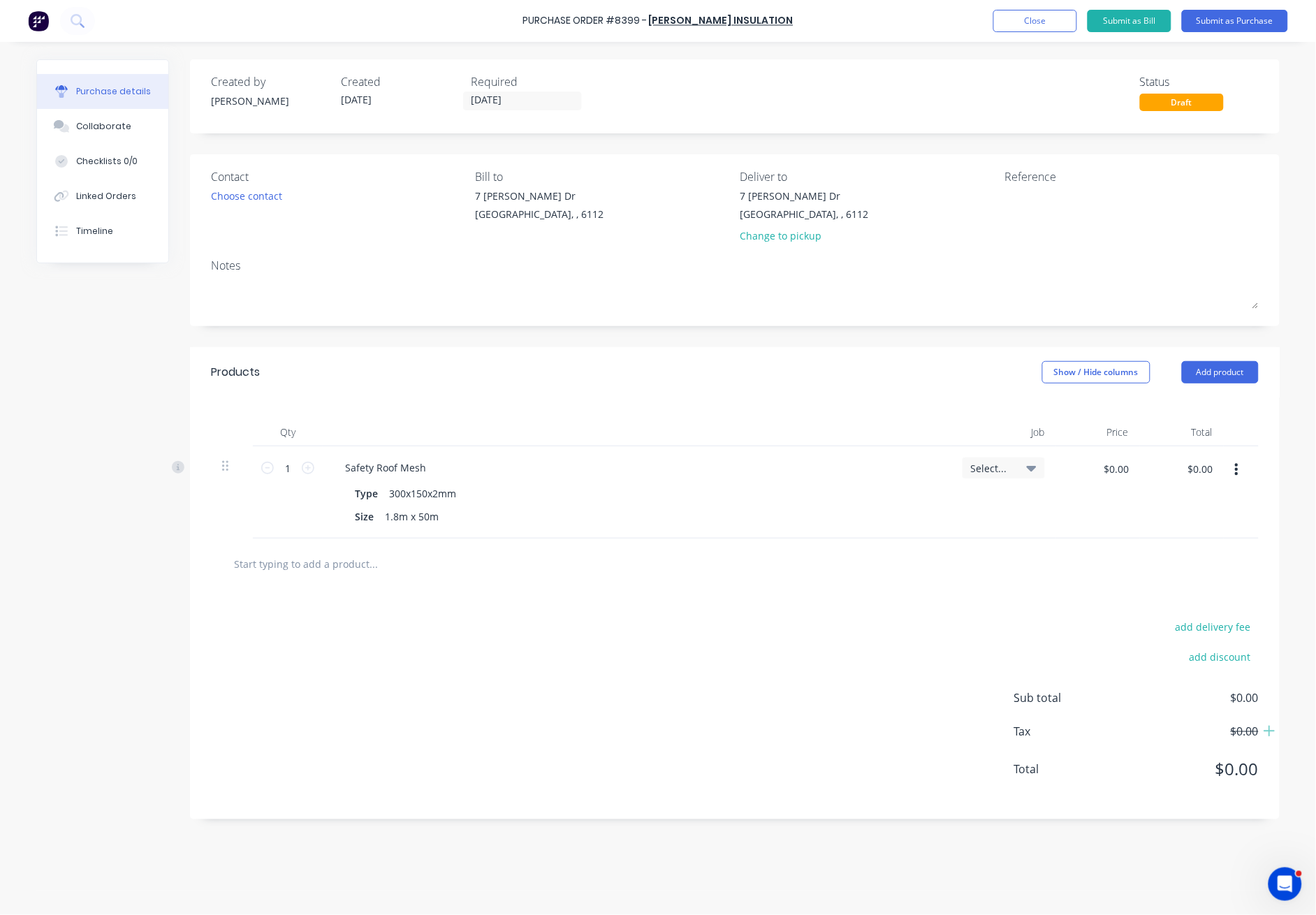
click at [1029, 611] on div "add delivery fee add discount Sub total $0.00 Tax $0.00 Total $0.00" at bounding box center [734, 704] width 1090 height 230
click at [295, 470] on input "1" at bounding box center [287, 468] width 28 height 21
type input "30"
click at [366, 408] on div "Qty Job Price Total 30 30 Safety Roof Mesh Type 300x150x2mm Size 1.8m x 50m Sel…" at bounding box center [734, 468] width 1090 height 141
click at [1212, 374] on button "Add product" at bounding box center [1220, 372] width 77 height 22
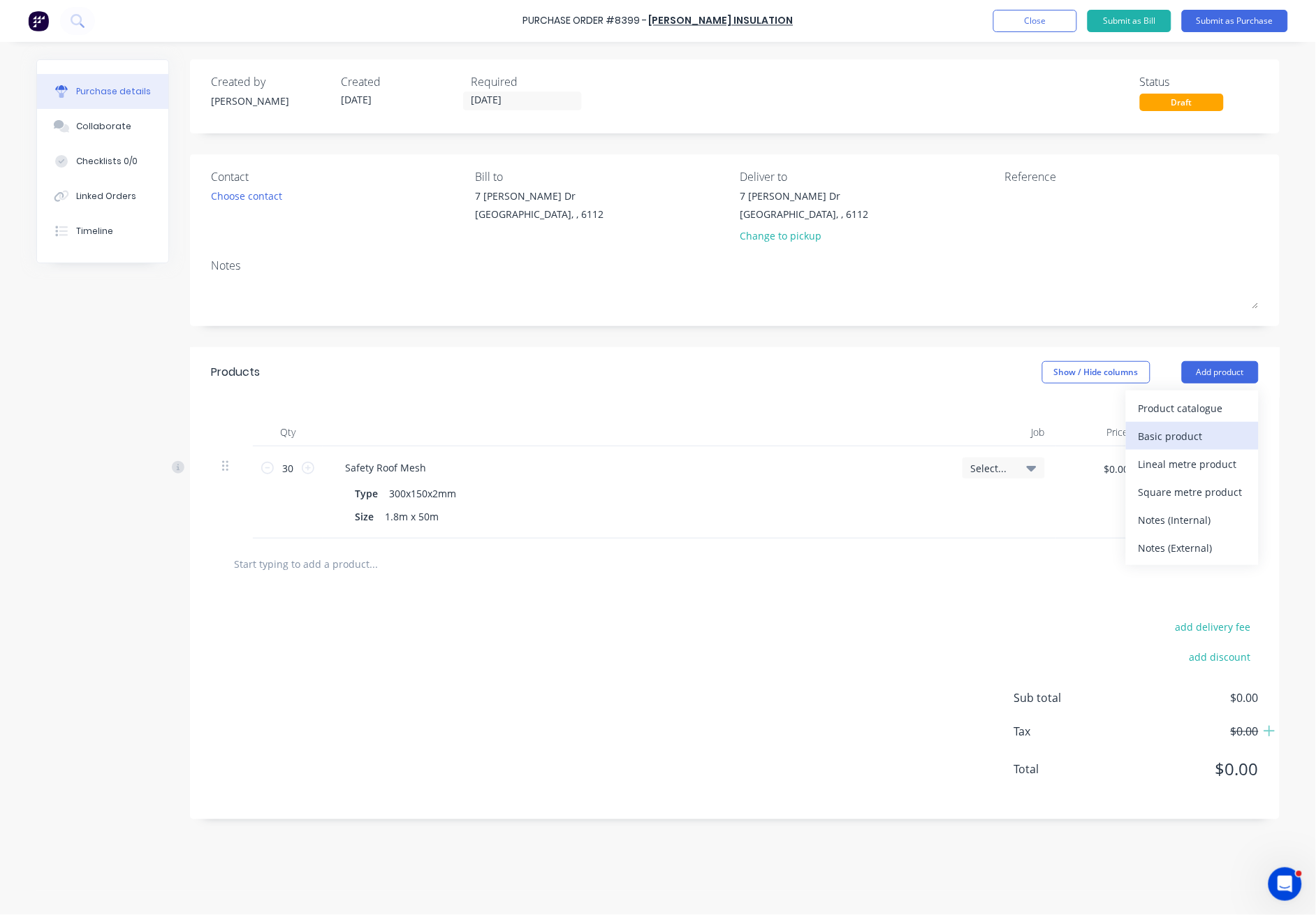
click at [1216, 423] on button "Basic product" at bounding box center [1192, 436] width 133 height 28
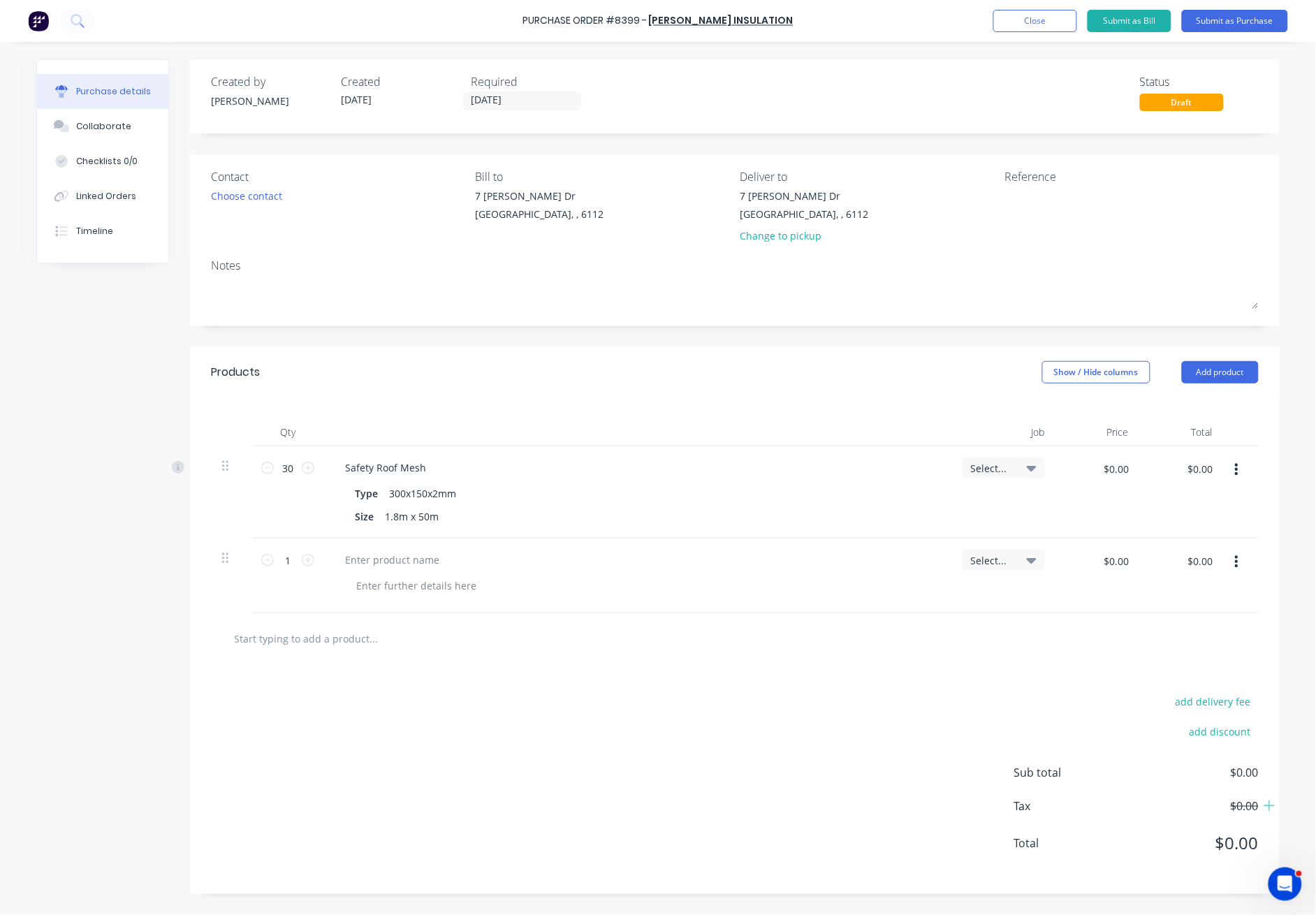
click at [1233, 560] on button "button" at bounding box center [1236, 562] width 33 height 25
drag, startPoint x: 1165, startPoint y: 683, endPoint x: 1180, endPoint y: 560, distance: 123.9
click at [1165, 679] on button "Delete" at bounding box center [1194, 683] width 119 height 28
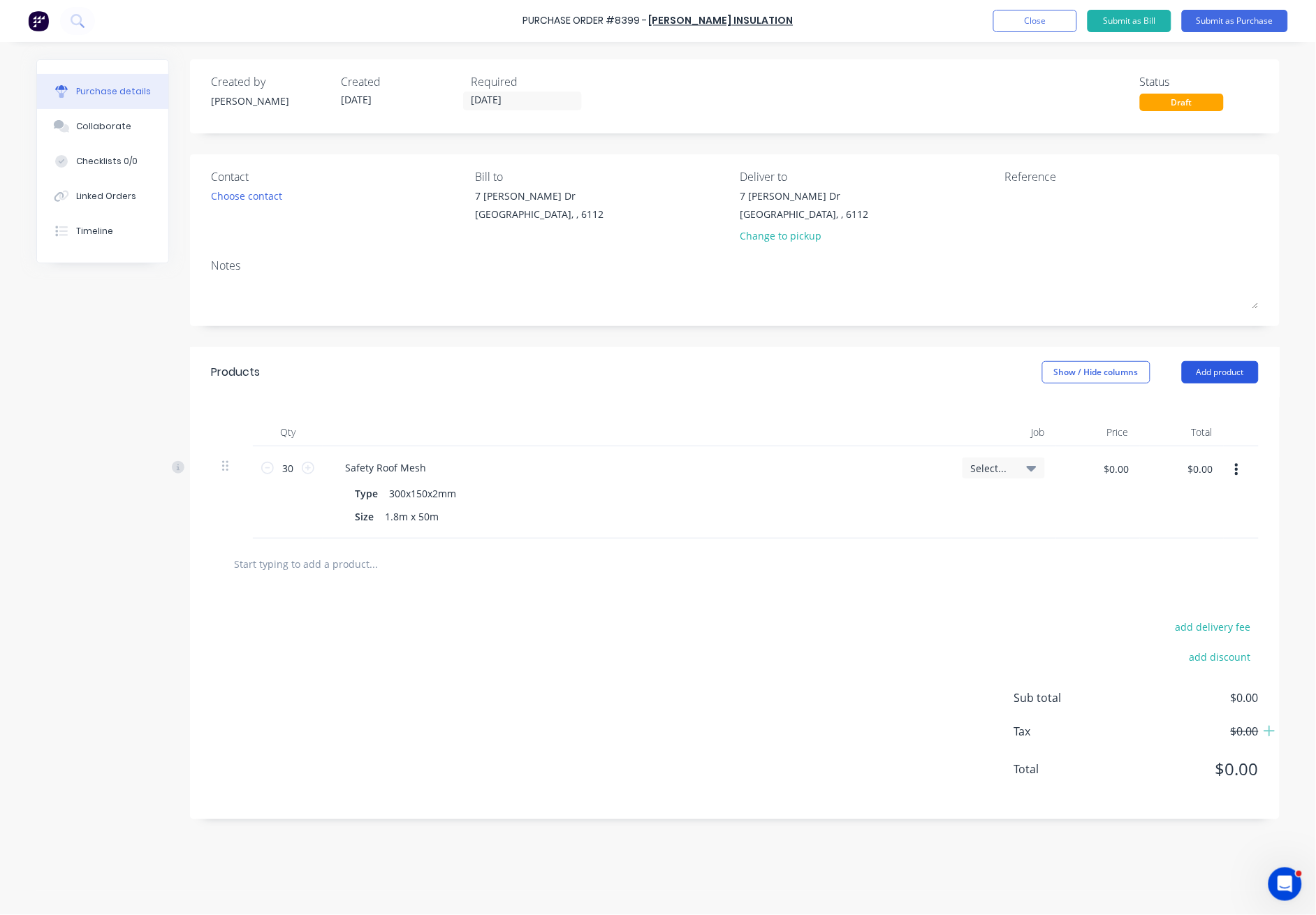
click at [1218, 380] on button "Add product" at bounding box center [1220, 372] width 77 height 22
click at [1200, 413] on div "Product catalogue" at bounding box center [1192, 409] width 107 height 20
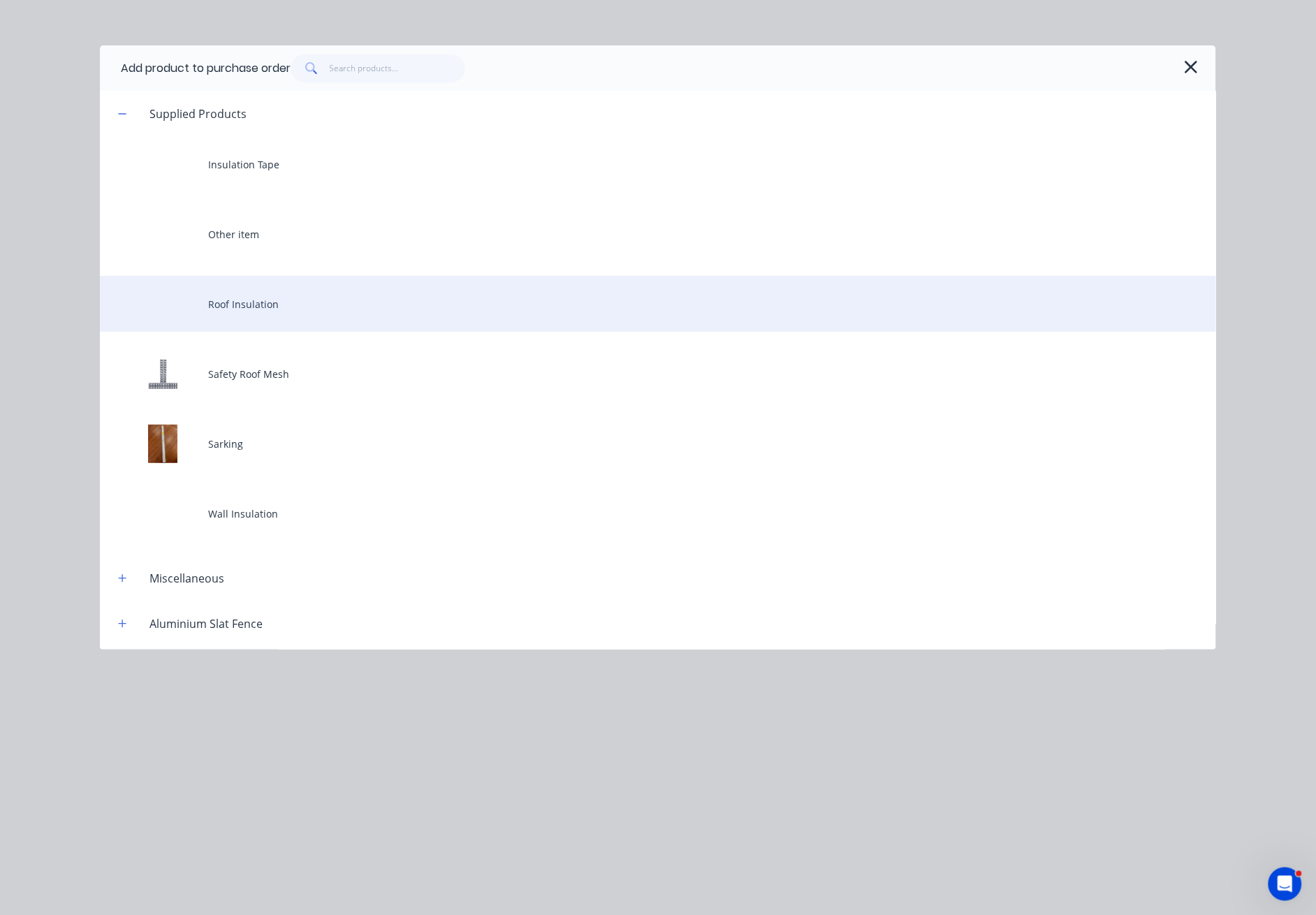
click at [269, 297] on div "Roof Insulation" at bounding box center [658, 304] width 1116 height 56
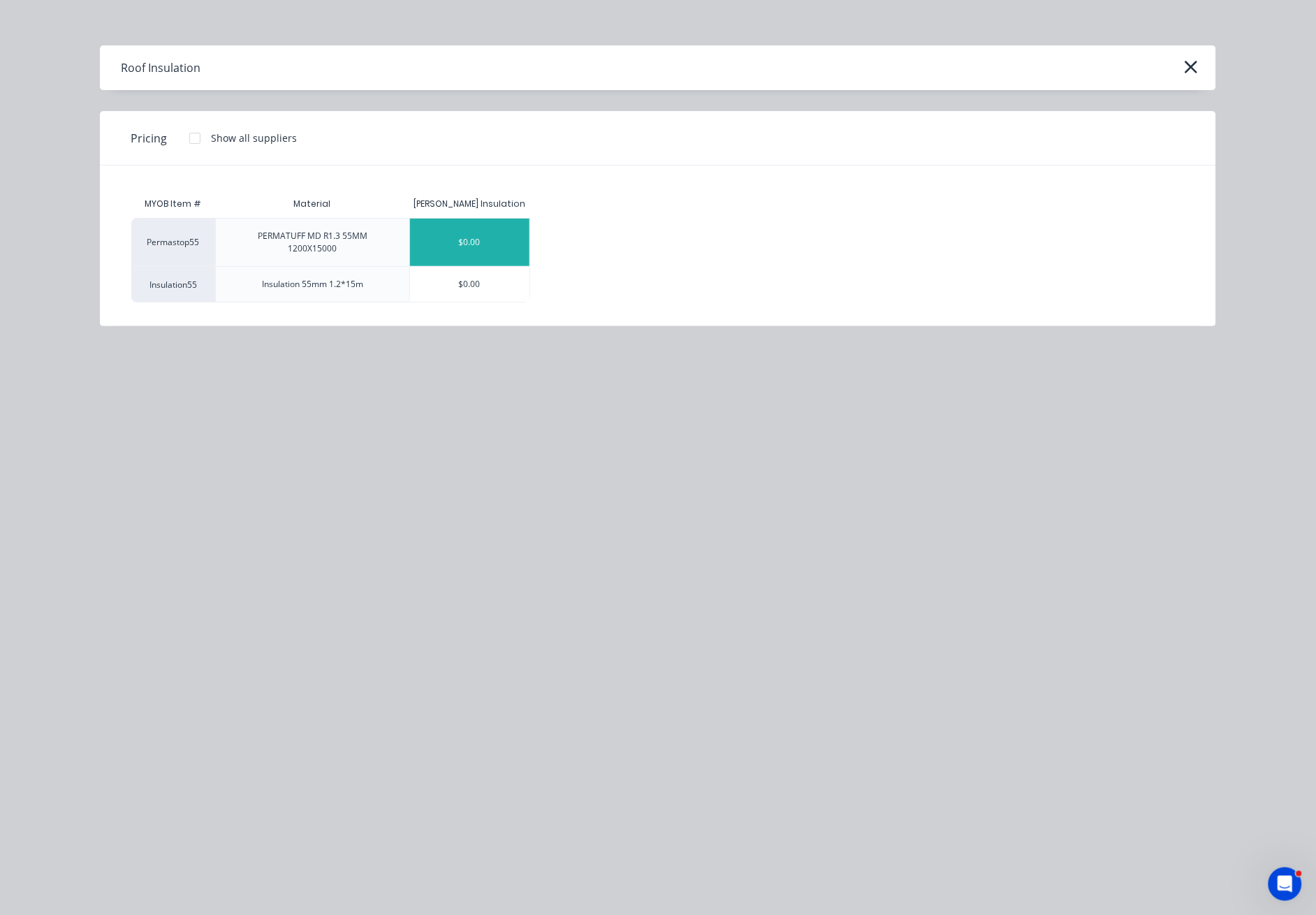
click at [495, 244] on div "$0.00" at bounding box center [470, 242] width 120 height 47
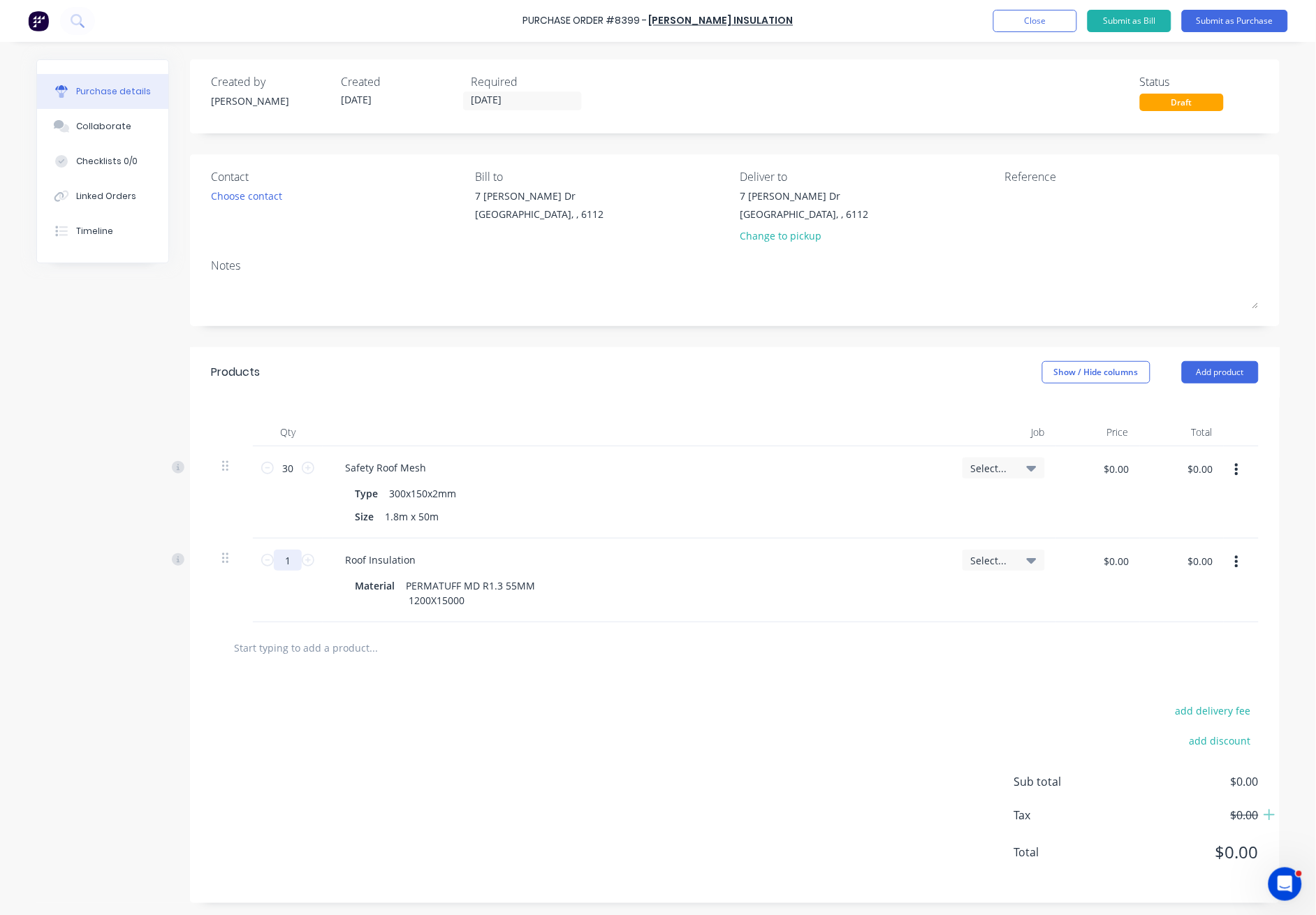
click at [286, 563] on input "1" at bounding box center [287, 560] width 28 height 21
type input "50"
click at [739, 720] on div "add delivery fee add discount Sub total $0.00 Tax $0.00 Total $0.00" at bounding box center [734, 788] width 1090 height 230
click at [730, 619] on div "Roof Insulation Material PERMATUFF MD R1.3 55MM 1200X15000" at bounding box center [636, 580] width 629 height 84
click at [733, 617] on div "Roof Insulation Material PERMATUFF MD R1.3 55MM 1200X15000" at bounding box center [636, 580] width 629 height 84
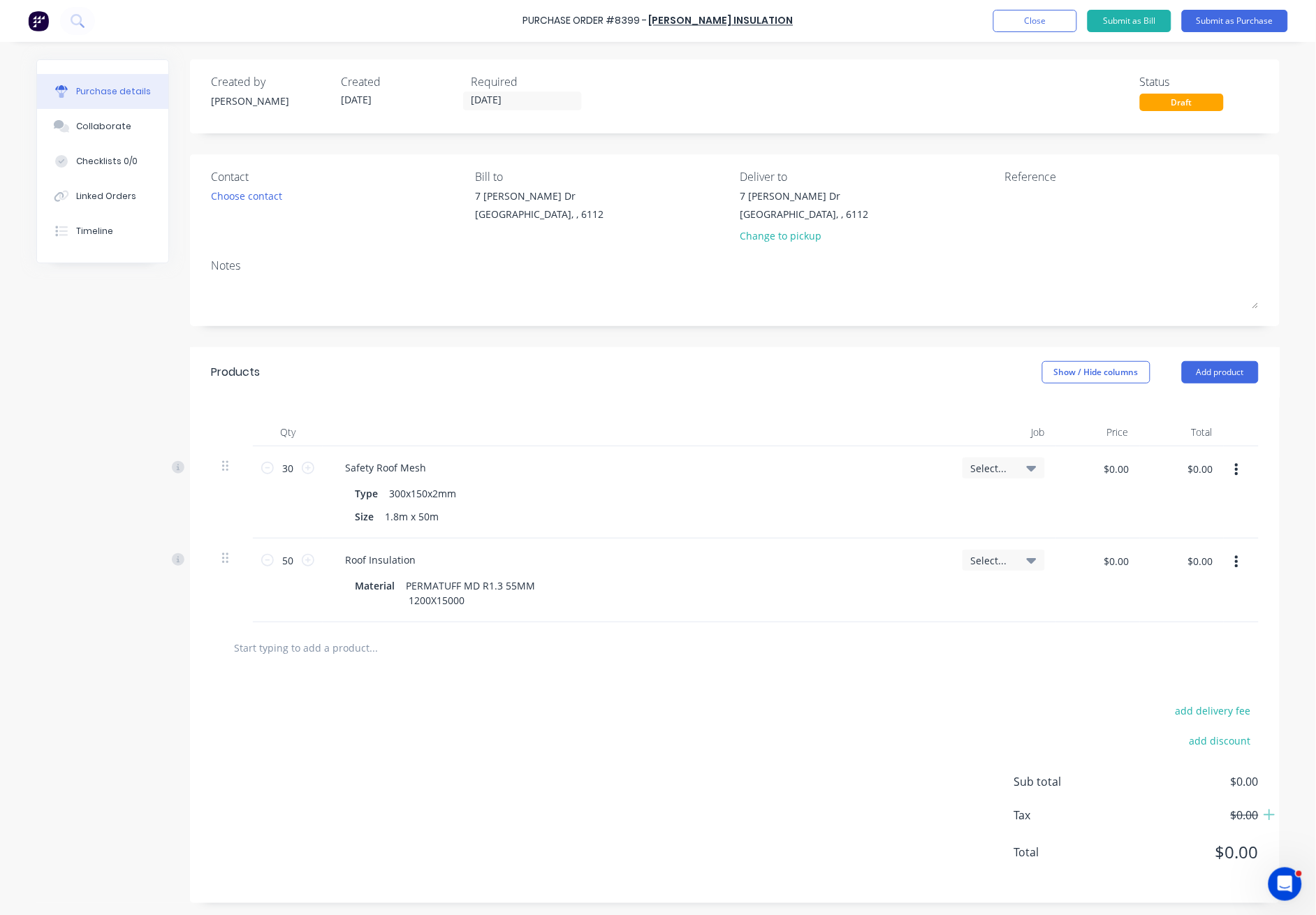
click at [615, 343] on div "Created by Juana Created 13/08/25 Required 13/08/25 Status Draft Contact Choose…" at bounding box center [734, 480] width 1090 height 843
click at [615, 347] on div "Products Show / Hide columns Add product" at bounding box center [734, 372] width 1090 height 51
click at [528, 407] on div "Qty Job Price Total 30 30 Safety Roof Mesh Type 300x150x2mm Size 1.8m x 50m Sel…" at bounding box center [734, 510] width 1090 height 225
click at [529, 406] on div "Qty Job Price Total 30 30 Safety Roof Mesh Type 300x150x2mm Size 1.8m x 50m Sel…" at bounding box center [734, 510] width 1090 height 225
click at [1237, 20] on button "Submit as Purchase" at bounding box center [1235, 21] width 106 height 22
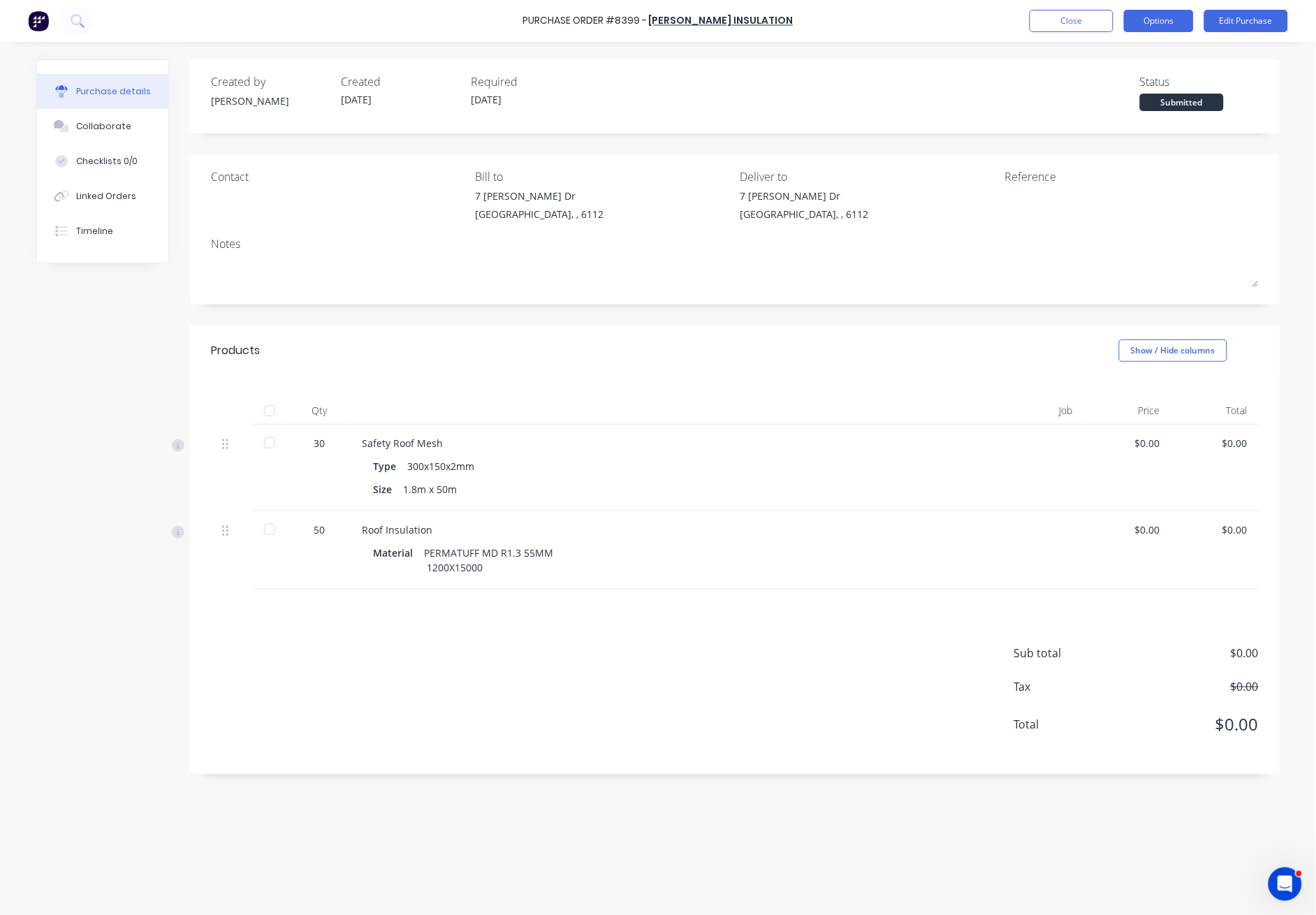
click at [1143, 20] on button "Options" at bounding box center [1158, 21] width 70 height 22
click at [1129, 54] on div "Print / Email" at bounding box center [1127, 57] width 107 height 20
click at [1098, 116] on div "Without pricing" at bounding box center [1127, 113] width 107 height 20
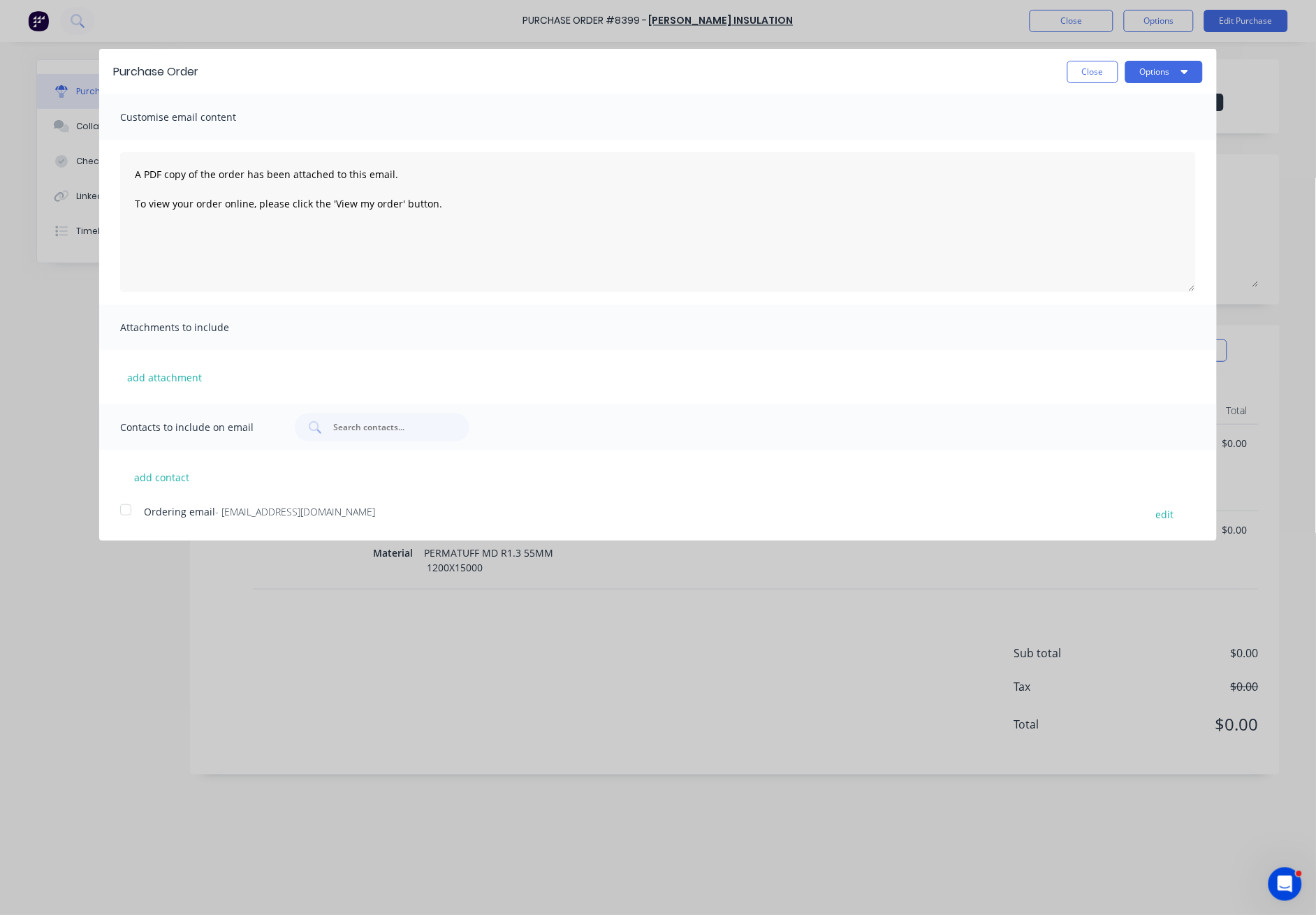
click at [124, 510] on div at bounding box center [125, 509] width 28 height 28
click at [1163, 74] on button "Options" at bounding box center [1164, 72] width 78 height 22
click at [1157, 132] on div "Email" at bounding box center [1135, 135] width 107 height 20
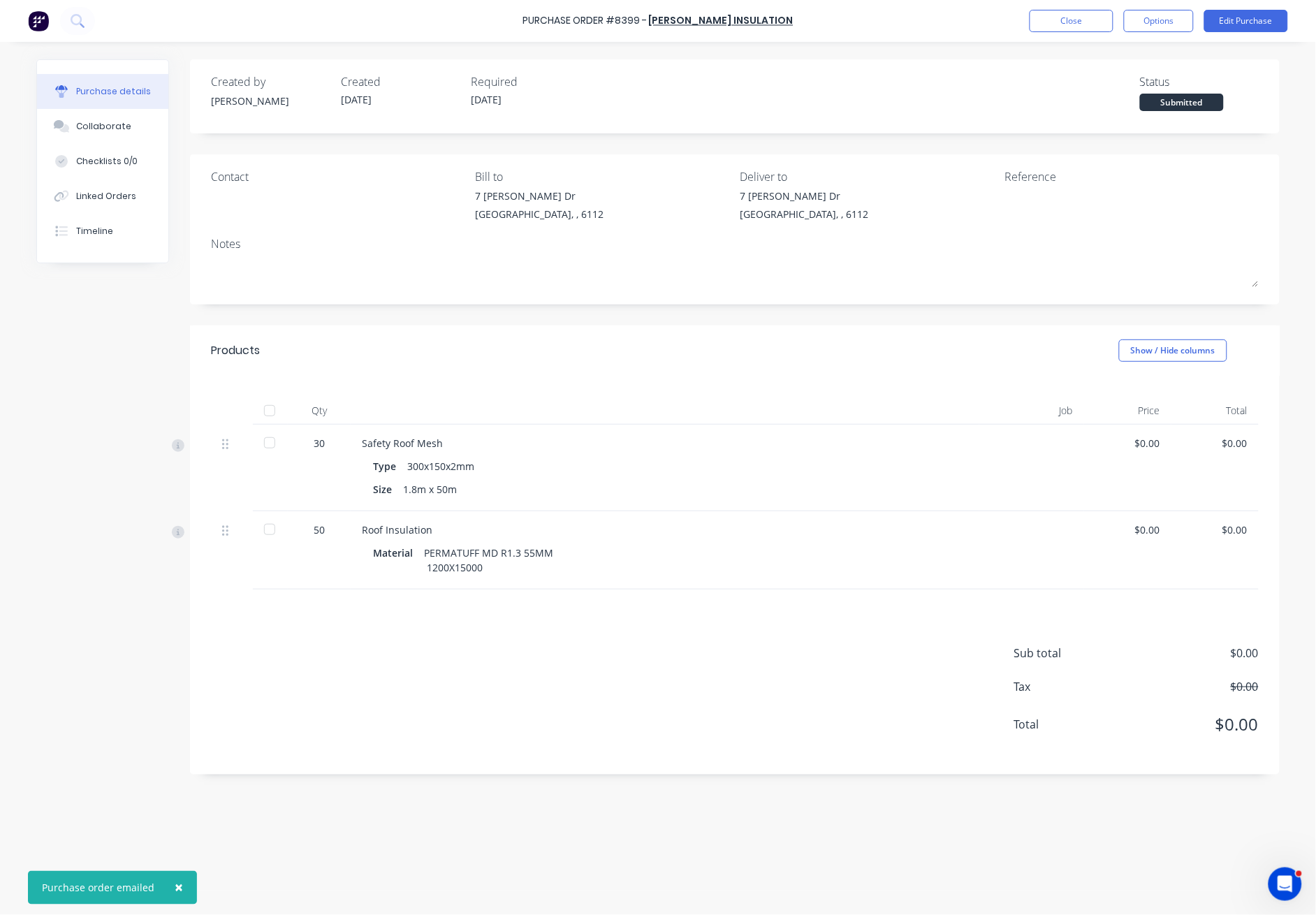
click at [1017, 83] on div "Created by Juana Created 13/08/25 Required 13/08/25 Status Submitted" at bounding box center [734, 92] width 1048 height 38
click at [1062, 21] on button "Close" at bounding box center [1071, 21] width 84 height 22
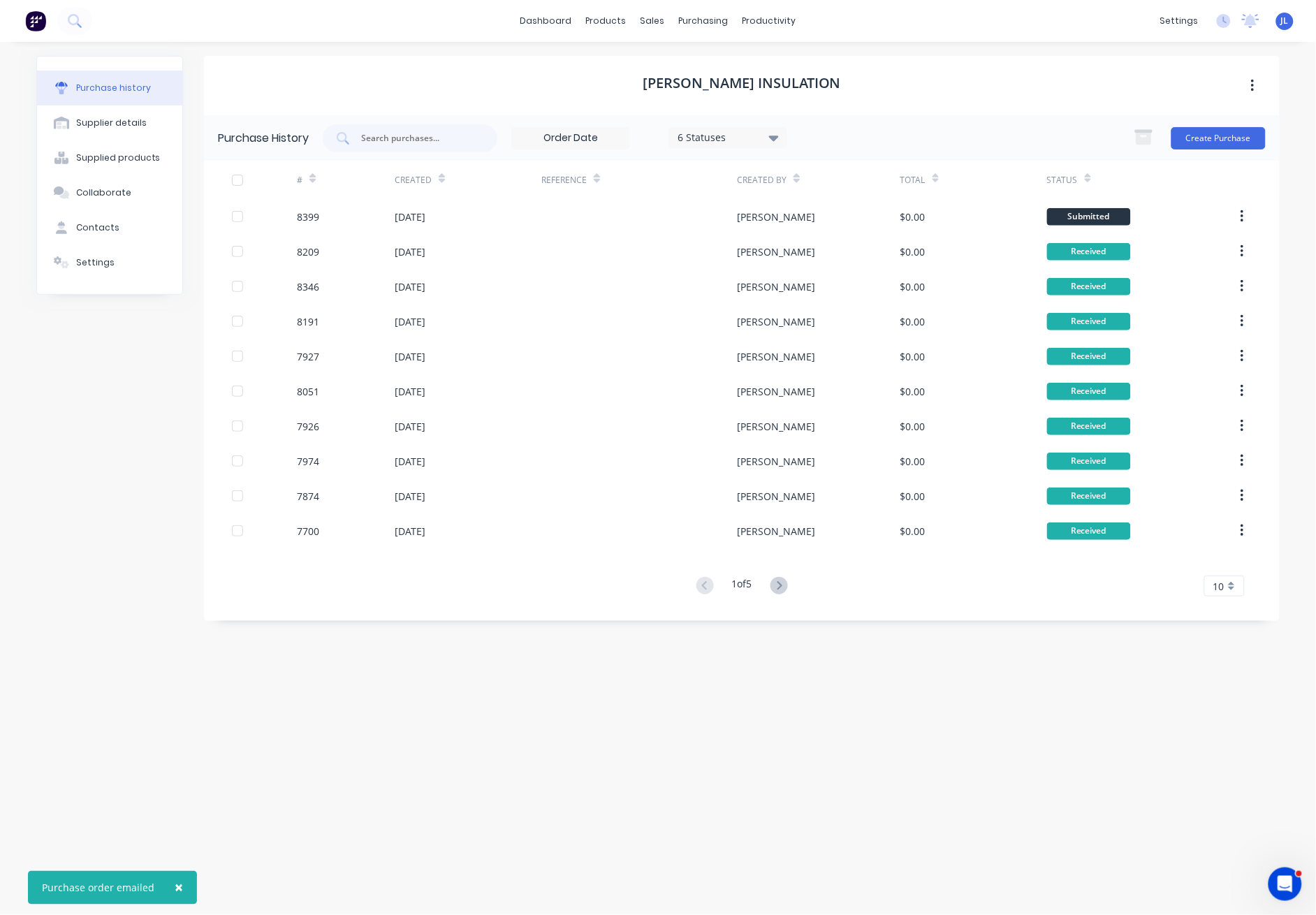
click at [913, 47] on div "Purchase history Supplier details Supplied products Collaborate Contacts Settin…" at bounding box center [658, 472] width 1271 height 859
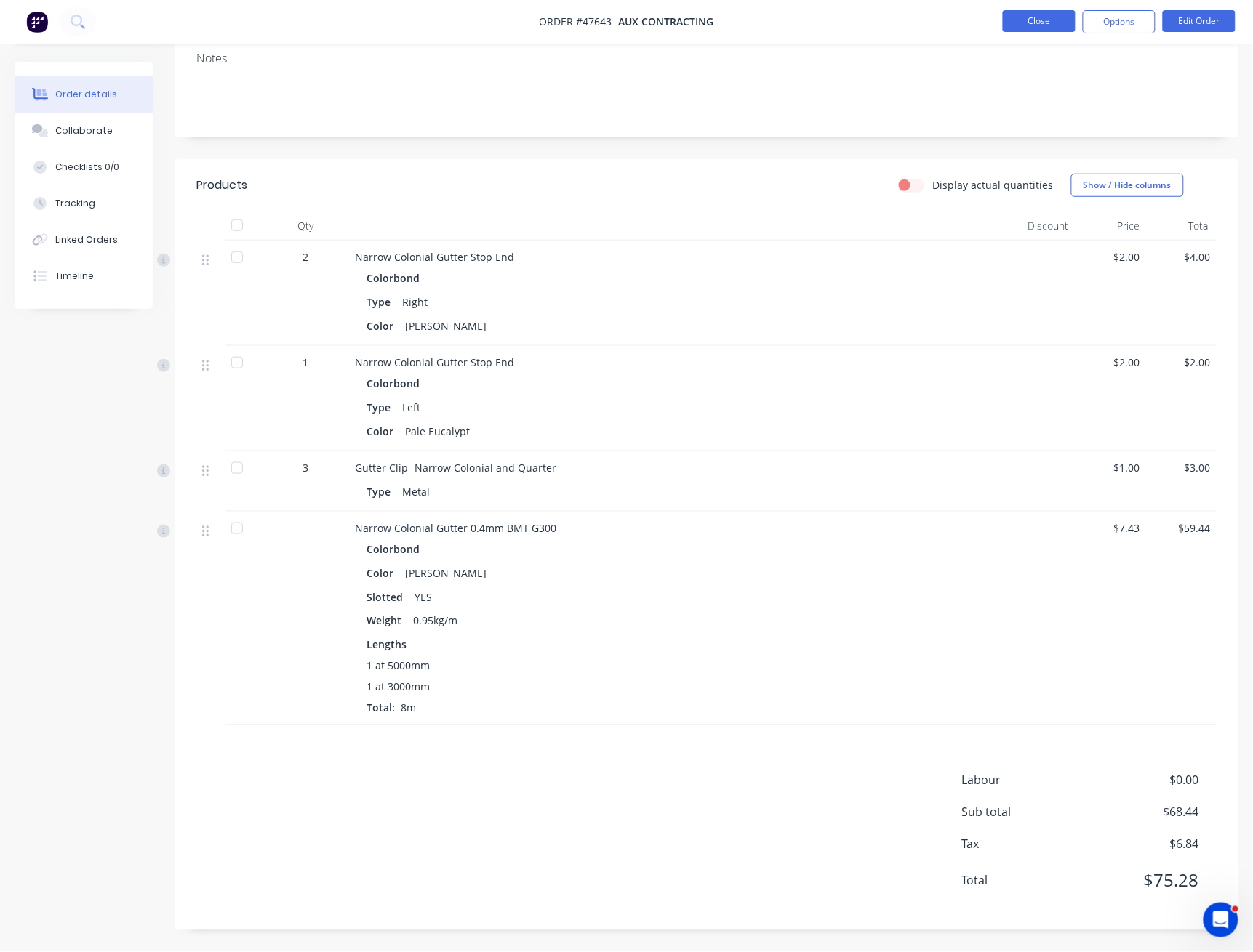
click at [1051, 26] on button "Close" at bounding box center [1039, 21] width 73 height 22
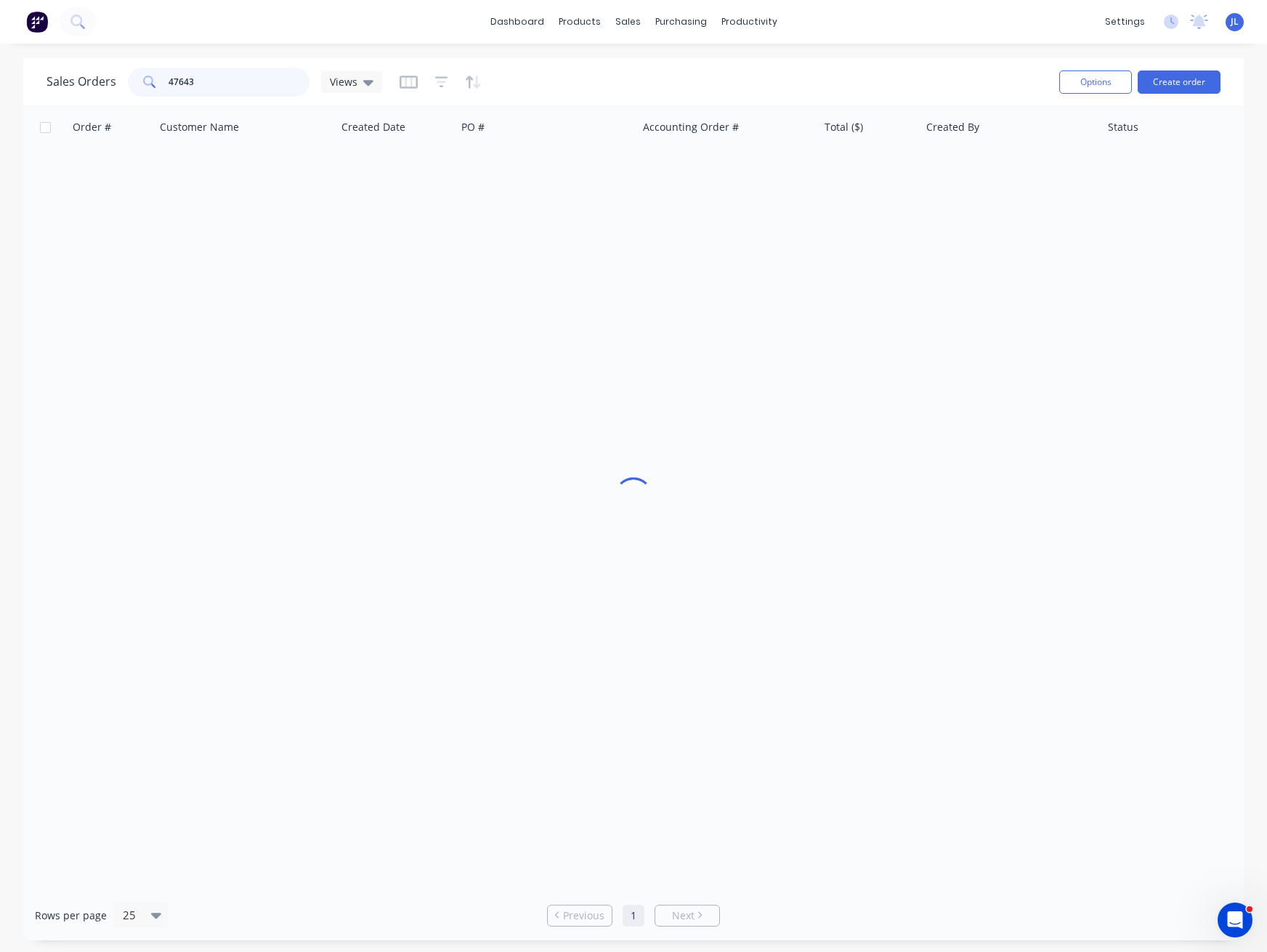
drag, startPoint x: 246, startPoint y: 75, endPoint x: 116, endPoint y: 75, distance: 130.0
click at [116, 75] on div "Sales Orders 47643 Views" at bounding box center [214, 82] width 335 height 29
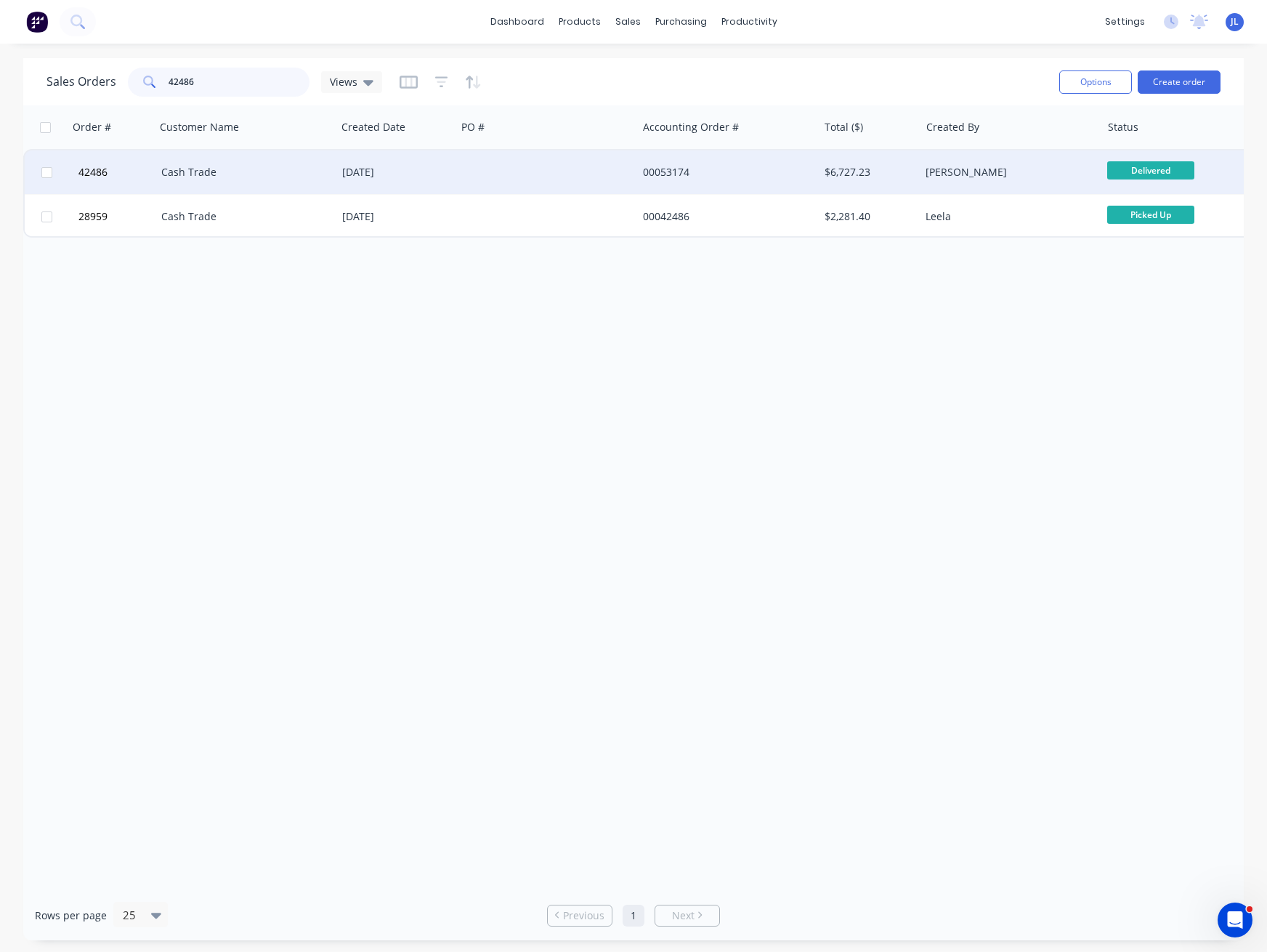
type input "42486"
click at [184, 154] on div "Cash Trade" at bounding box center [246, 172] width 181 height 44
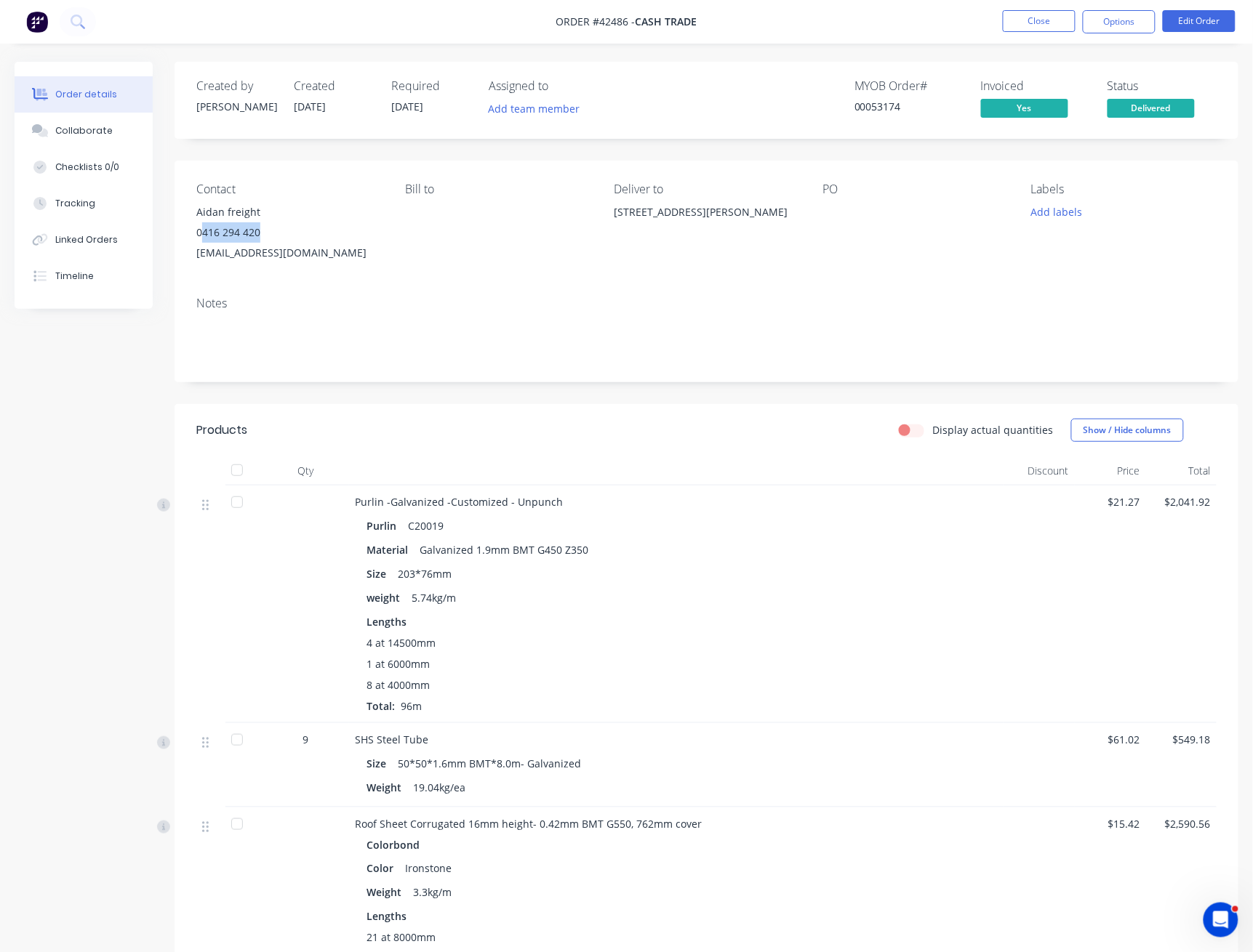
drag, startPoint x: 243, startPoint y: 233, endPoint x: 203, endPoint y: 238, distance: 40.3
click at [203, 238] on div "0416 294 420" at bounding box center [288, 232] width 185 height 20
copy div "416 294 420"
click at [1042, 22] on button "Close" at bounding box center [1039, 21] width 73 height 22
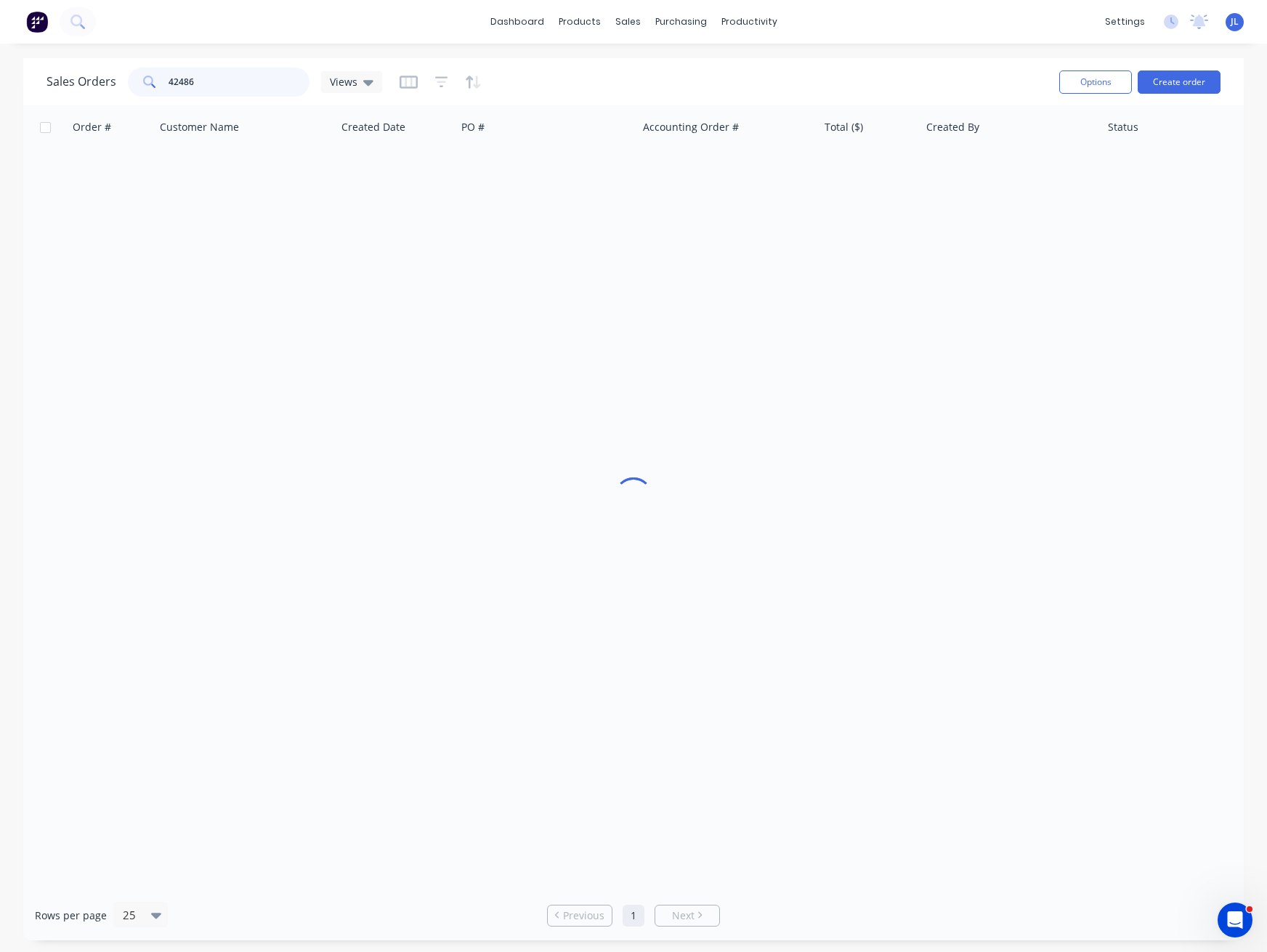
drag, startPoint x: 245, startPoint y: 75, endPoint x: 86, endPoint y: 69, distance: 159.1
click at [87, 70] on div "Sales Orders 42486 Views" at bounding box center [214, 82] width 335 height 29
paste input "16 294 420"
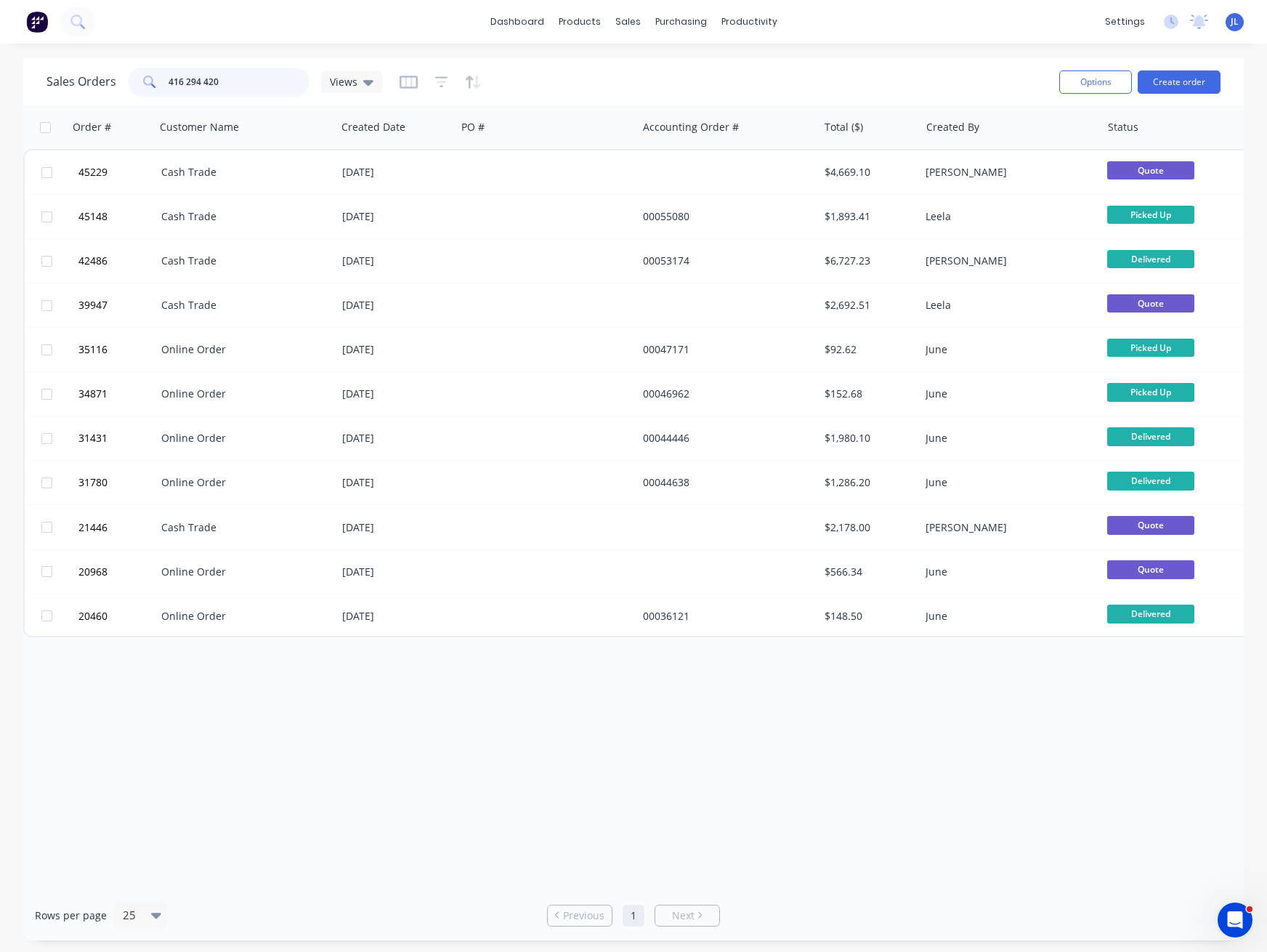
type input "416 294 420"
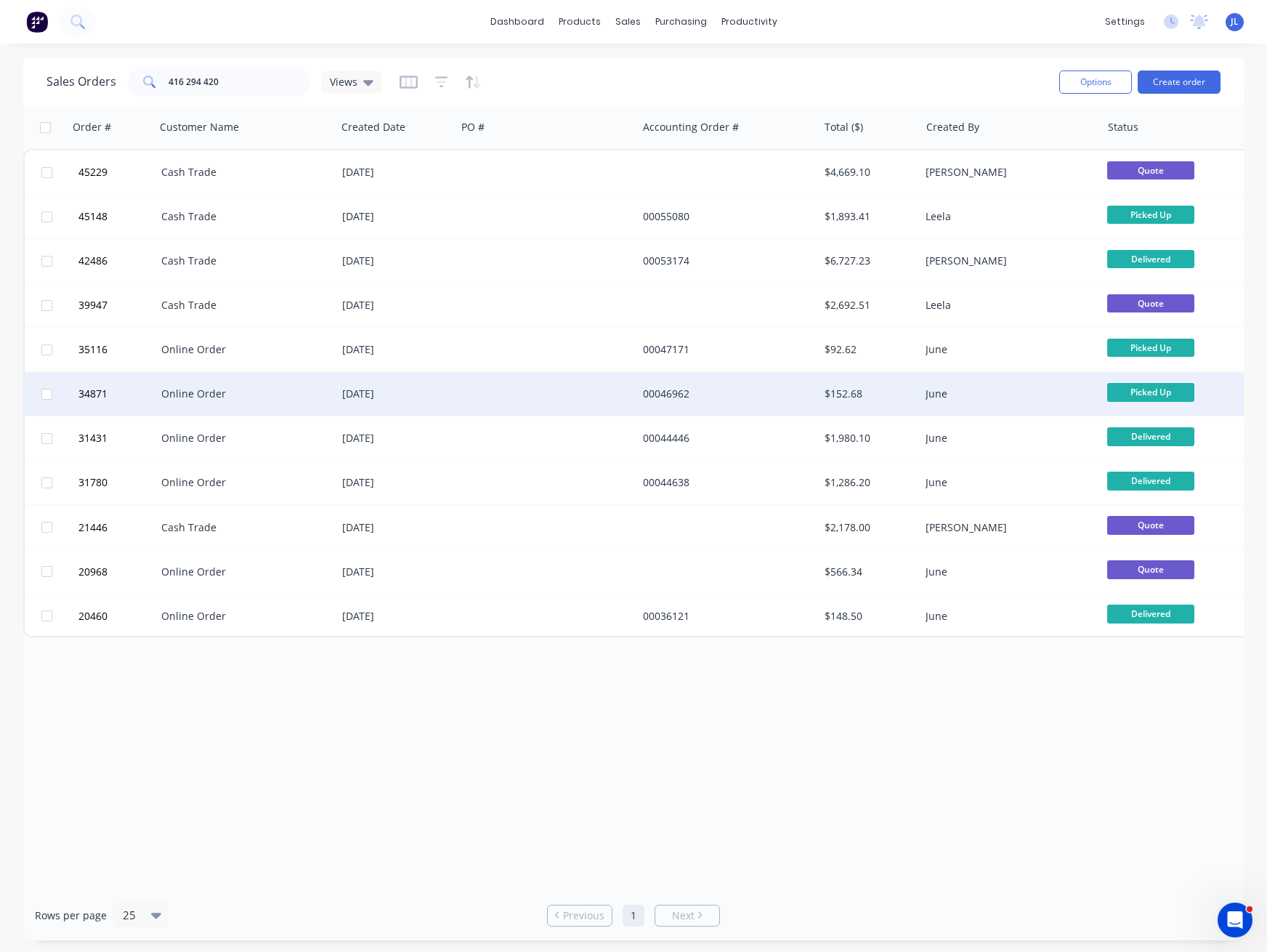
click at [273, 393] on div "Online Order" at bounding box center [242, 393] width 162 height 15
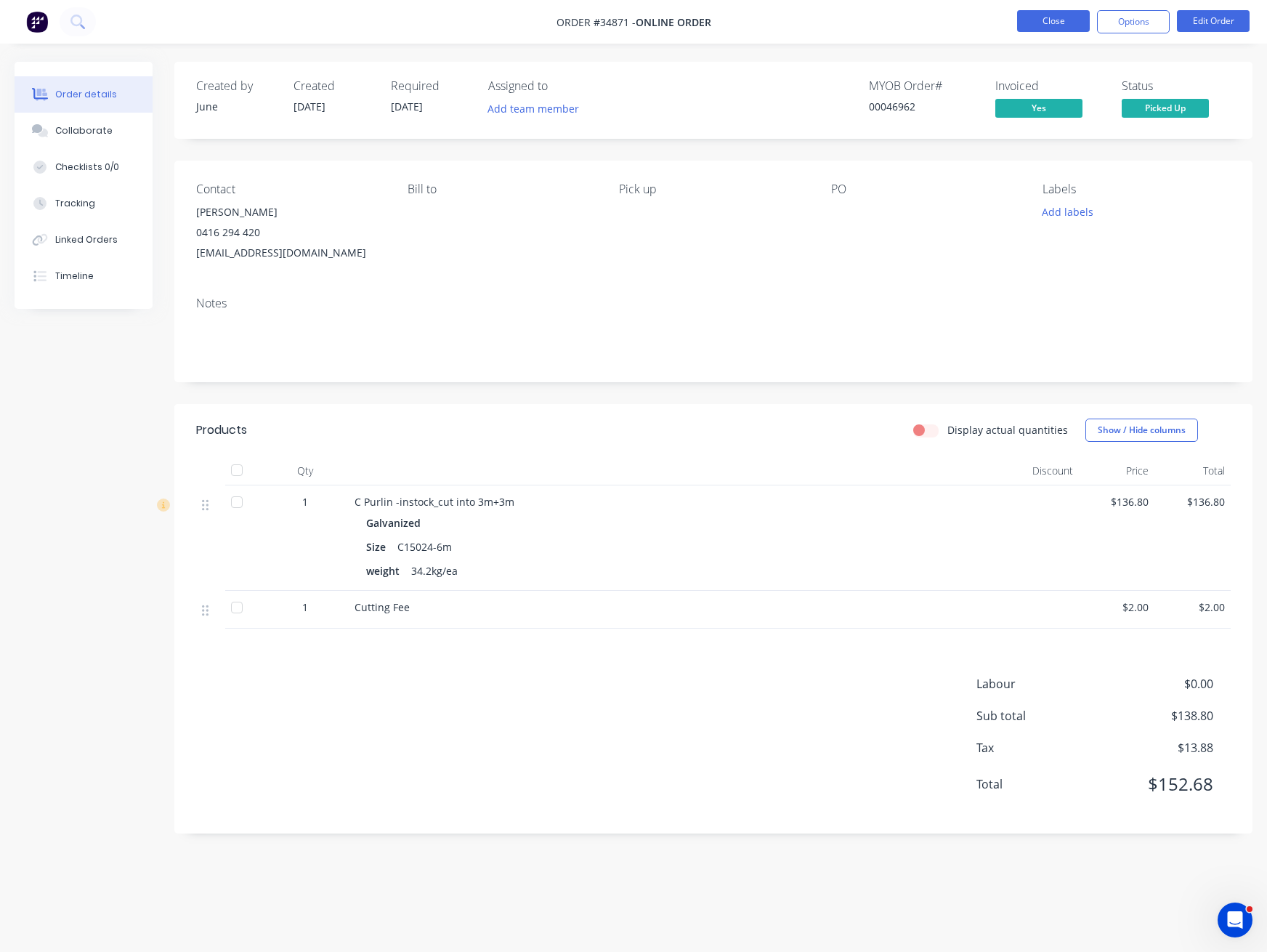
click at [1088, 16] on button "Close" at bounding box center [1053, 21] width 73 height 22
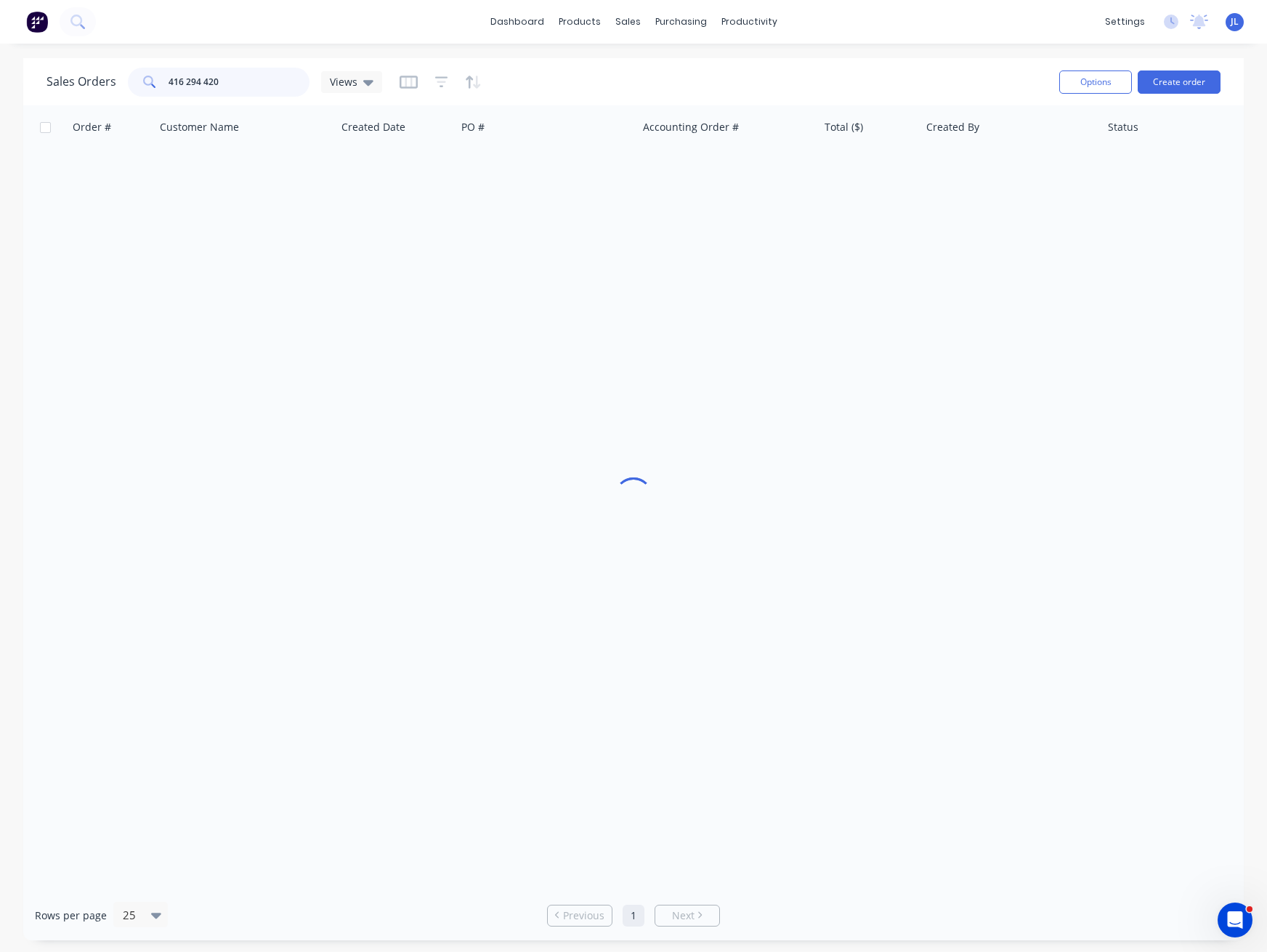
drag, startPoint x: 193, startPoint y: 79, endPoint x: 66, endPoint y: 79, distance: 127.0
click at [66, 79] on div "Sales Orders 416 294 420 Views" at bounding box center [214, 82] width 335 height 29
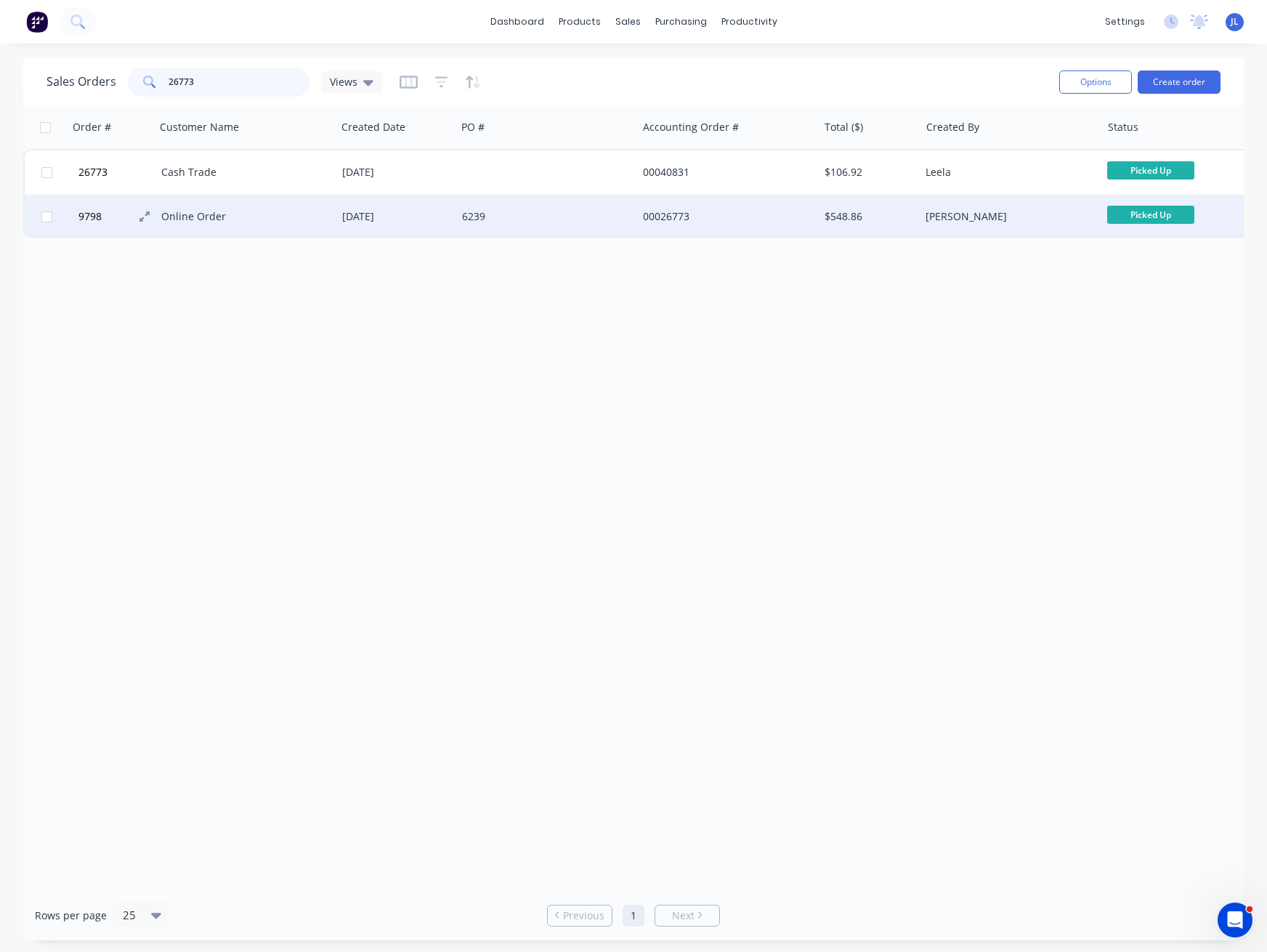
type input "26773"
click at [89, 217] on span "9798" at bounding box center [90, 216] width 23 height 15
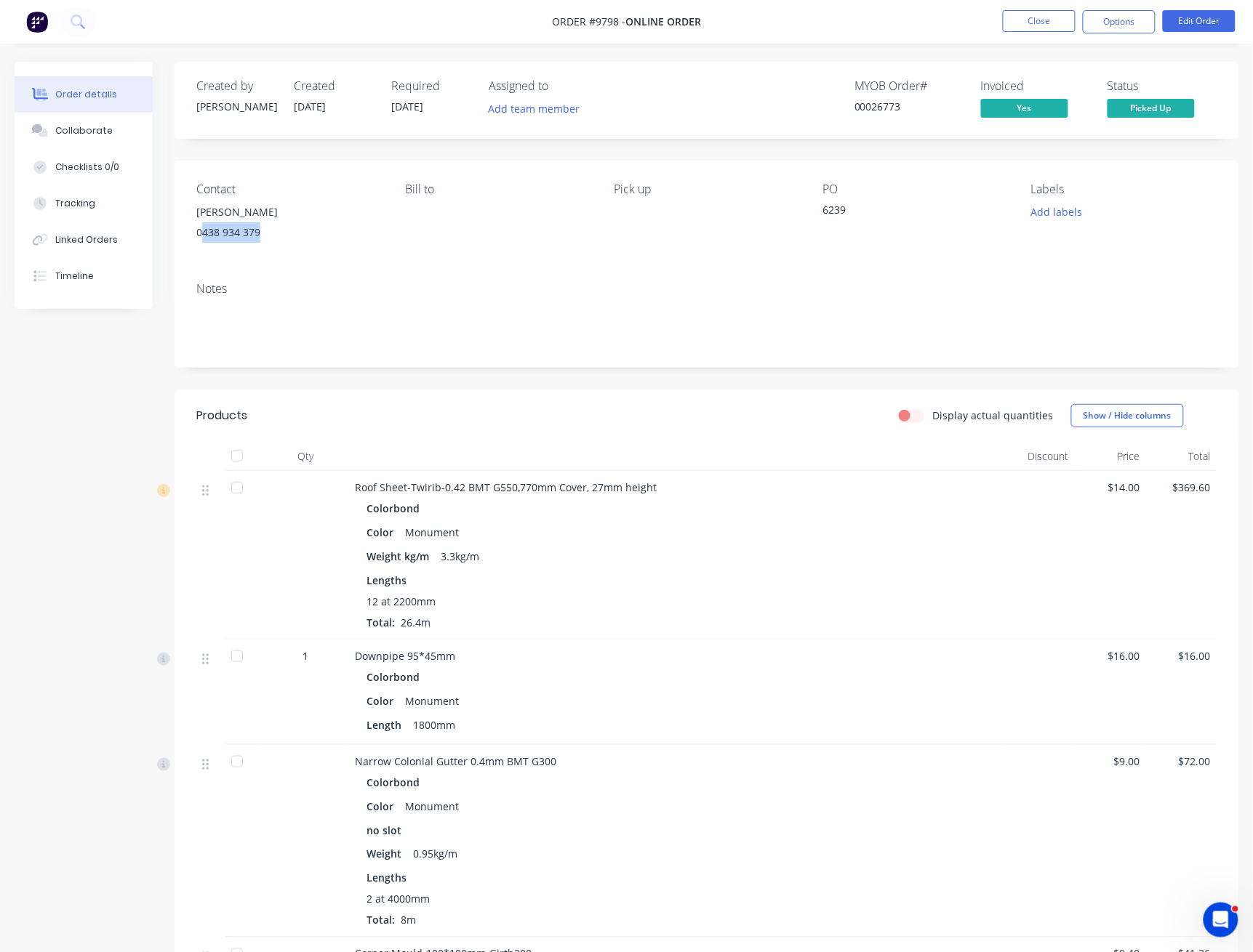
drag, startPoint x: 272, startPoint y: 232, endPoint x: 201, endPoint y: 239, distance: 71.3
click at [201, 239] on div "0438 934 379" at bounding box center [288, 232] width 185 height 20
copy div "438 934 379"
click at [1046, 18] on button "Close" at bounding box center [1039, 21] width 73 height 22
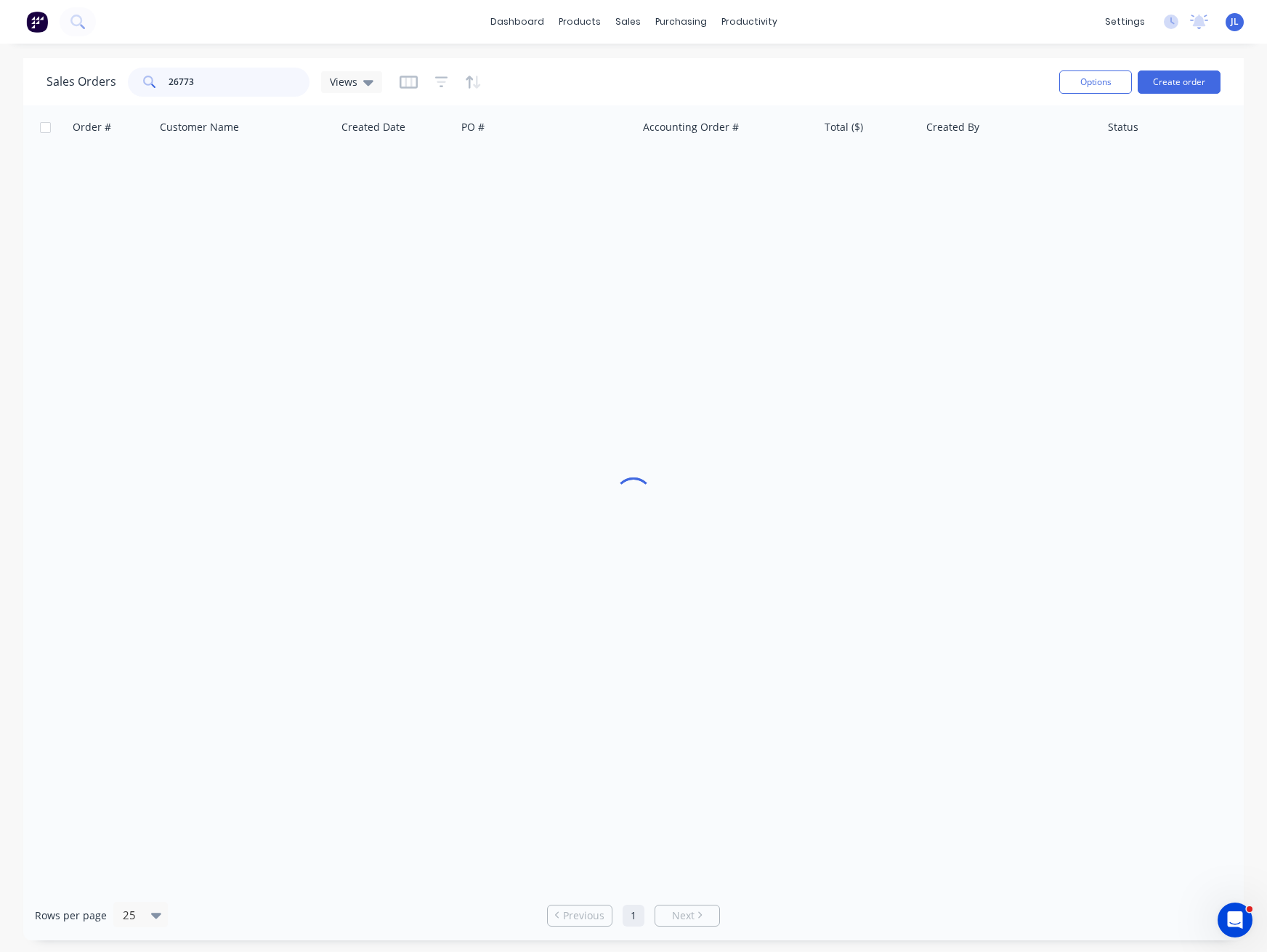
drag, startPoint x: 119, startPoint y: 69, endPoint x: 91, endPoint y: 65, distance: 28.3
click at [94, 68] on div "Sales Orders 26773 Views" at bounding box center [214, 82] width 335 height 29
paste input "438 934 379"
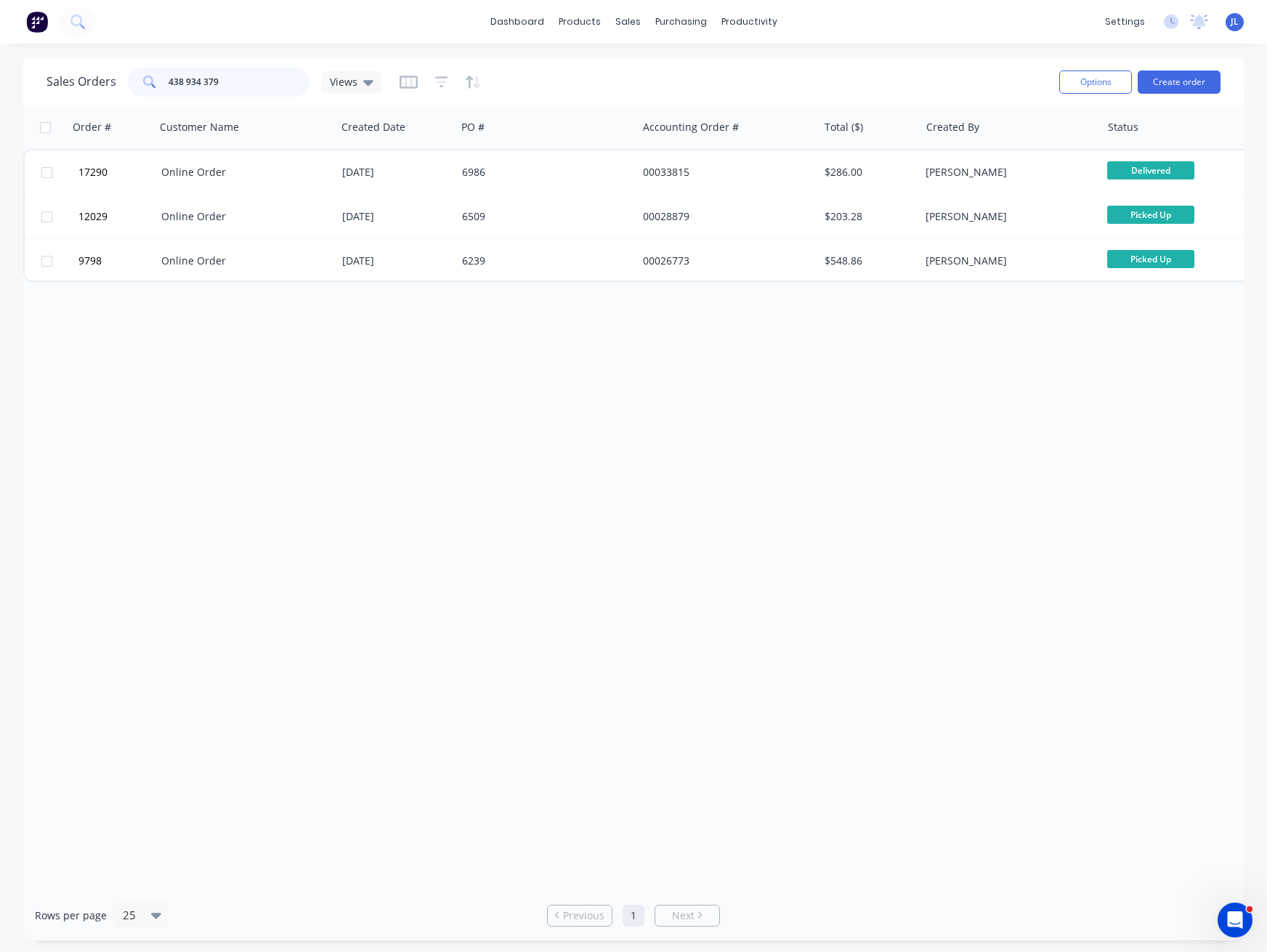
drag, startPoint x: 259, startPoint y: 83, endPoint x: -53, endPoint y: 93, distance: 312.2
click at [0, 93] on html "dashboard products sales purchasing productivity dashboard products Product Cat…" at bounding box center [633, 476] width 1267 height 952
paste input "IPC"
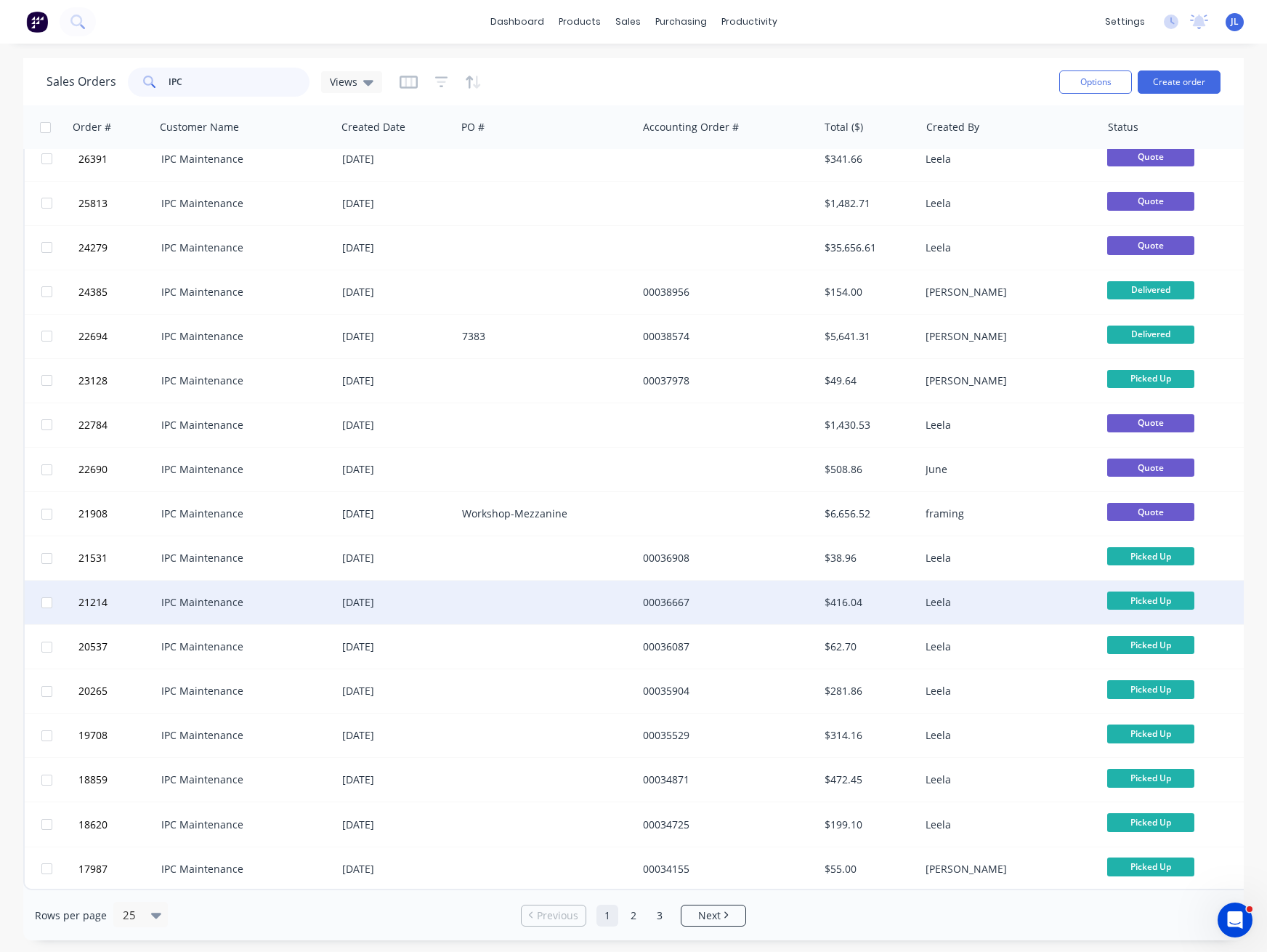
scroll to position [374, 0]
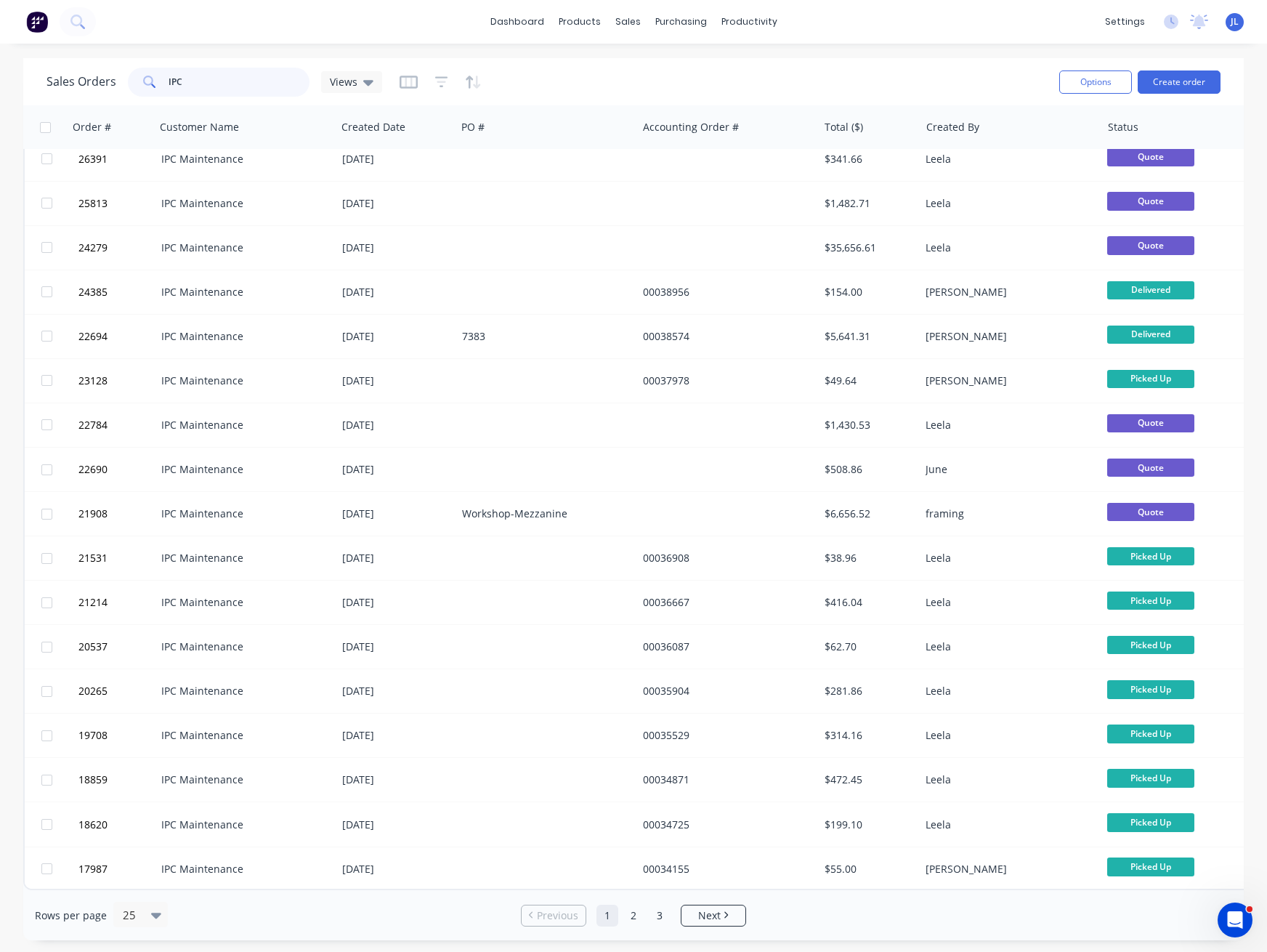
type input "IPC"
